Goal: Task Accomplishment & Management: Complete application form

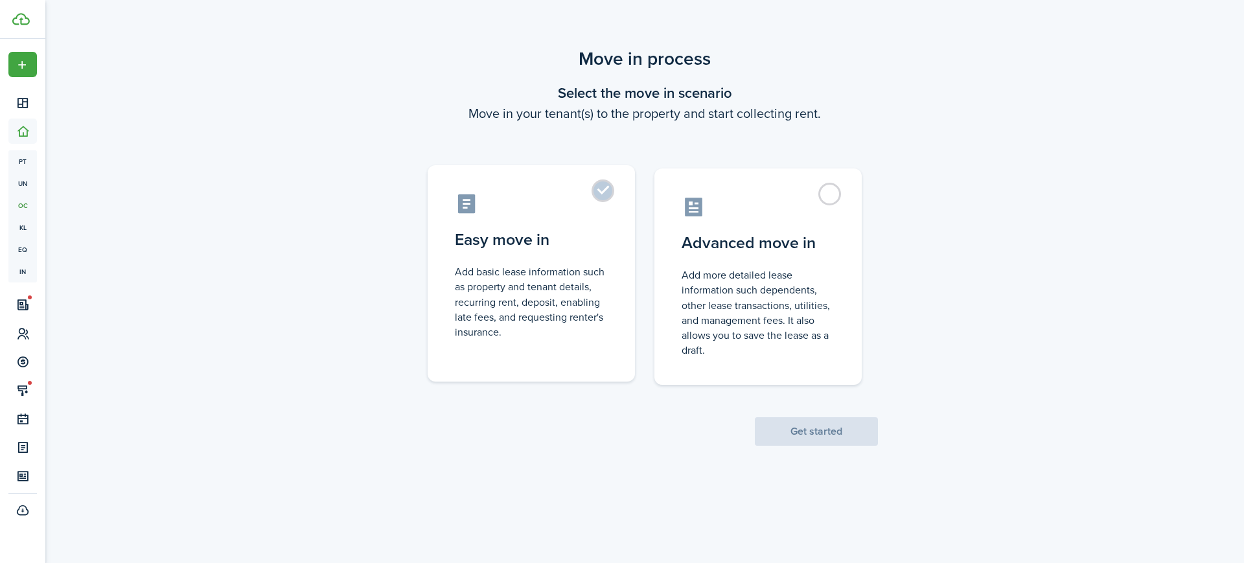
click at [550, 238] on control-radio-card-title "Easy move in" at bounding box center [531, 239] width 153 height 23
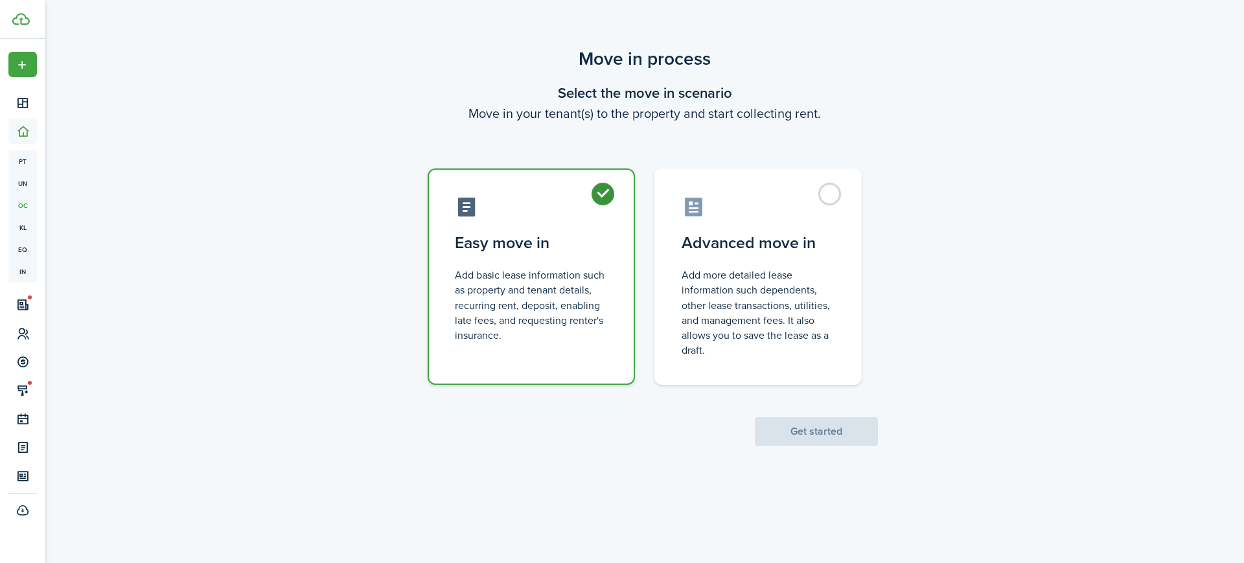
radio input "true"
click at [823, 438] on button "Get started" at bounding box center [816, 431] width 123 height 29
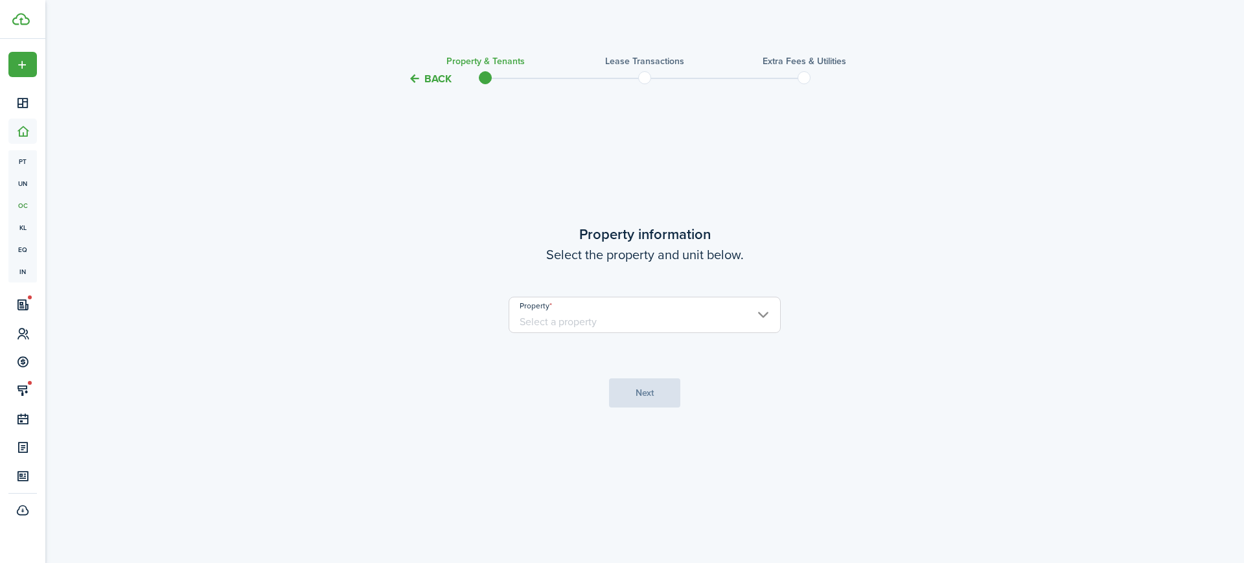
click at [634, 321] on input "Property" at bounding box center [645, 315] width 272 height 36
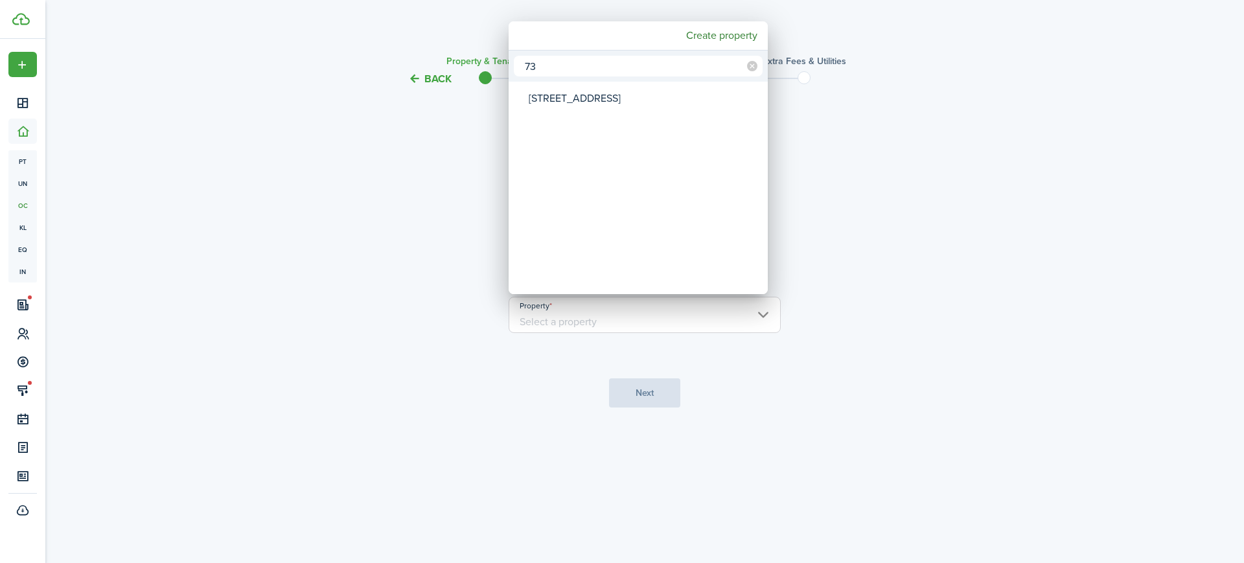
type input "73"
click at [578, 96] on div "[STREET_ADDRESS]" at bounding box center [643, 99] width 229 height 30
type input "[STREET_ADDRESS]"
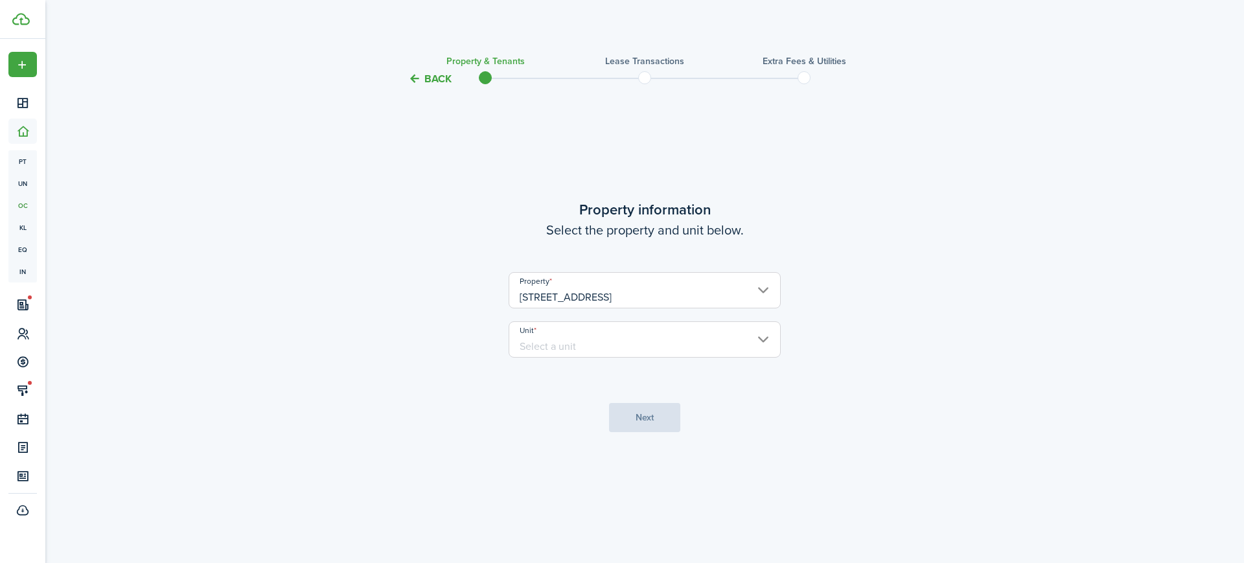
click at [609, 341] on input "Unit" at bounding box center [645, 339] width 272 height 36
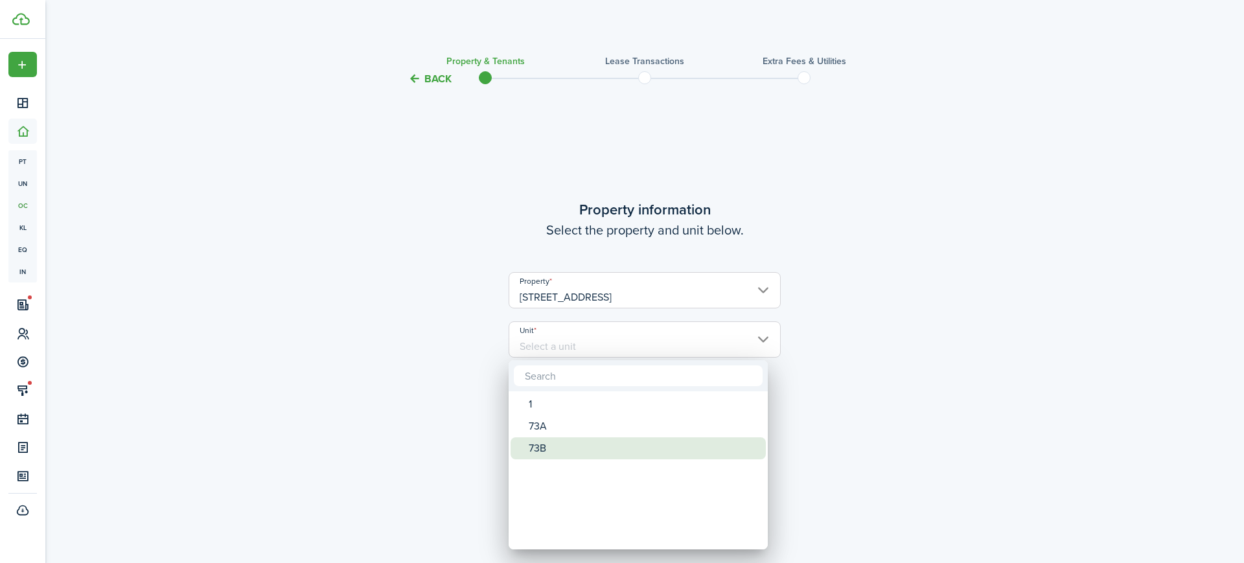
click at [576, 457] on div "73B" at bounding box center [643, 448] width 229 height 22
type input "73B"
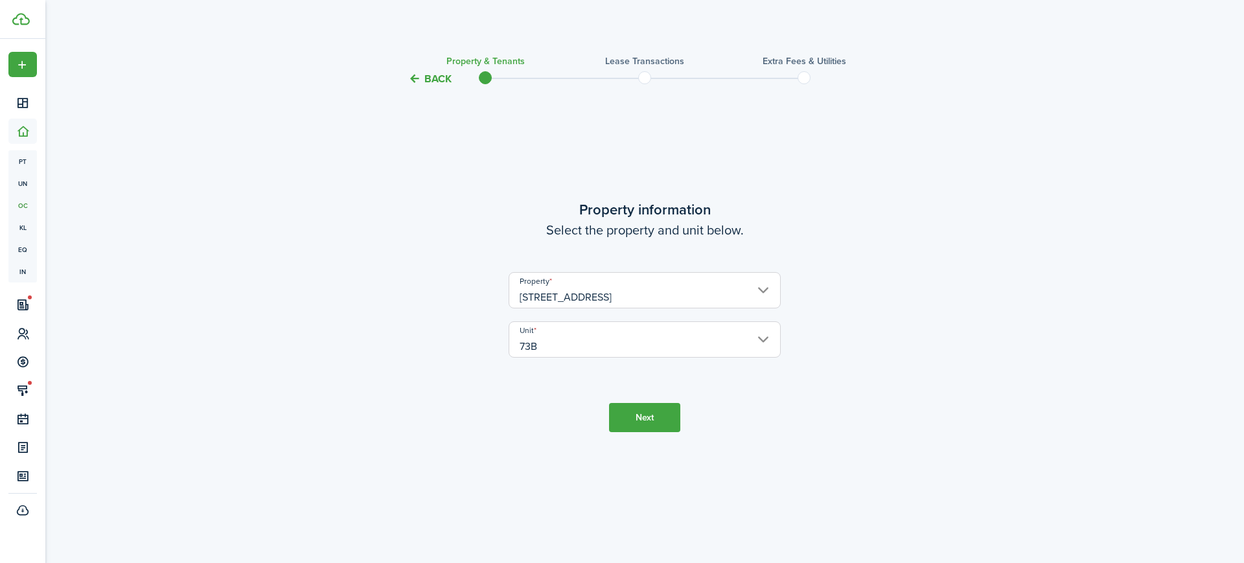
click at [648, 415] on button "Next" at bounding box center [644, 417] width 71 height 29
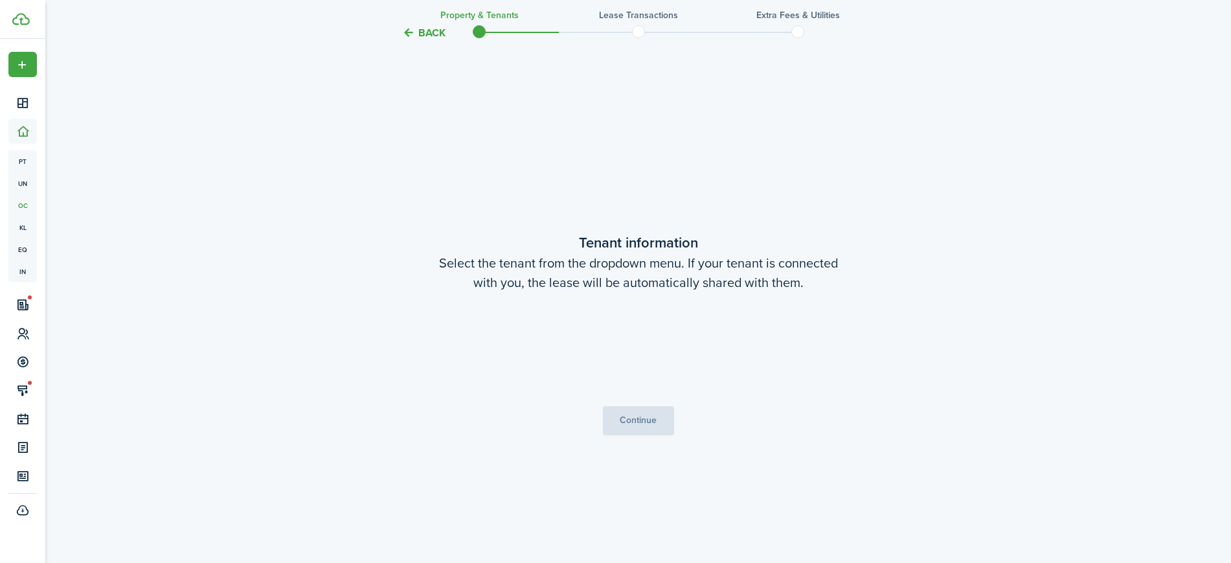
scroll to position [476, 0]
click at [647, 349] on span "[PERSON_NAME]" at bounding box center [638, 349] width 271 height 22
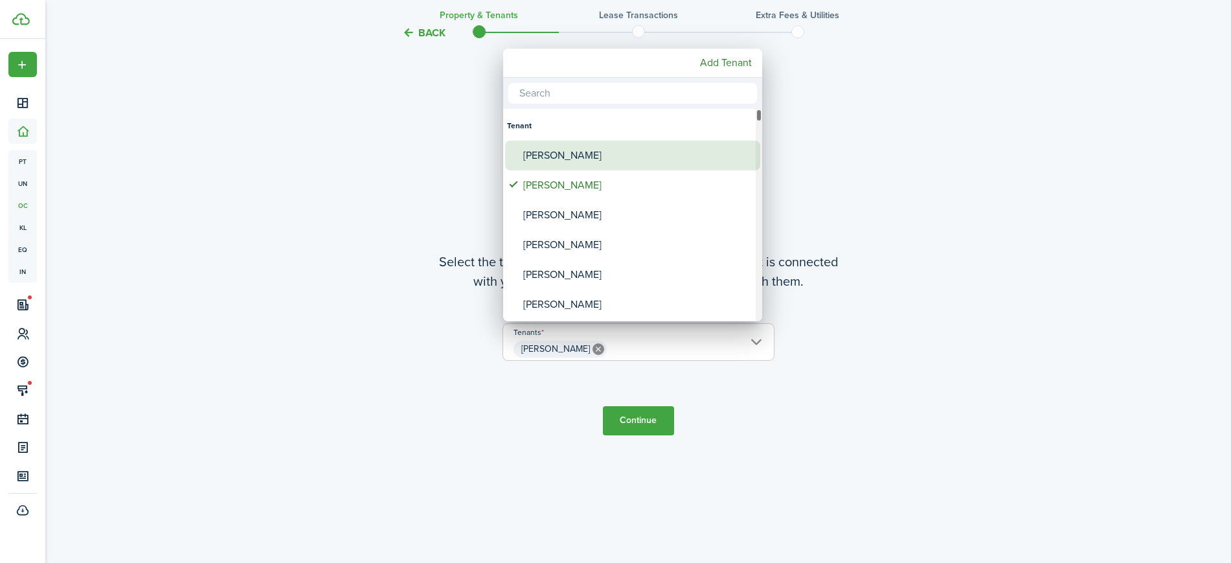
click at [585, 151] on div "[PERSON_NAME]" at bounding box center [637, 156] width 229 height 30
type input "[PERSON_NAME], [PERSON_NAME]"
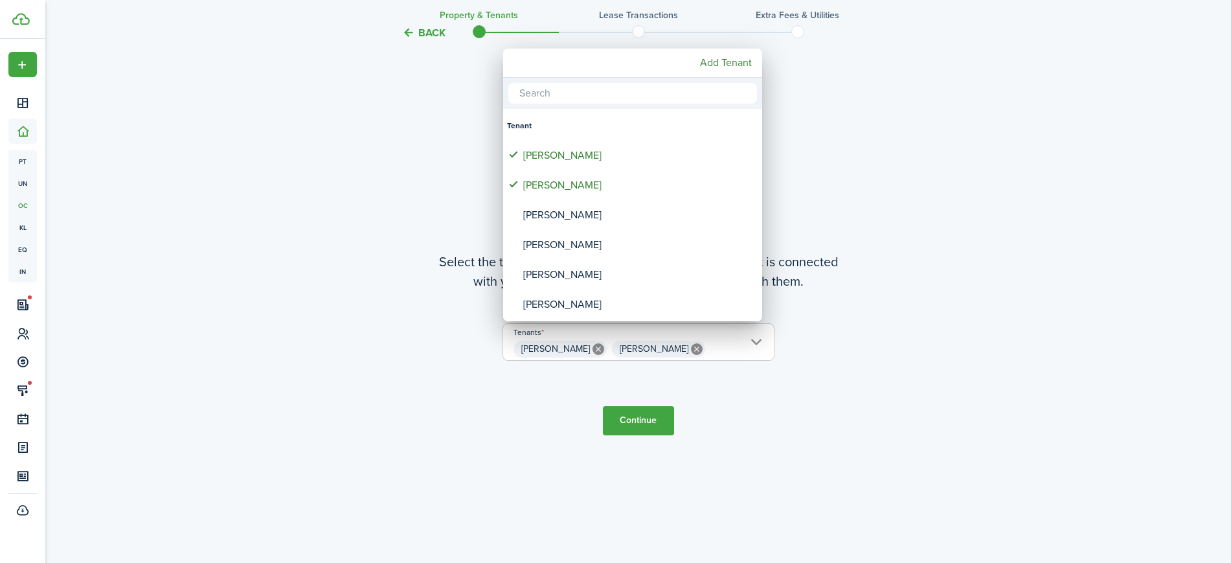
click at [651, 422] on div at bounding box center [615, 281] width 1439 height 770
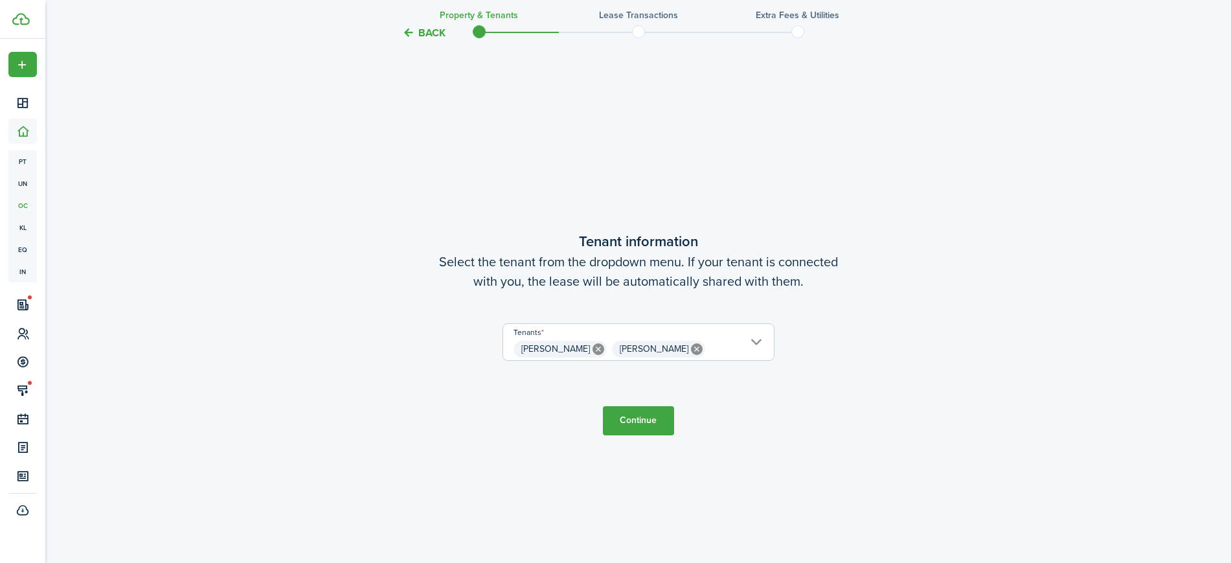
click at [651, 422] on button "Continue" at bounding box center [638, 420] width 71 height 29
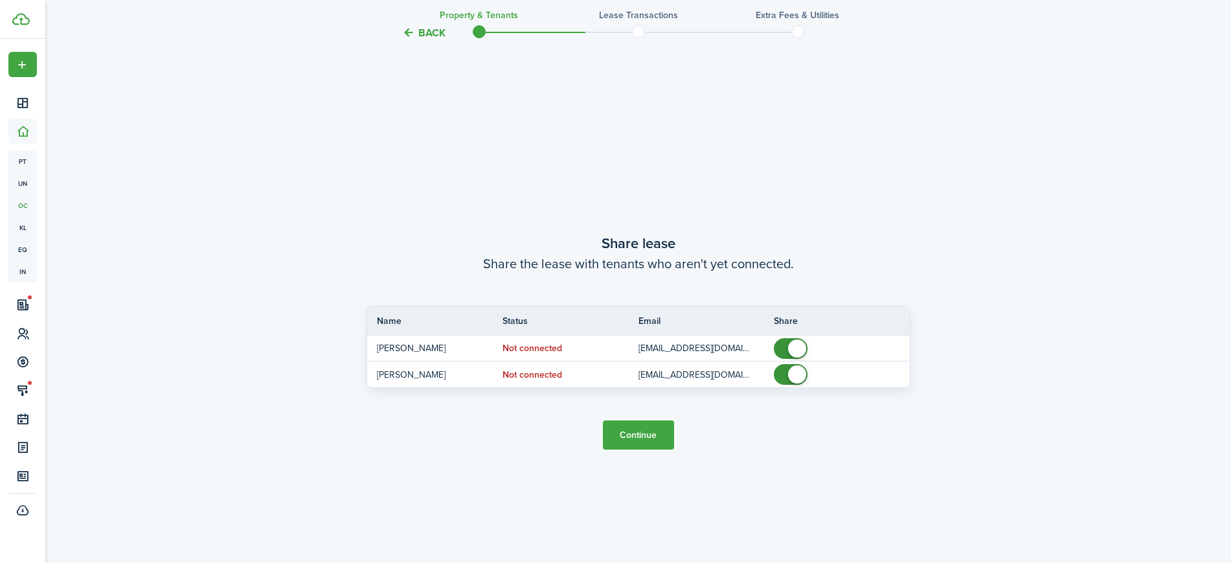
scroll to position [1039, 0]
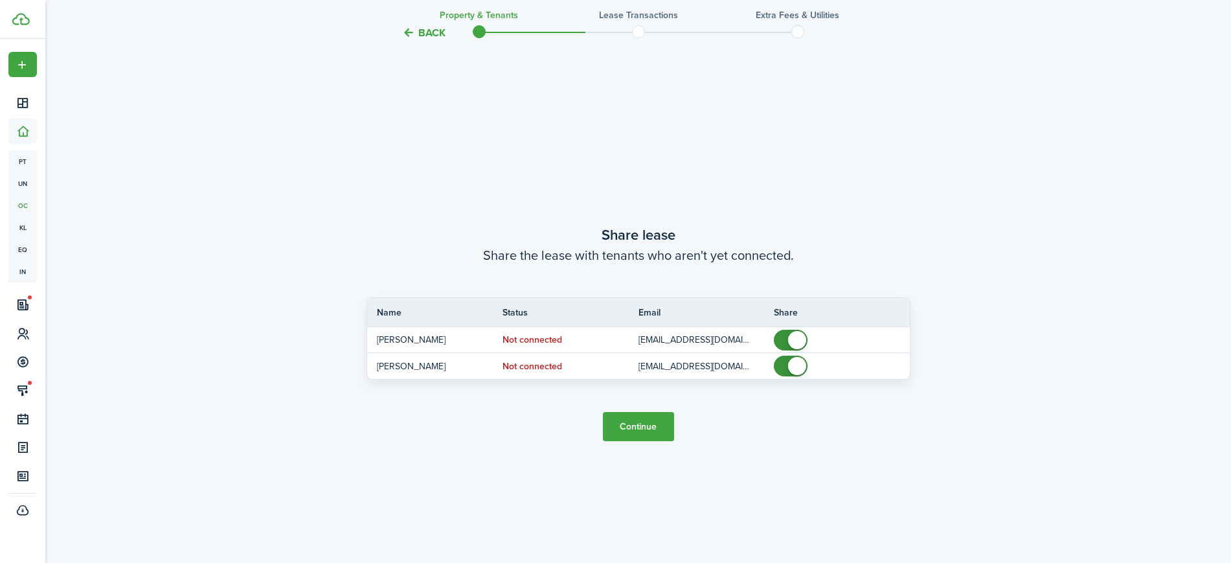
click at [651, 422] on button "Continue" at bounding box center [638, 426] width 71 height 29
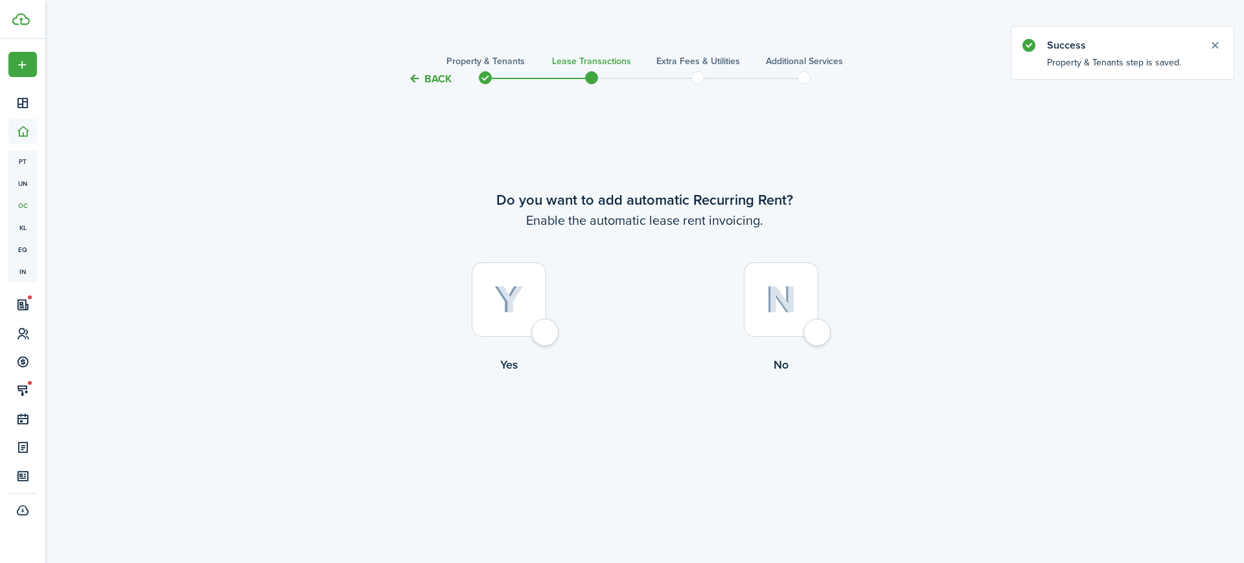
click at [502, 320] on div at bounding box center [509, 299] width 74 height 74
radio input "true"
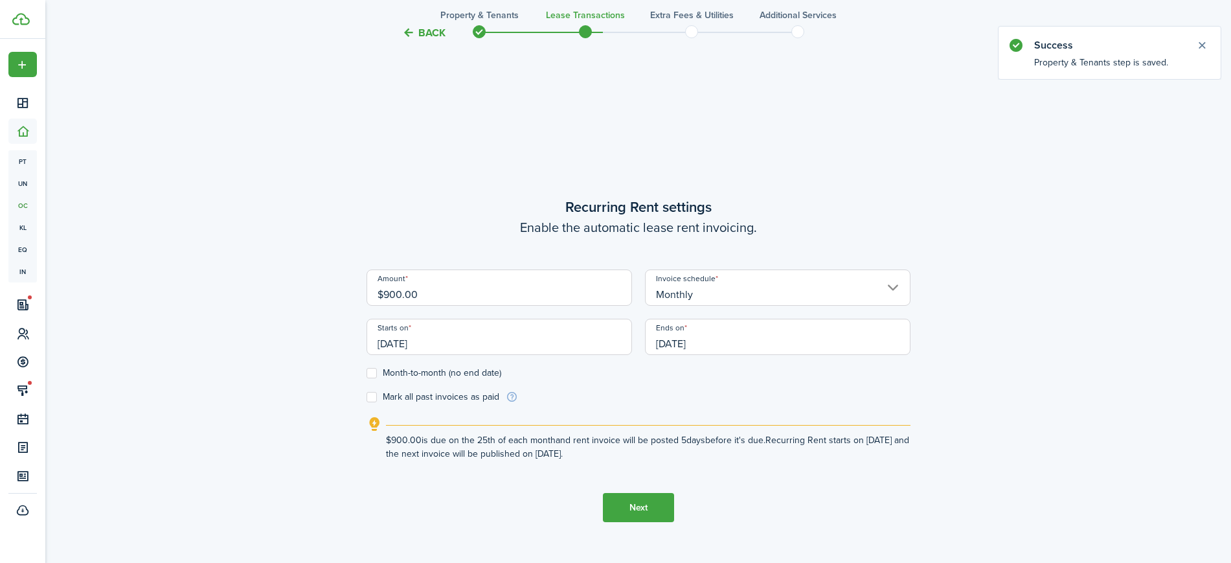
scroll to position [476, 0]
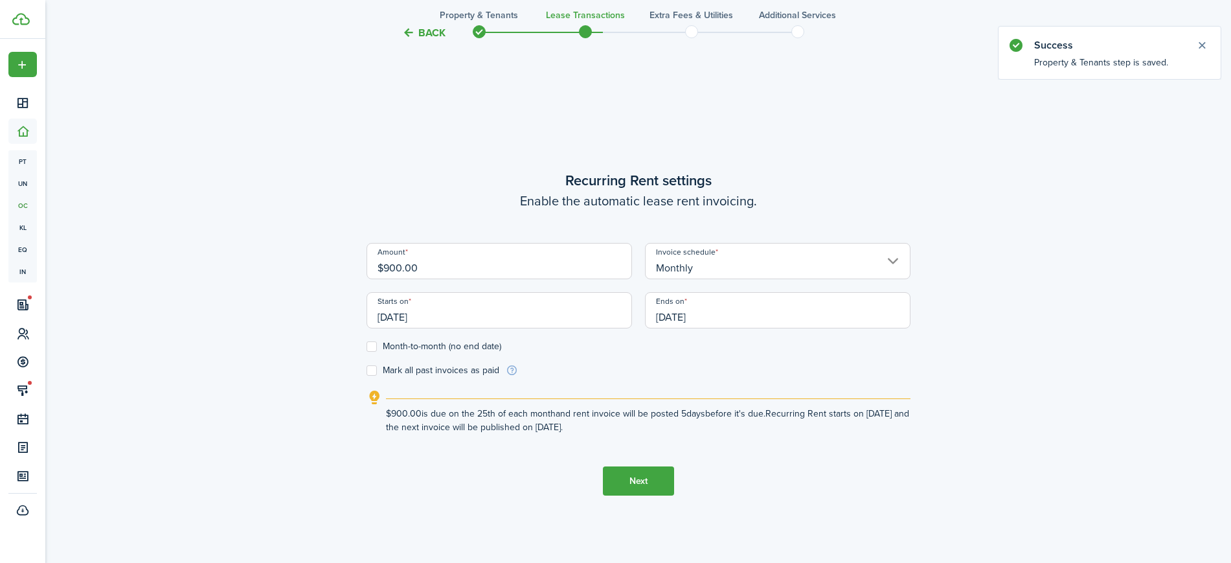
click at [474, 271] on input "$900.00" at bounding box center [500, 261] width 266 height 36
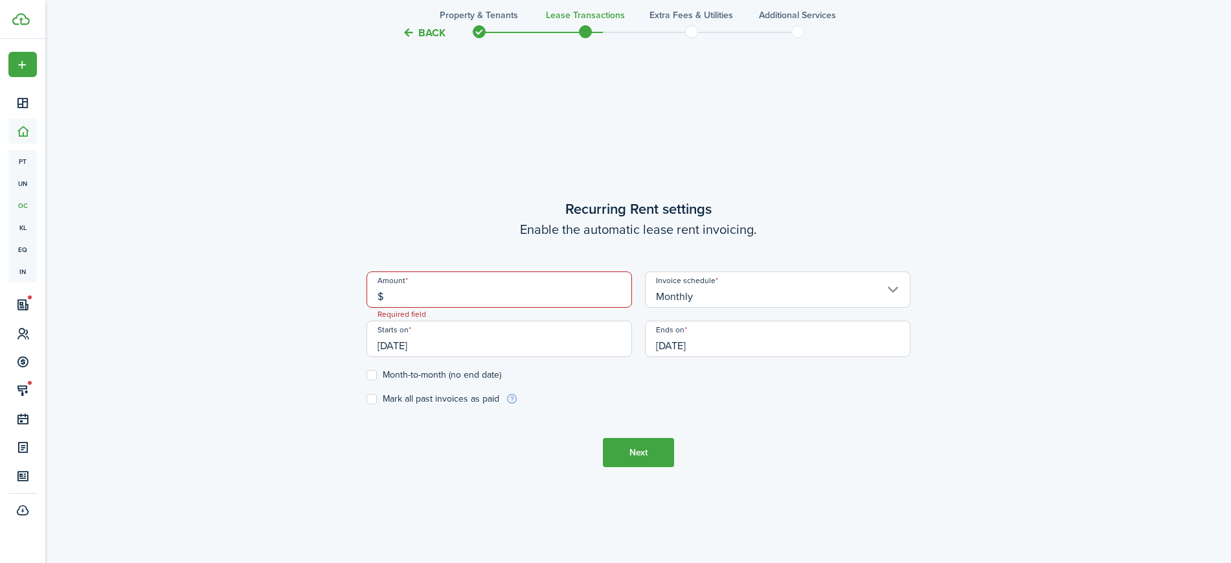
click at [740, 295] on input "Monthly" at bounding box center [778, 289] width 266 height 36
type input "$"
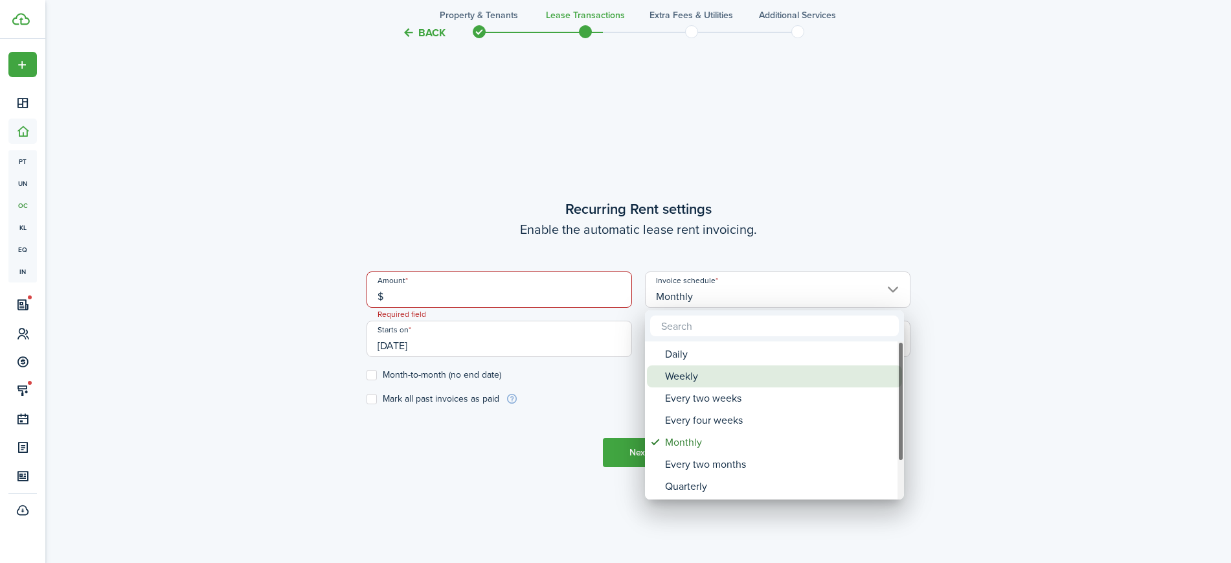
click at [715, 372] on div "Weekly" at bounding box center [779, 376] width 229 height 22
type input "Weekly"
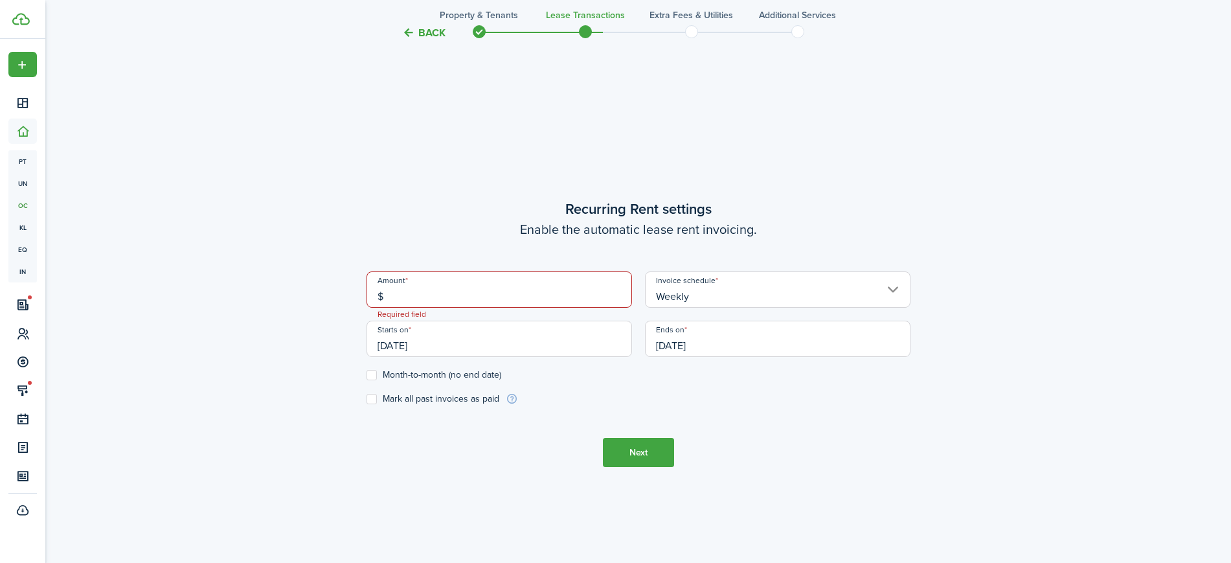
click at [503, 286] on input "$" at bounding box center [500, 289] width 266 height 36
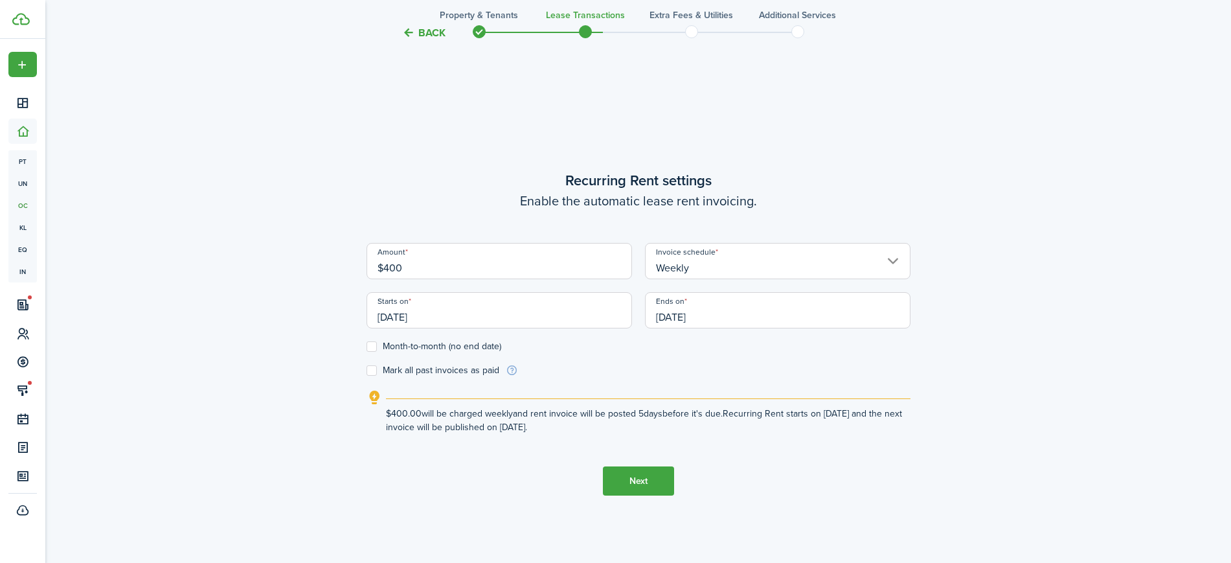
click at [479, 318] on input "[DATE]" at bounding box center [500, 310] width 266 height 36
type input "$400.00"
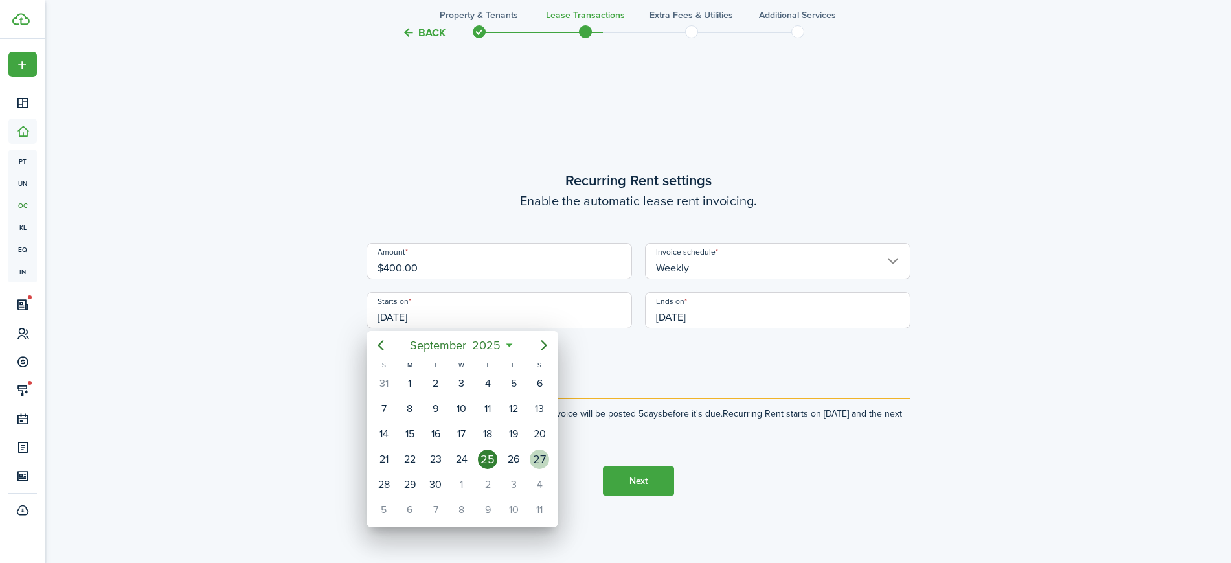
click at [538, 455] on div "27" at bounding box center [539, 459] width 19 height 19
type input "[DATE]"
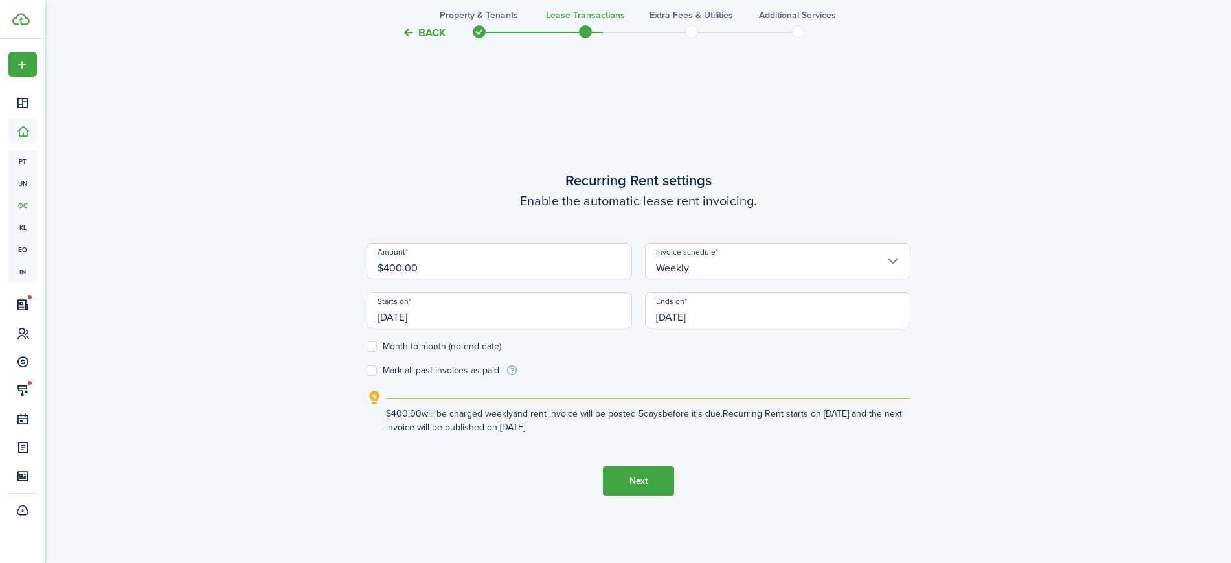
click at [372, 347] on label "Month-to-month (no end date)" at bounding box center [434, 346] width 135 height 10
click at [367, 347] on input "Month-to-month (no end date)" at bounding box center [366, 347] width 1 height 1
checkbox input "true"
click at [625, 476] on button "Next" at bounding box center [638, 480] width 71 height 29
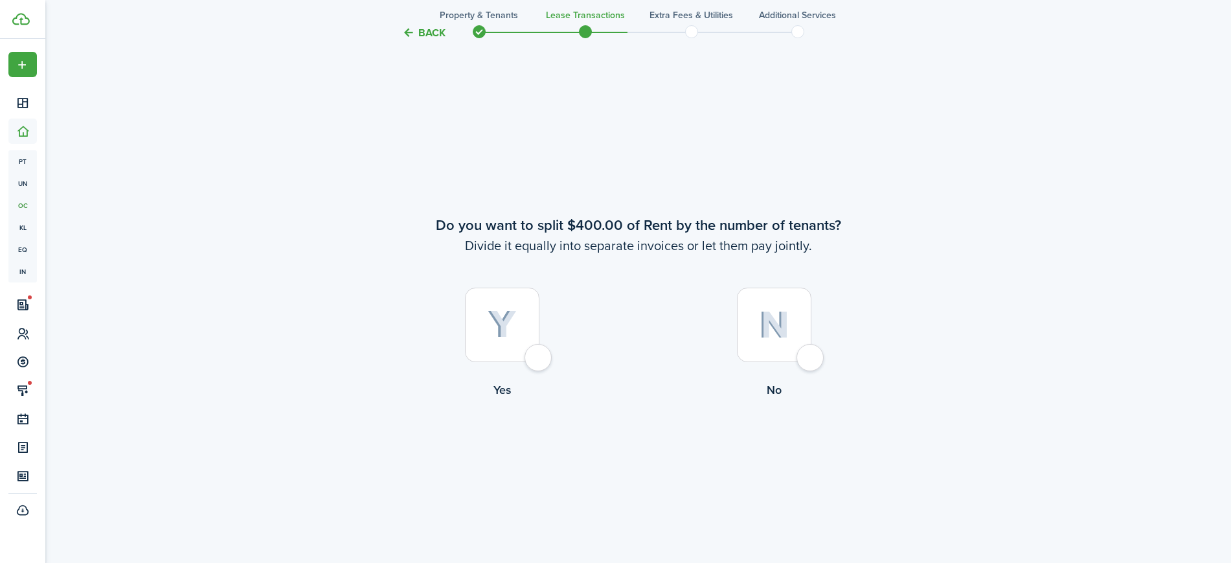
scroll to position [1039, 0]
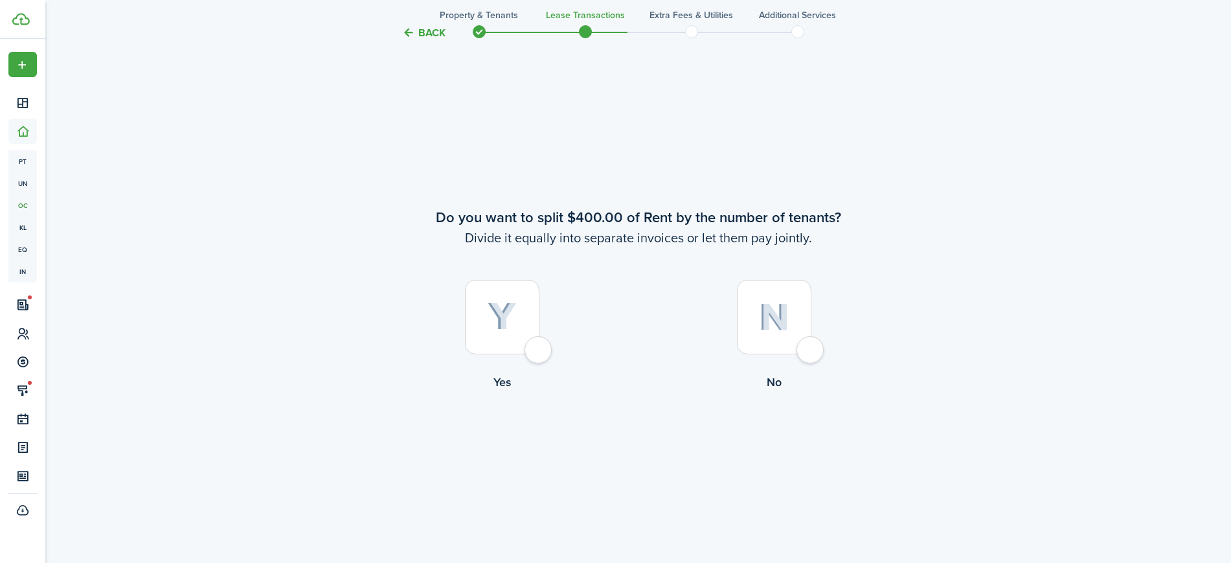
click at [769, 326] on img at bounding box center [774, 317] width 30 height 28
radio input "true"
click at [506, 315] on img at bounding box center [502, 317] width 29 height 29
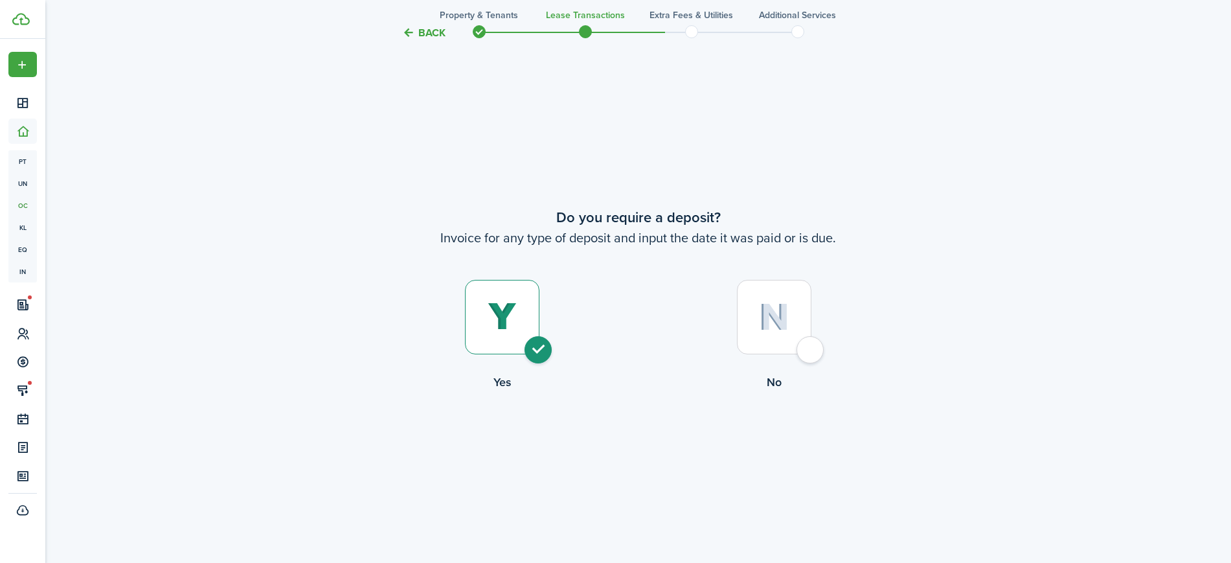
radio input "true"
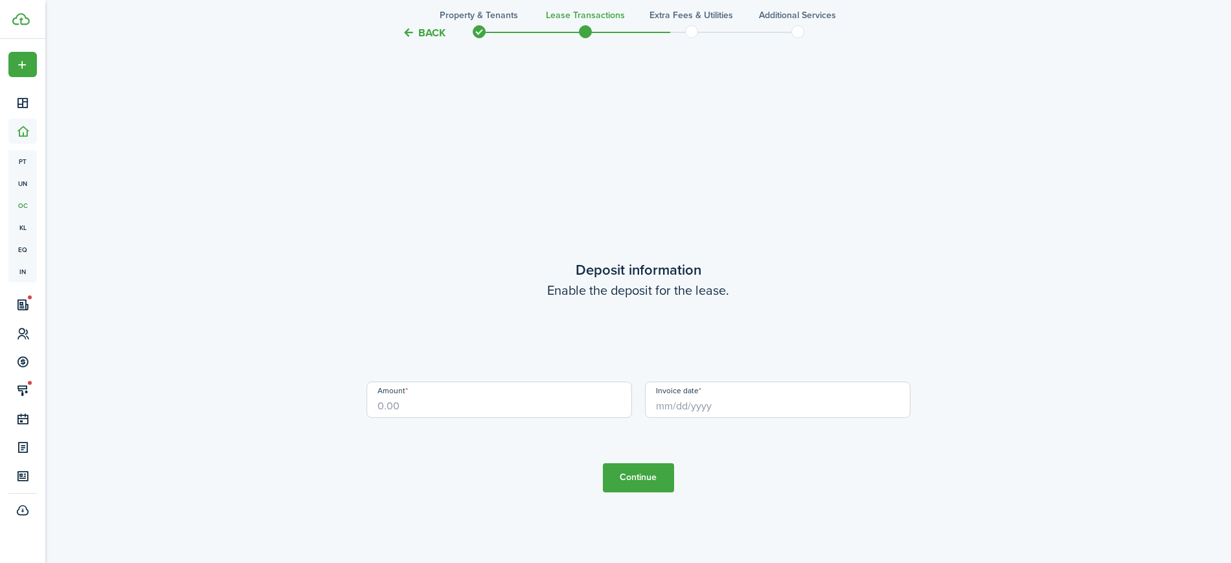
scroll to position [2165, 0]
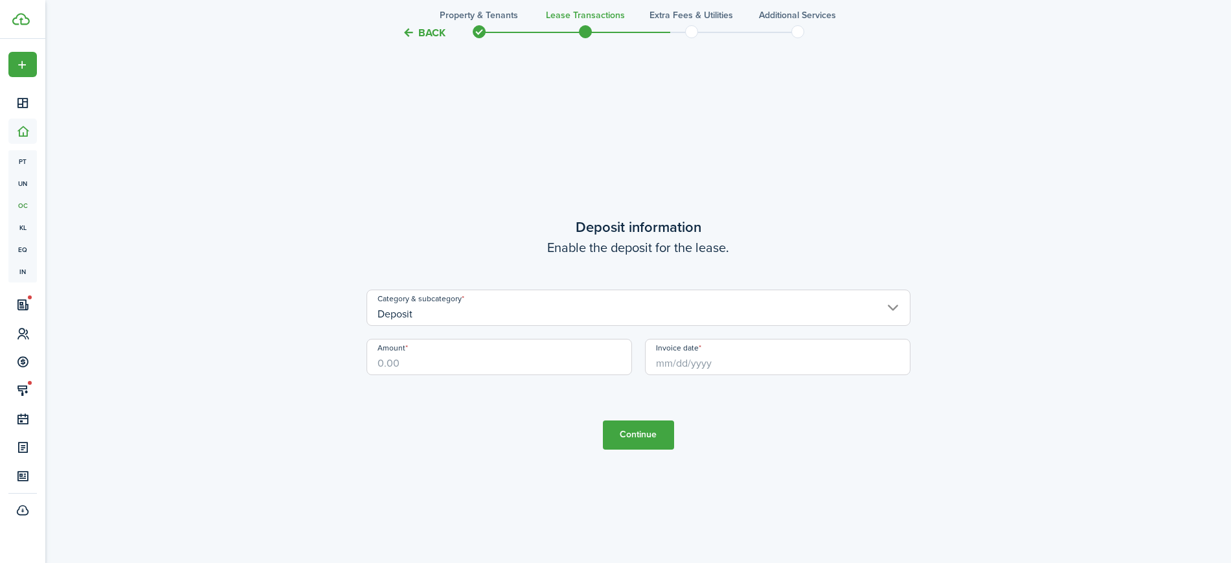
click at [510, 354] on input "Amount" at bounding box center [500, 357] width 266 height 36
click at [556, 349] on input "Amount" at bounding box center [500, 357] width 266 height 36
click at [732, 372] on input "Invoice date" at bounding box center [778, 357] width 266 height 36
type input "$2,800.00"
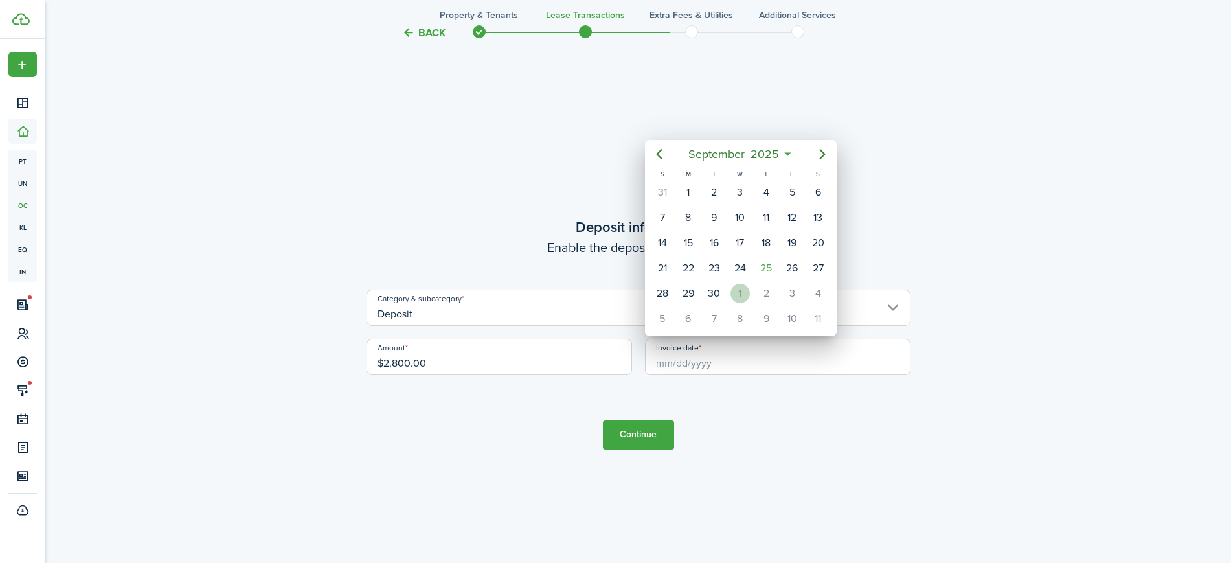
click at [741, 287] on div "1" at bounding box center [740, 293] width 19 height 19
type input "[DATE]"
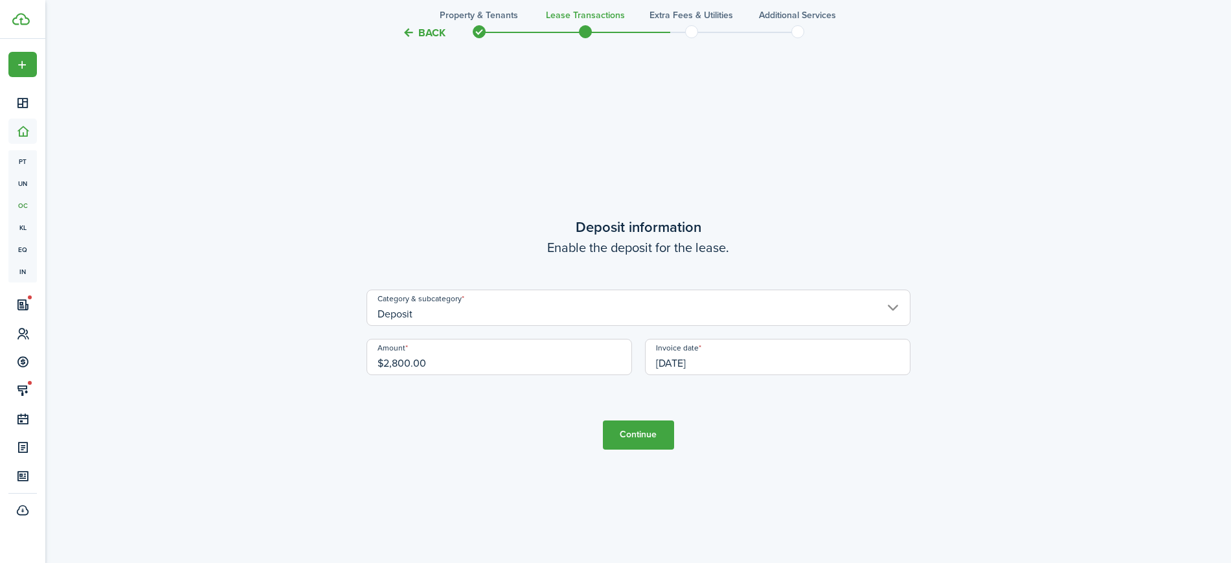
click at [632, 436] on button "Continue" at bounding box center [638, 434] width 71 height 29
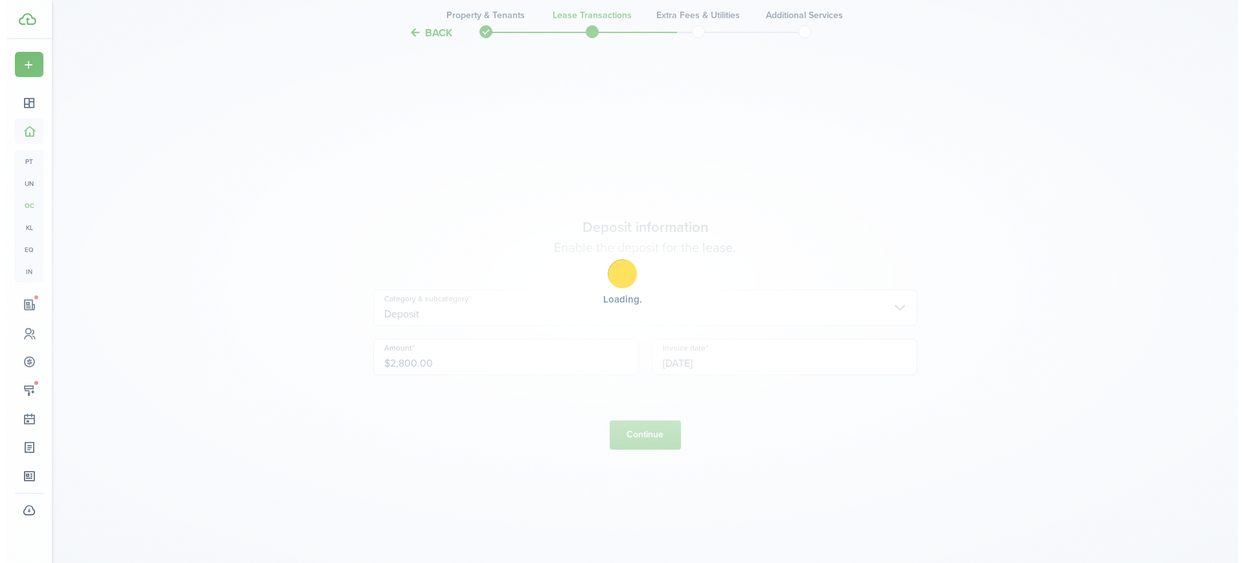
scroll to position [0, 0]
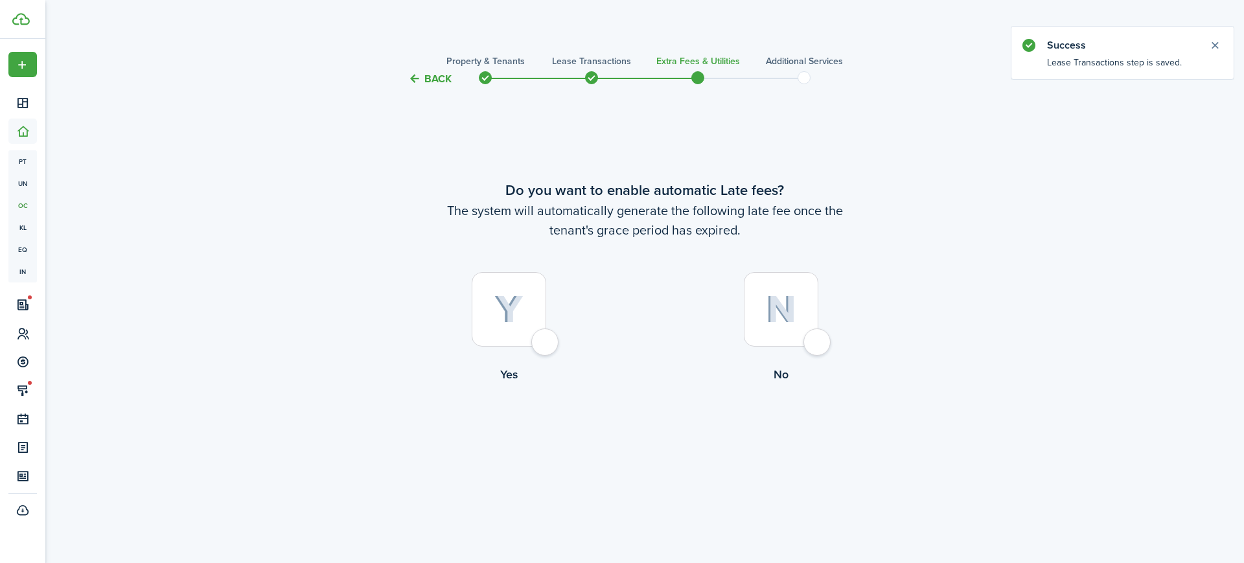
click at [437, 80] on button "Back" at bounding box center [429, 79] width 43 height 14
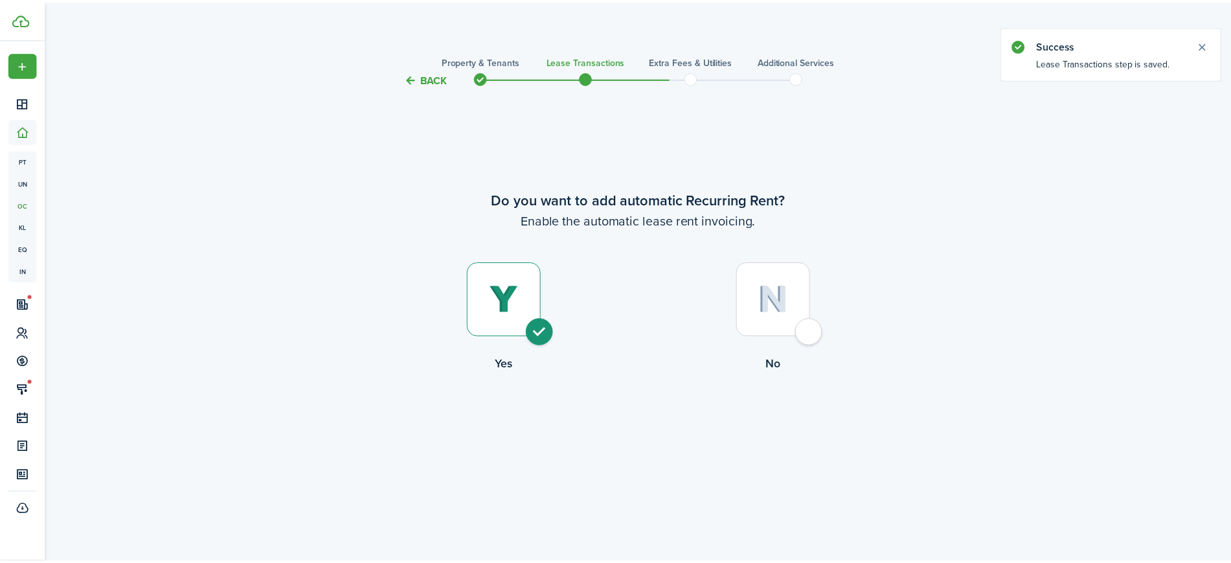
scroll to position [2165, 0]
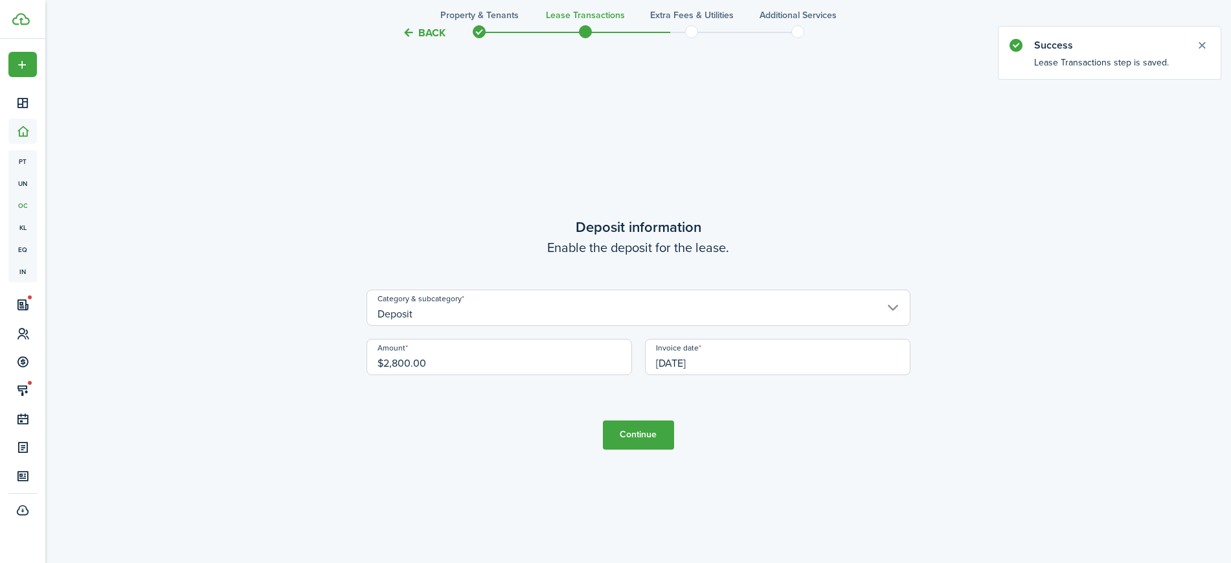
click at [721, 361] on input "[DATE]" at bounding box center [778, 357] width 266 height 36
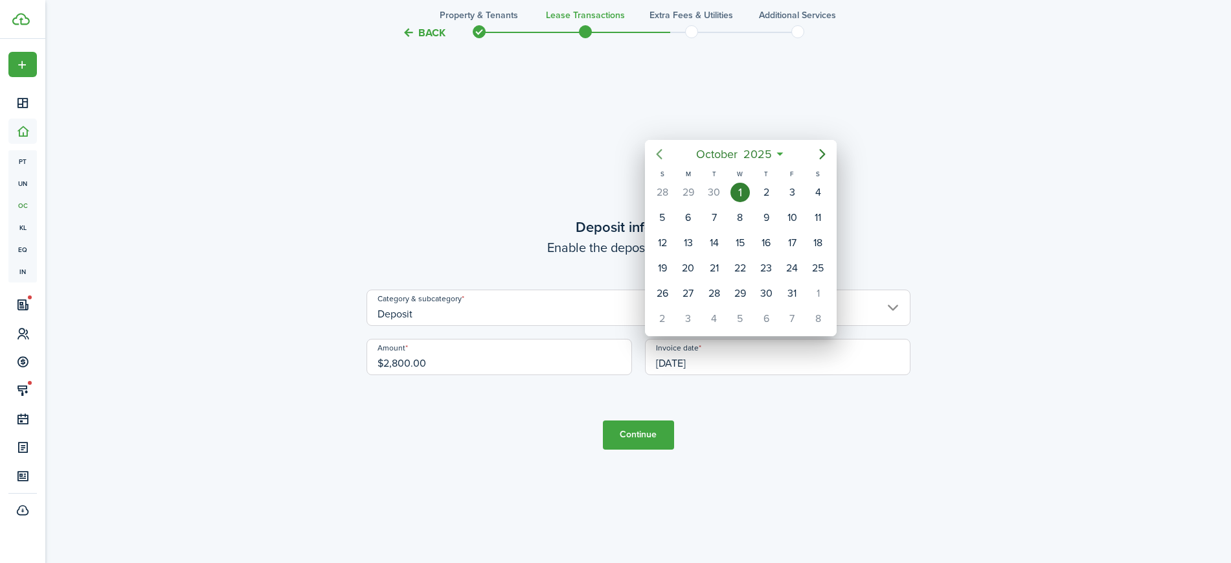
click at [659, 160] on icon "Previous page" at bounding box center [660, 154] width 16 height 16
click at [766, 273] on div "25" at bounding box center [766, 267] width 19 height 19
type input "[DATE]"
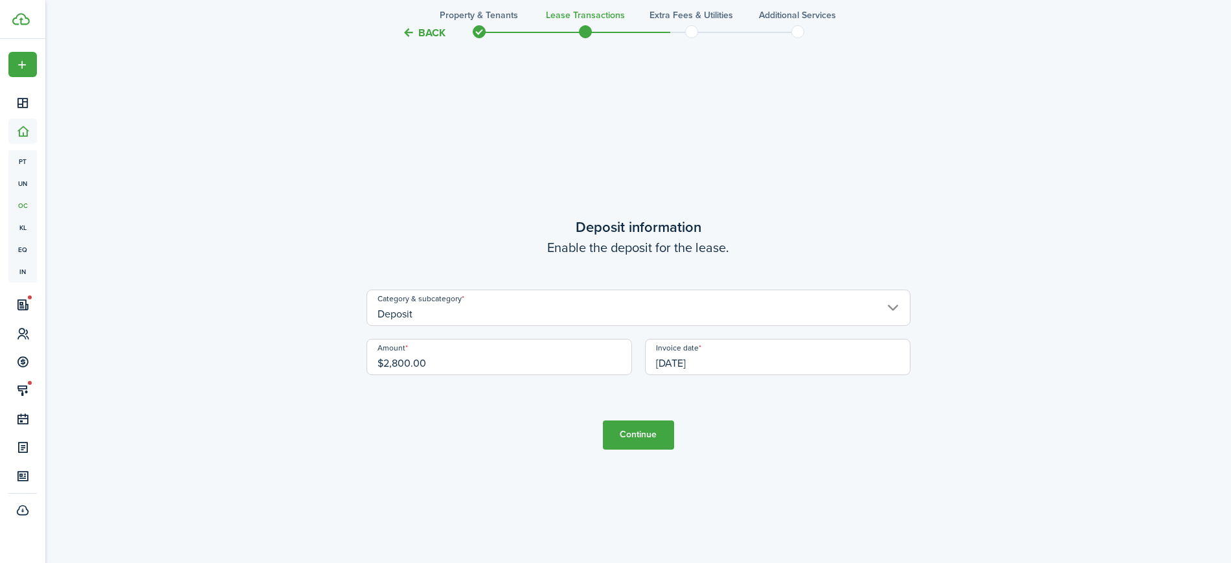
click at [646, 437] on button "Continue" at bounding box center [638, 434] width 71 height 29
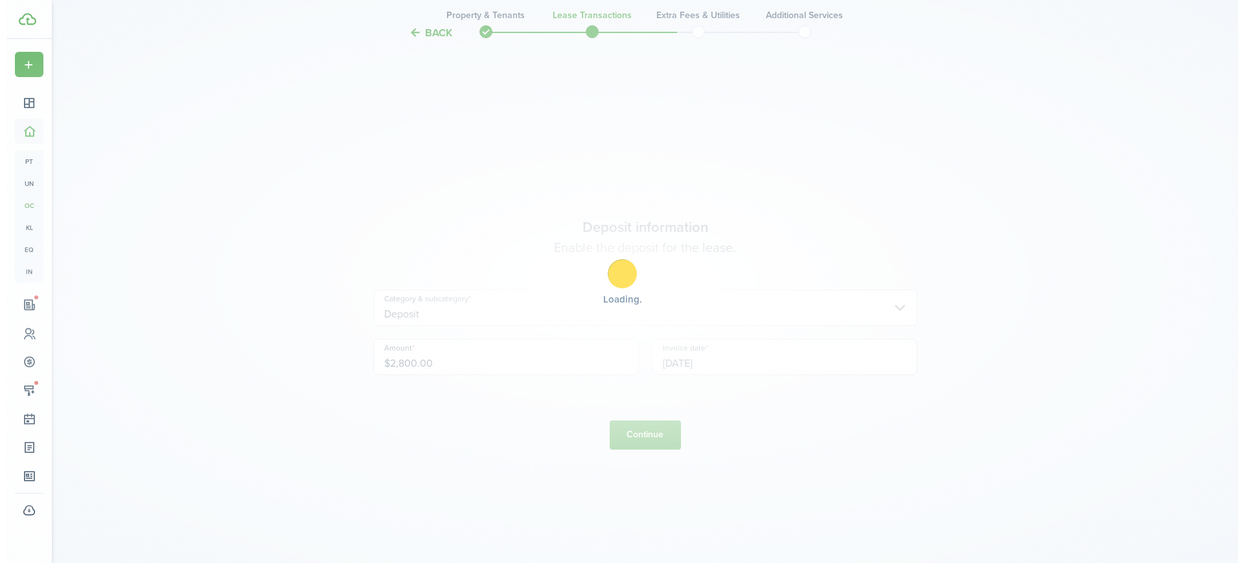
scroll to position [0, 0]
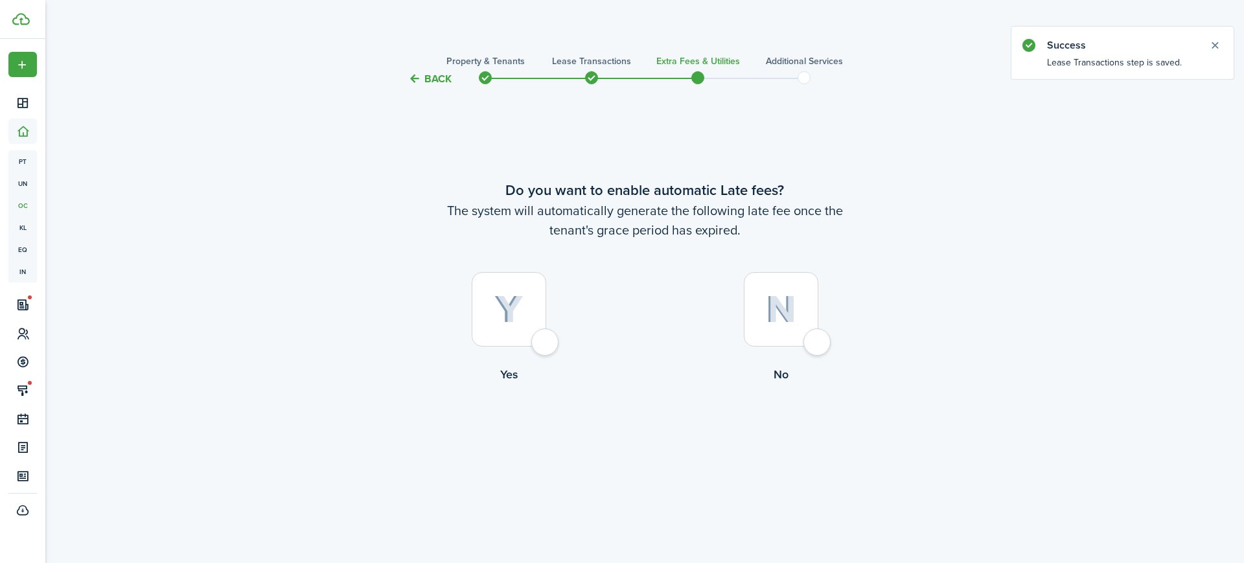
click at [514, 310] on img at bounding box center [508, 309] width 29 height 29
radio input "true"
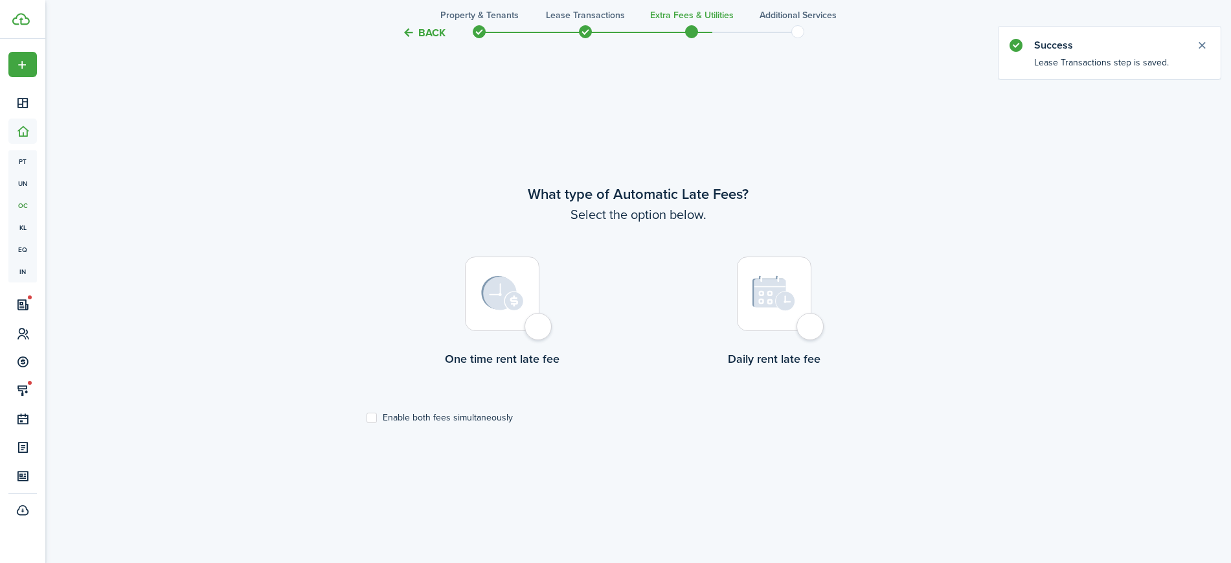
scroll to position [476, 0]
click at [514, 310] on div at bounding box center [502, 292] width 74 height 74
radio input "true"
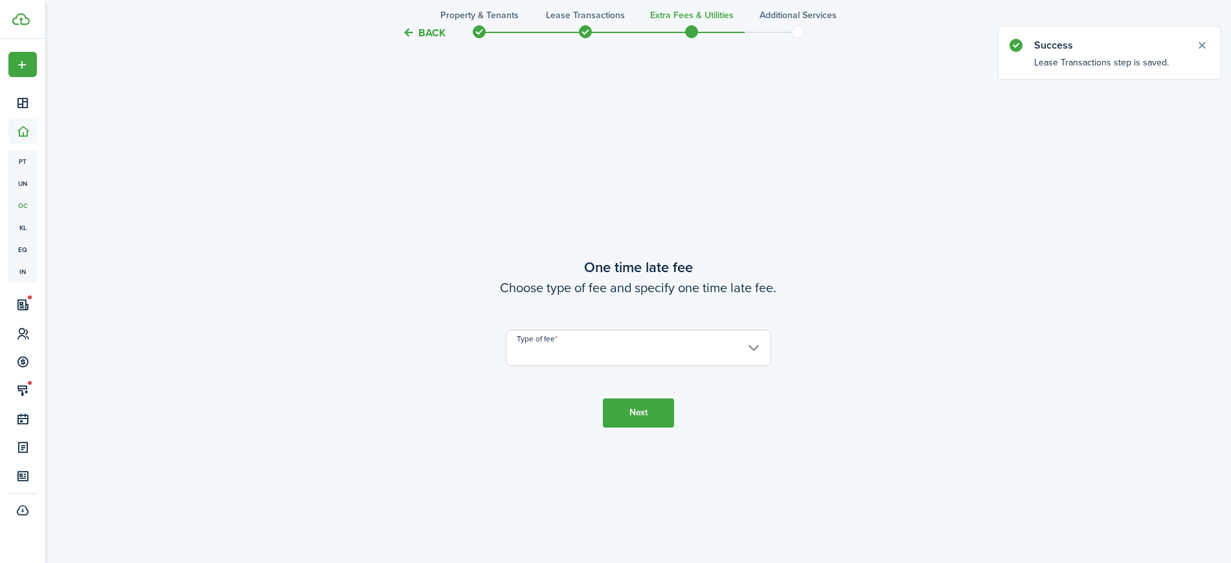
scroll to position [1039, 0]
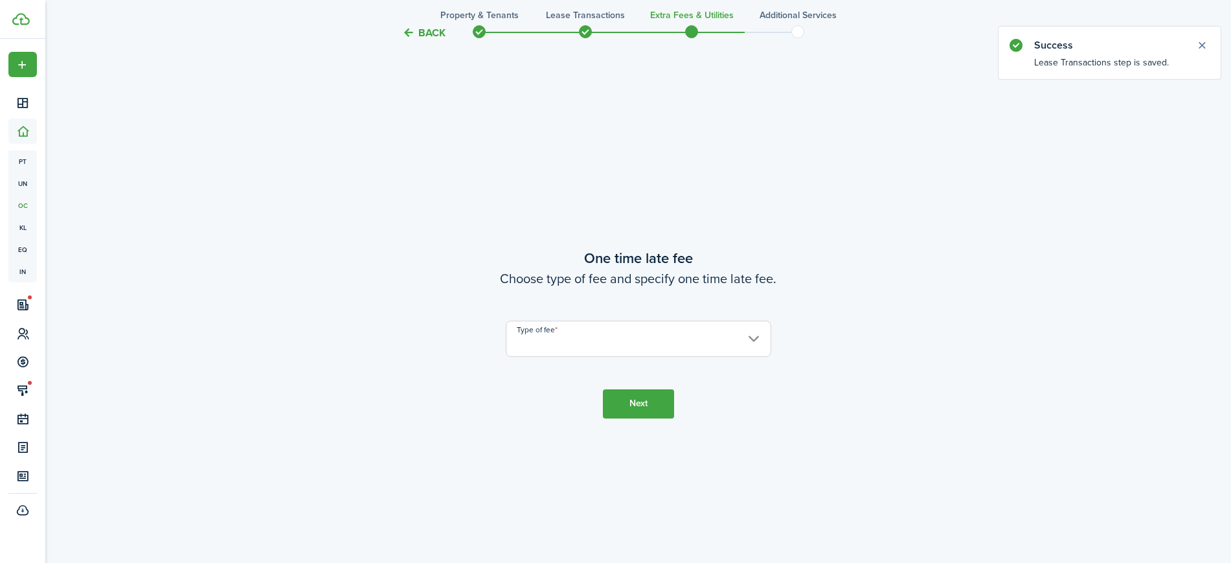
click at [542, 330] on input "Type of fee" at bounding box center [639, 339] width 266 height 36
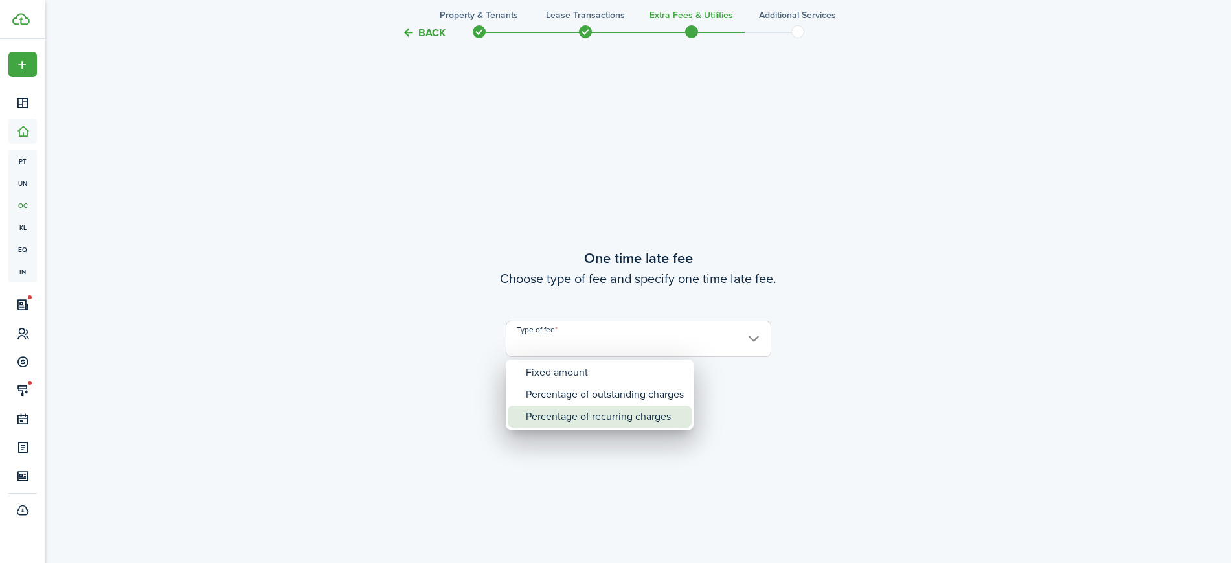
click at [587, 411] on div "Percentage of recurring charges" at bounding box center [605, 417] width 158 height 22
type input "Percentage of recurring charges"
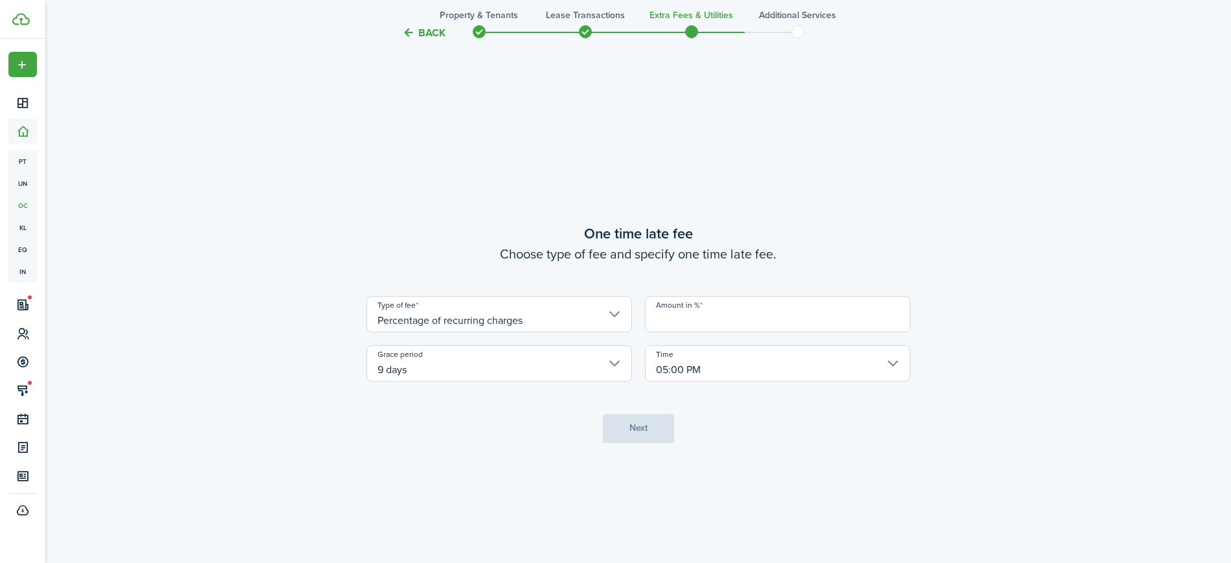
click at [696, 323] on input "Amount in %" at bounding box center [778, 314] width 266 height 36
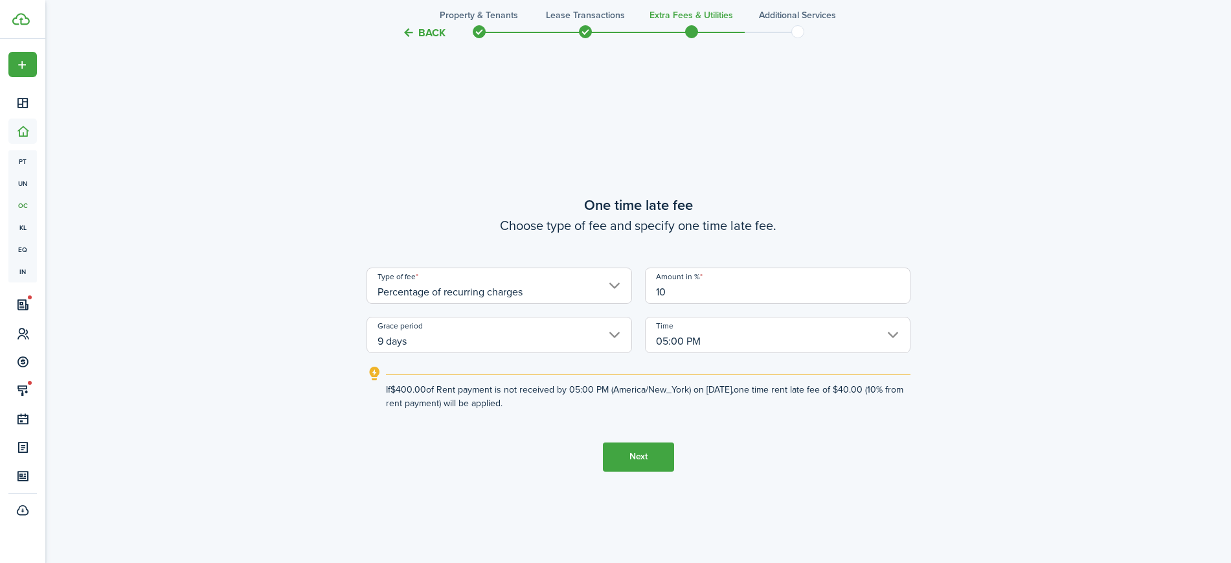
type input "10"
click at [661, 450] on button "Next" at bounding box center [638, 456] width 71 height 29
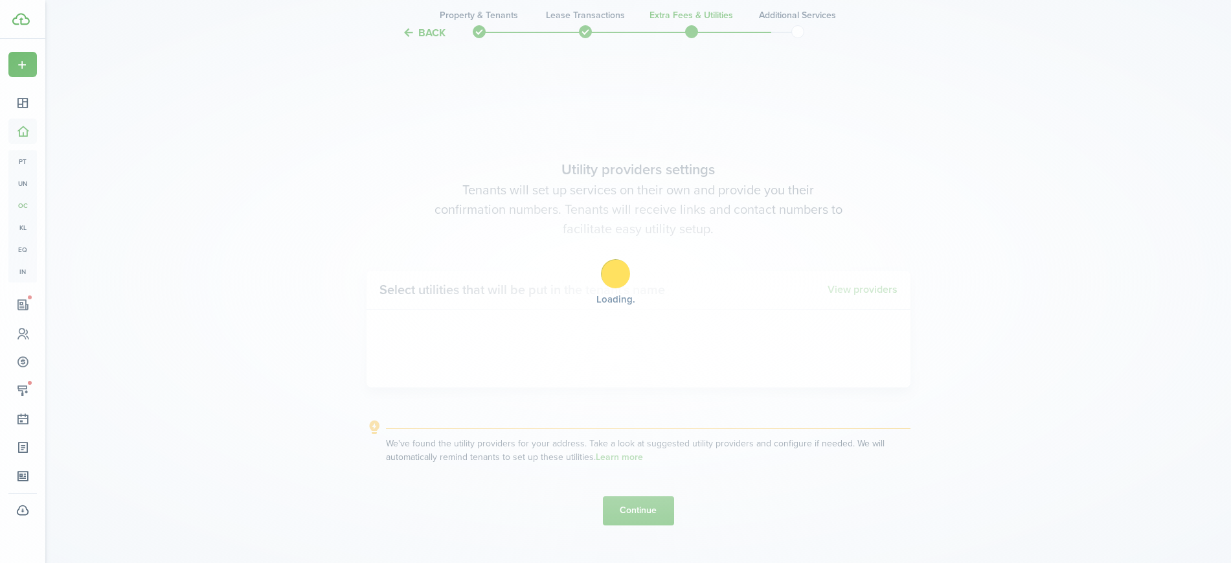
scroll to position [1602, 0]
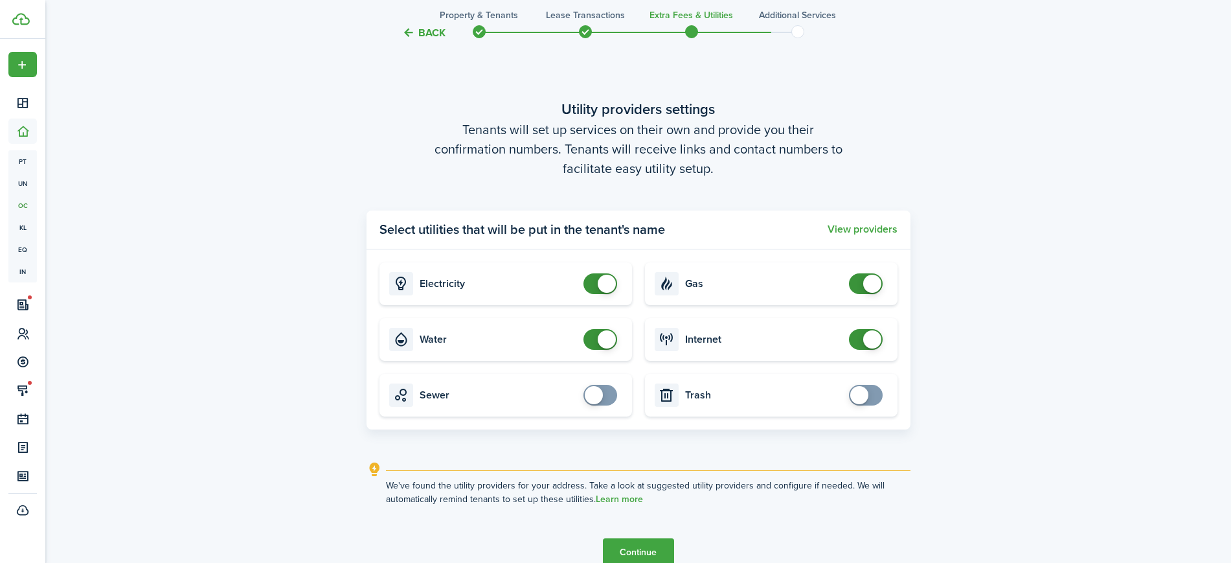
checkbox input "false"
click at [611, 344] on span at bounding box center [607, 339] width 18 height 18
click at [639, 555] on button "Continue" at bounding box center [638, 552] width 71 height 29
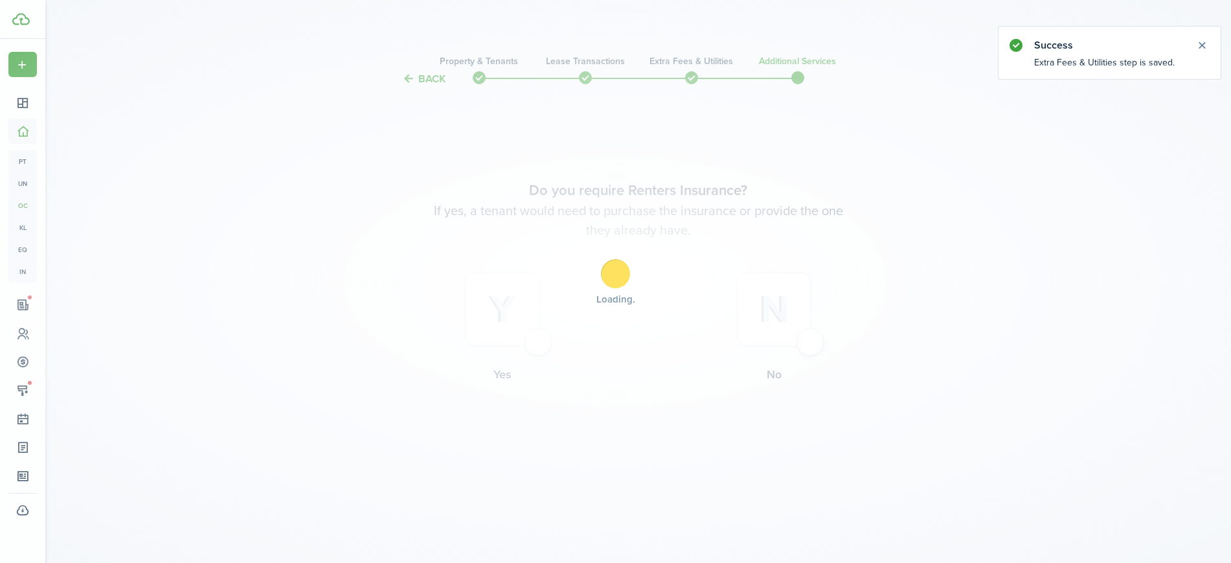
scroll to position [0, 0]
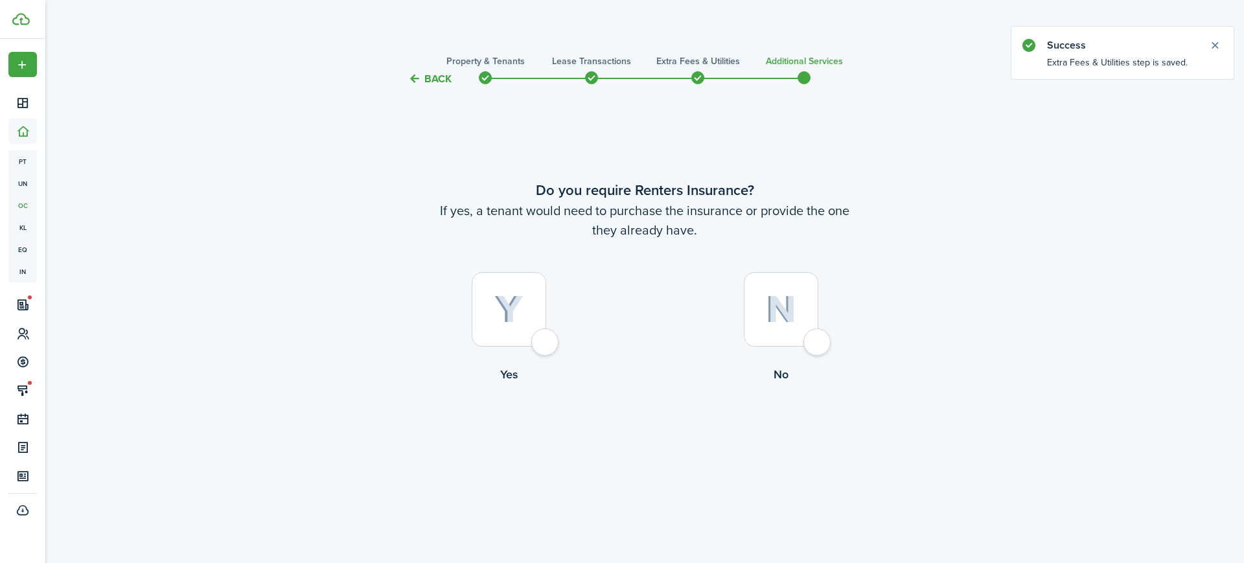
click at [784, 288] on div at bounding box center [781, 309] width 74 height 74
radio input "true"
click at [660, 440] on button "Complete move in" at bounding box center [644, 436] width 95 height 29
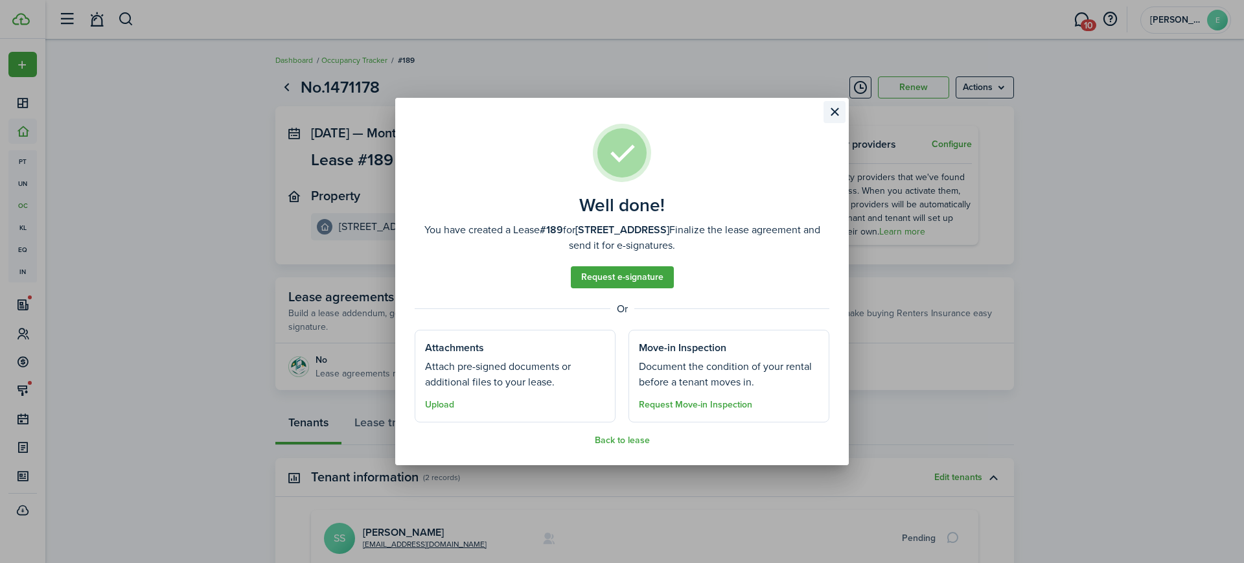
click at [837, 107] on button "Close modal" at bounding box center [834, 112] width 22 height 22
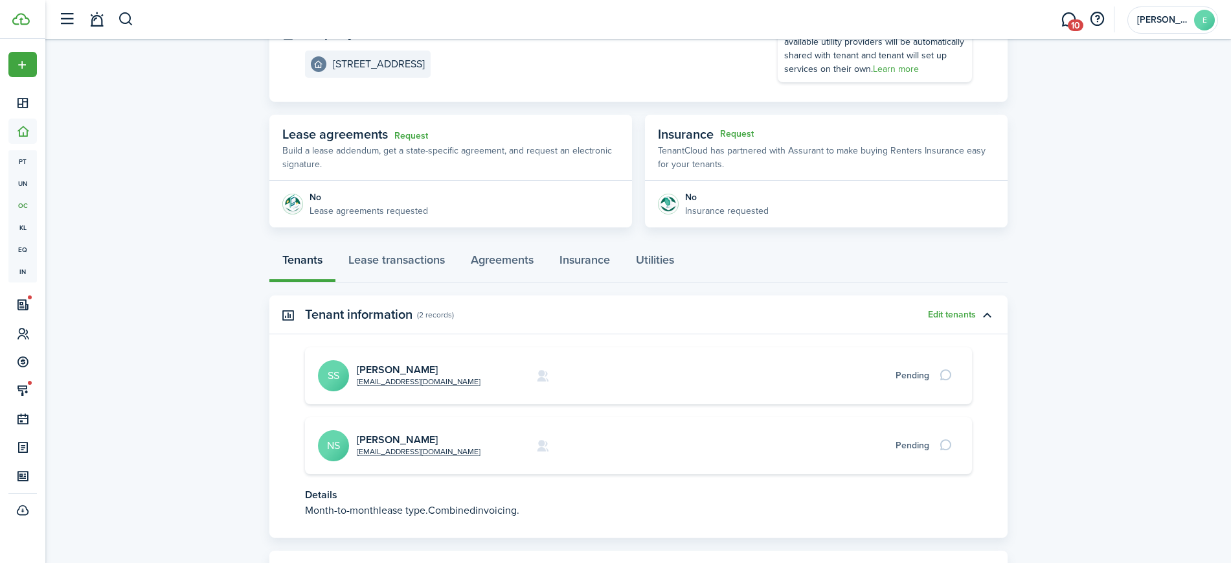
scroll to position [174, 0]
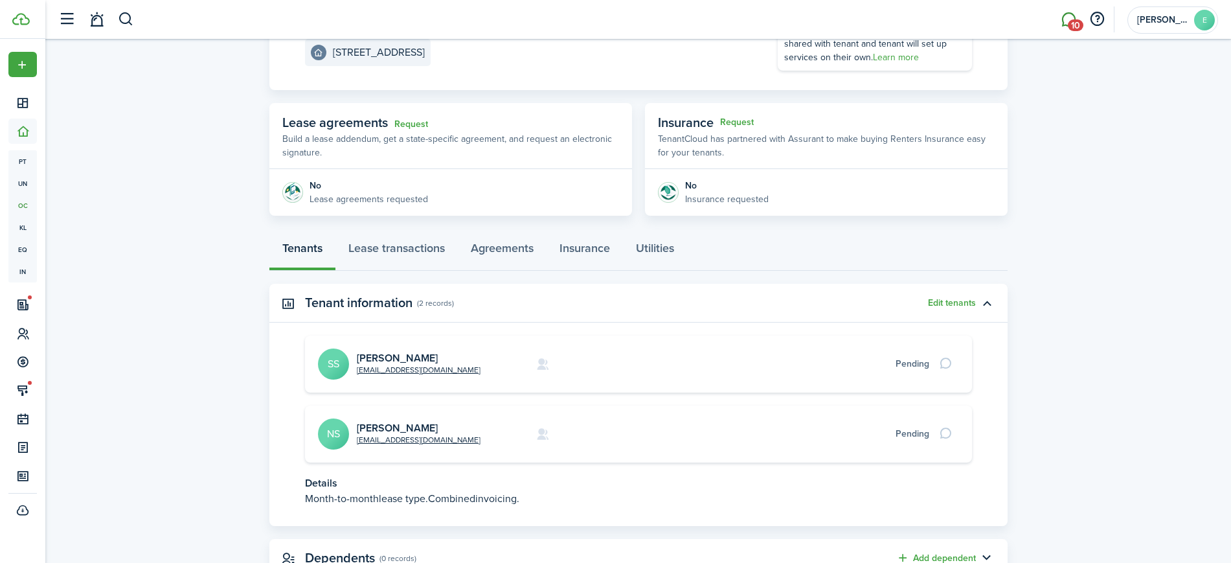
click at [1070, 19] on link "10" at bounding box center [1069, 19] width 25 height 33
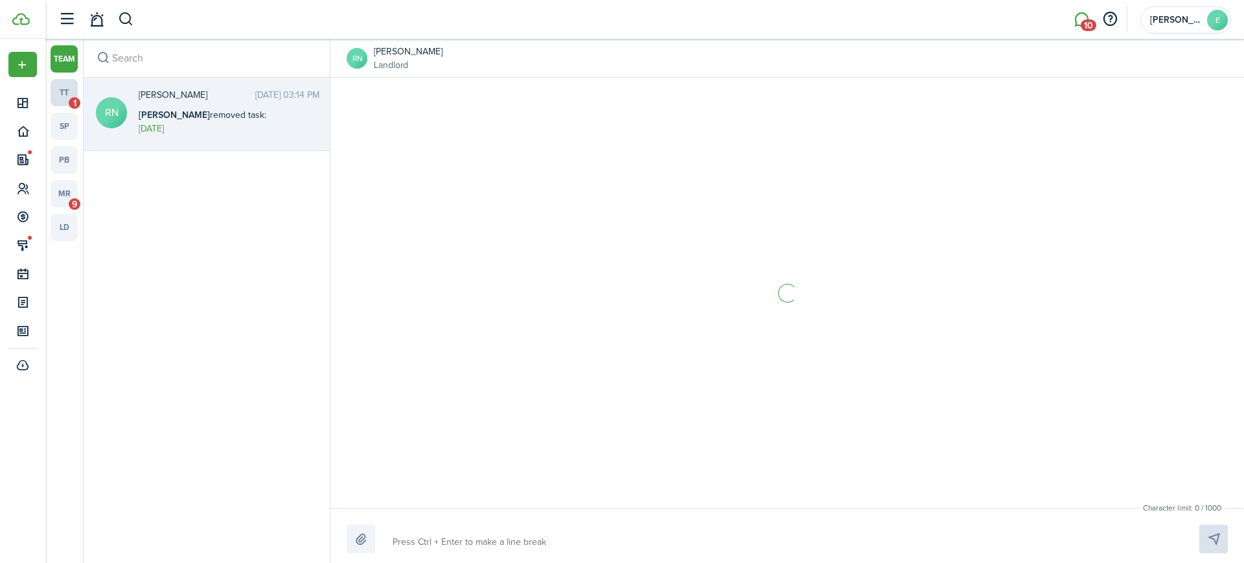
click at [61, 89] on link "tt 1" at bounding box center [64, 92] width 27 height 27
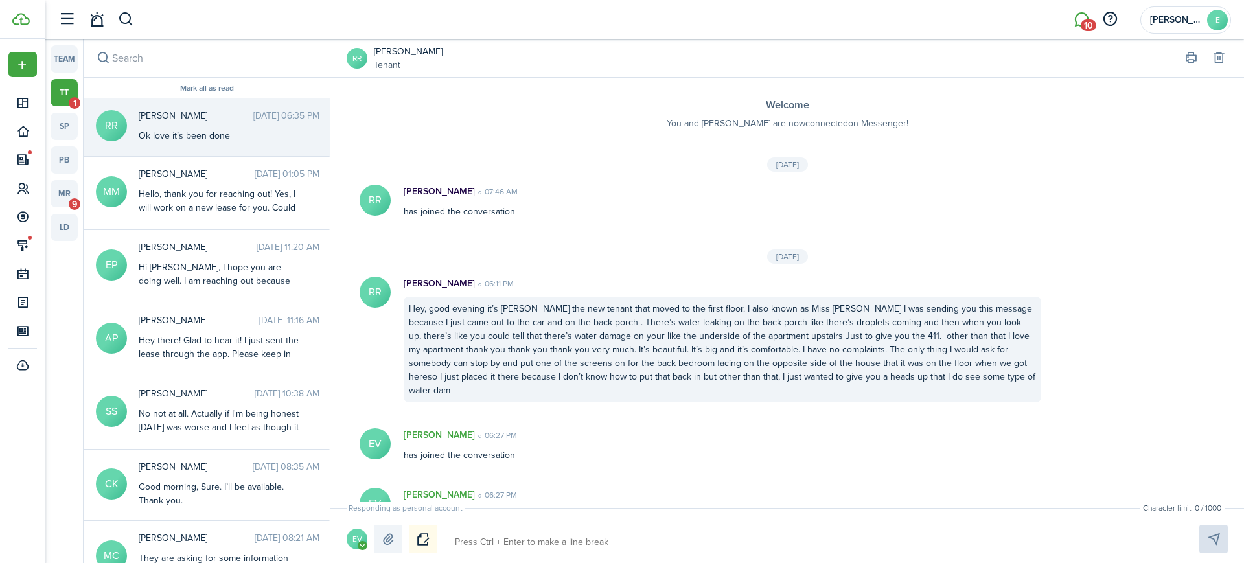
scroll to position [107, 0]
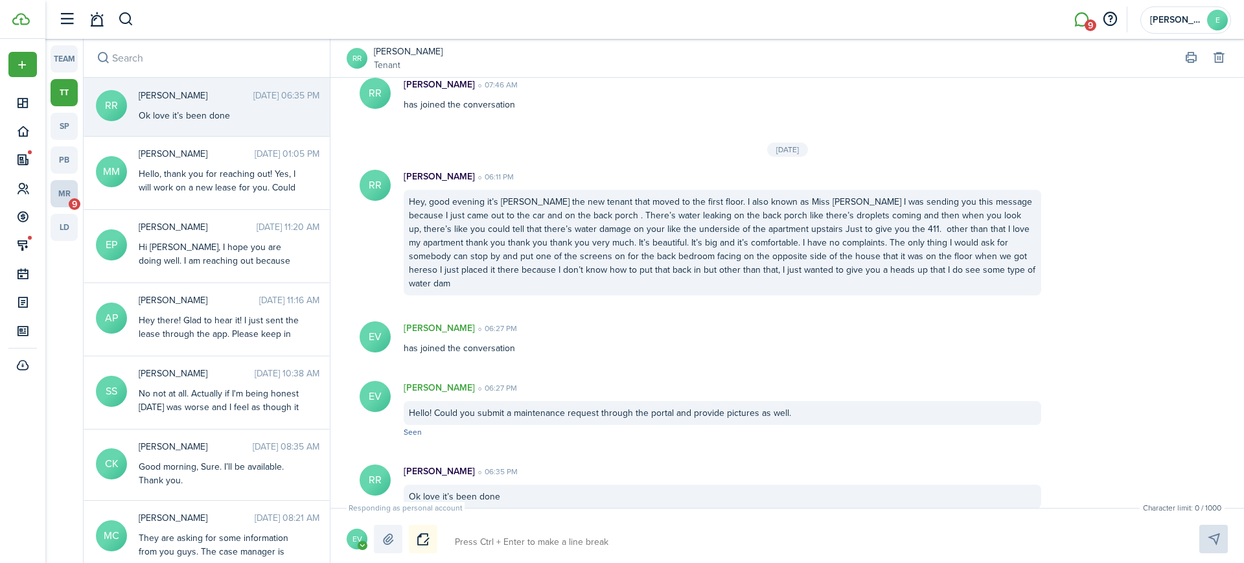
click at [65, 196] on link "mr 9" at bounding box center [64, 193] width 27 height 27
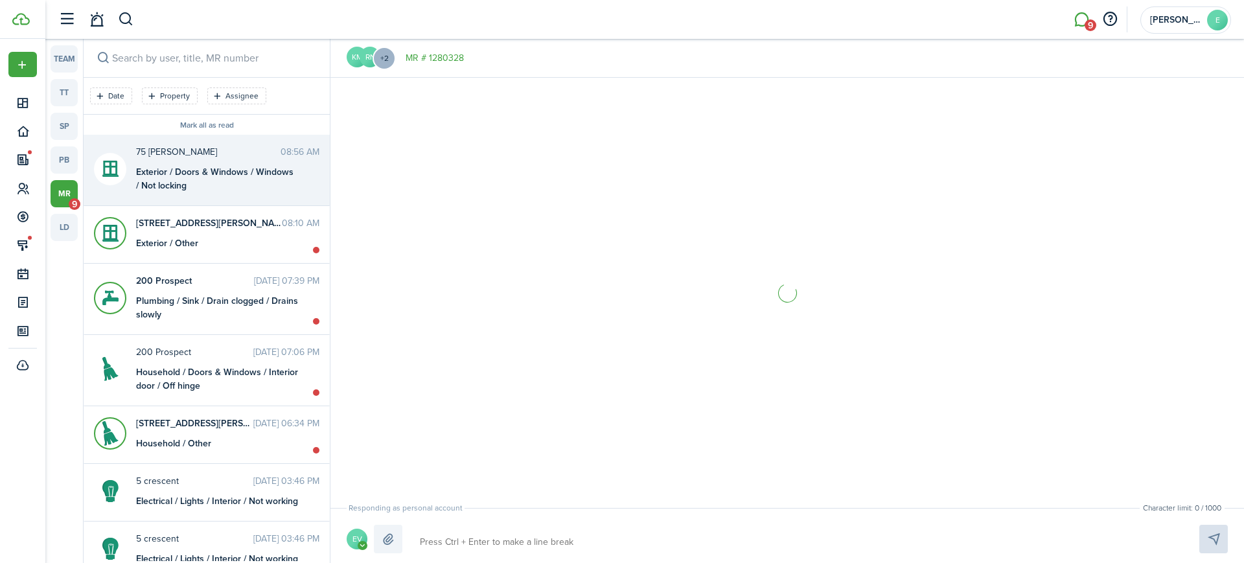
scroll to position [386, 0]
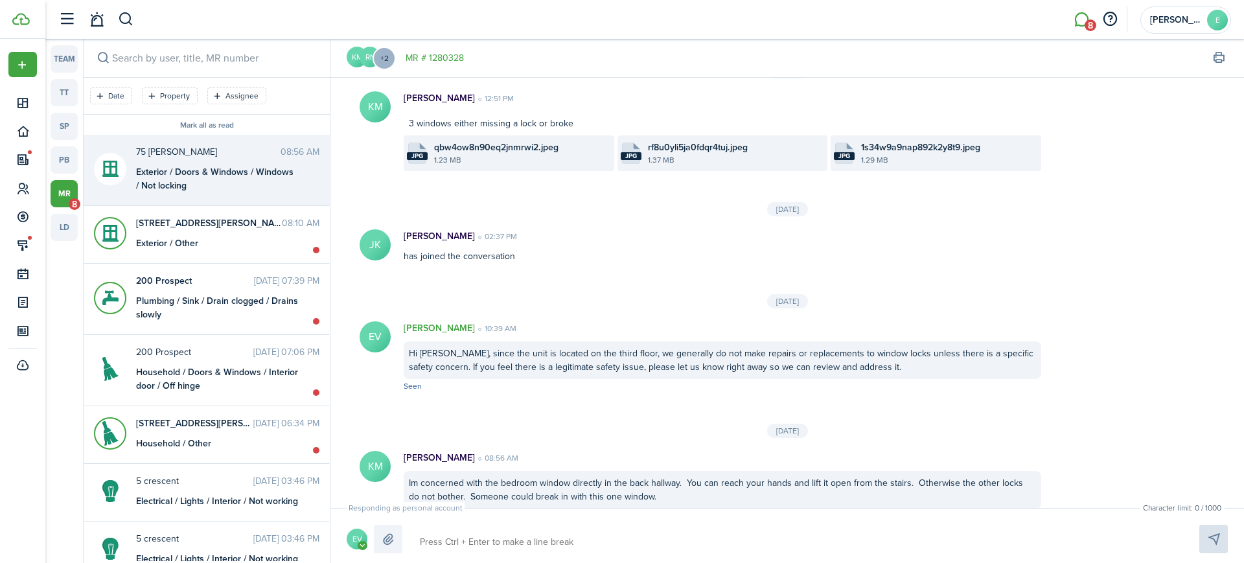
click at [473, 542] on textarea at bounding box center [794, 542] width 758 height 22
type textarea "J"
type textarea "Jo"
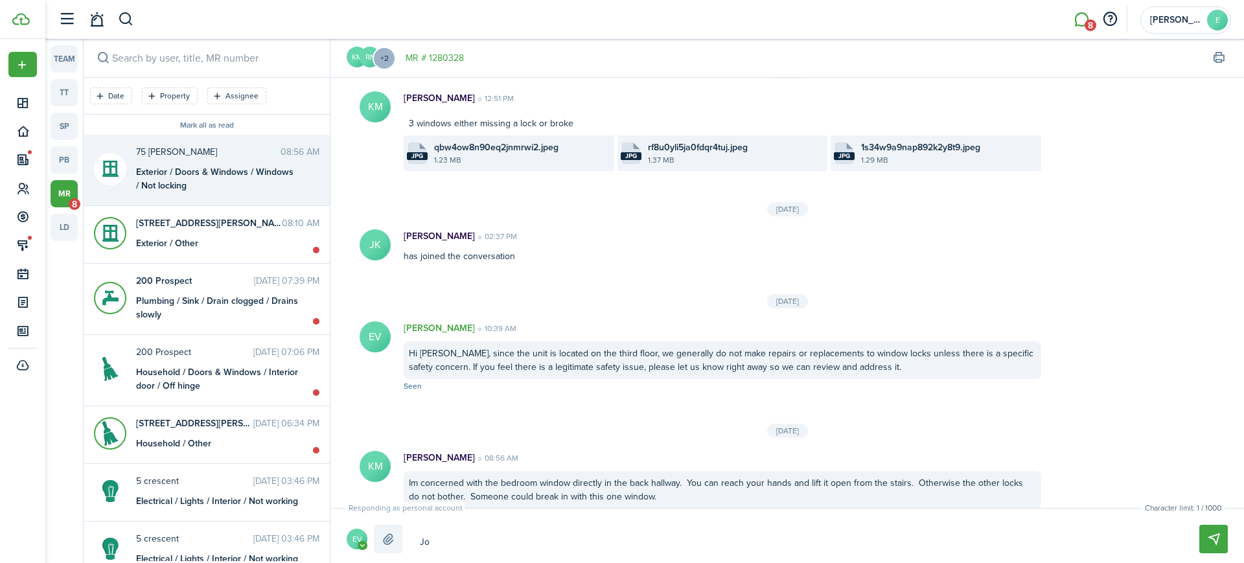
type textarea "Joh"
type textarea "[PERSON_NAME]"
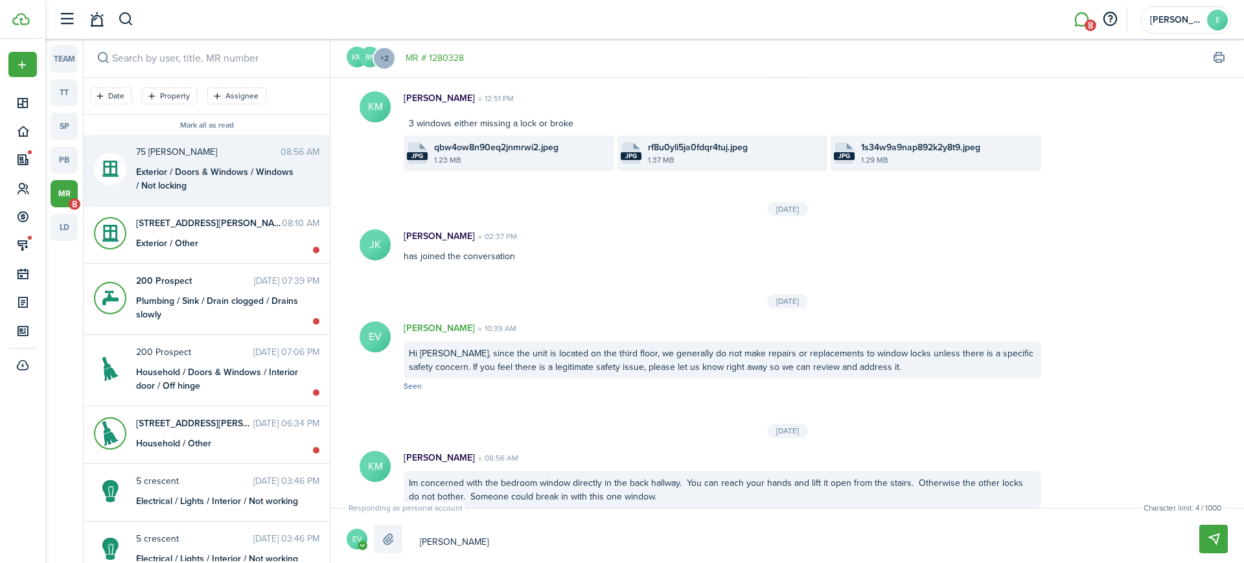
type textarea "[PERSON_NAME]"
type textarea "[PERSON_NAME] -"
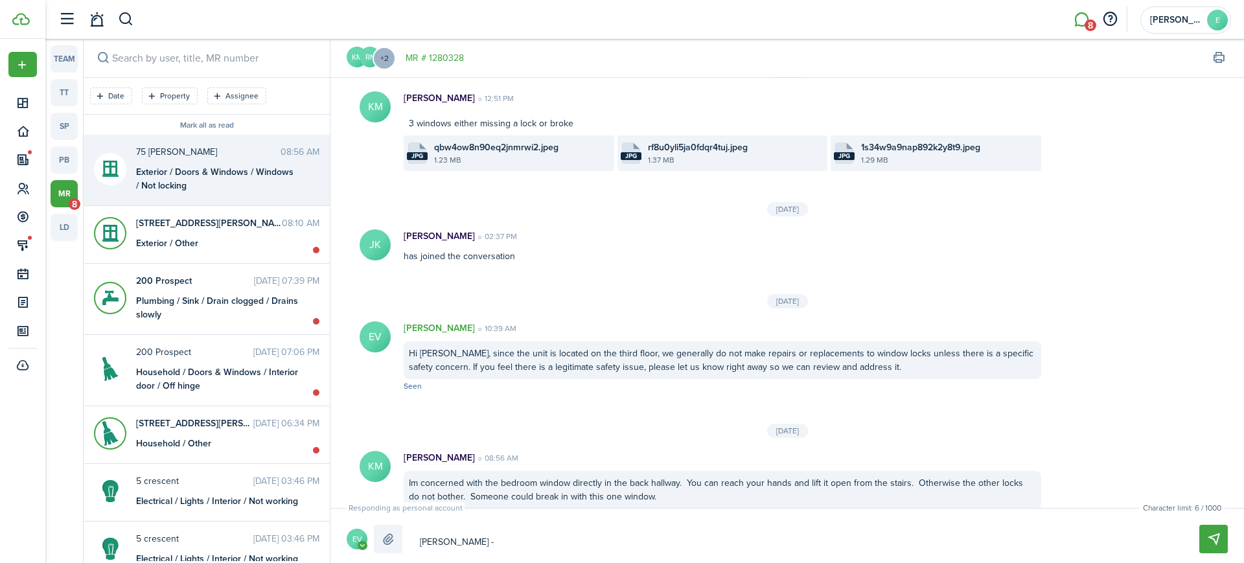
type textarea "[PERSON_NAME]"
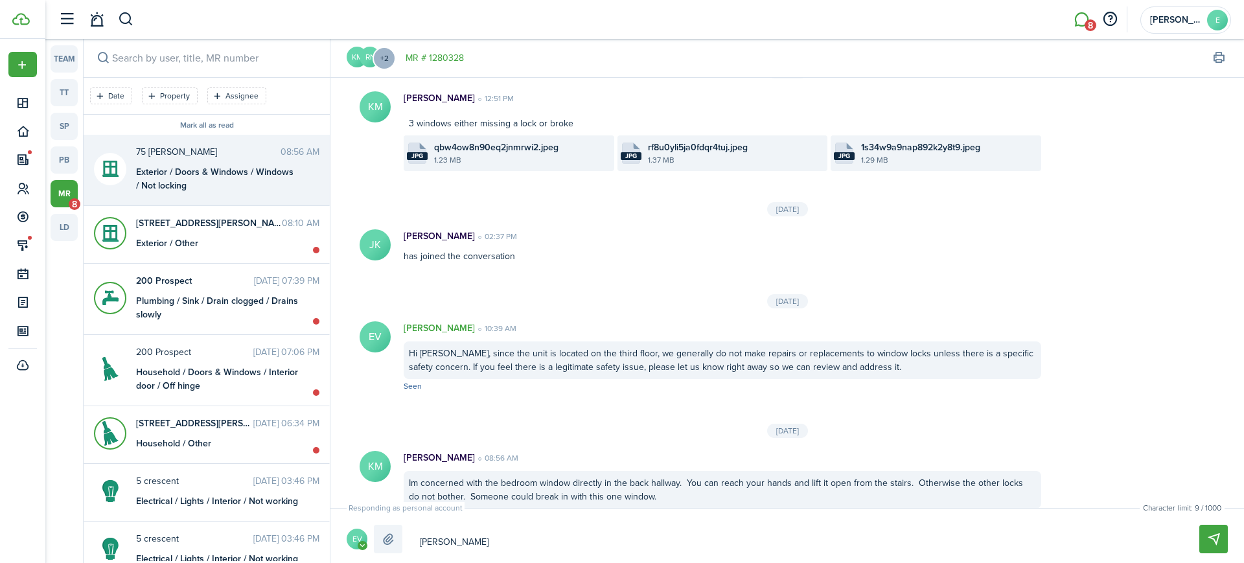
type textarea "[PERSON_NAME]"
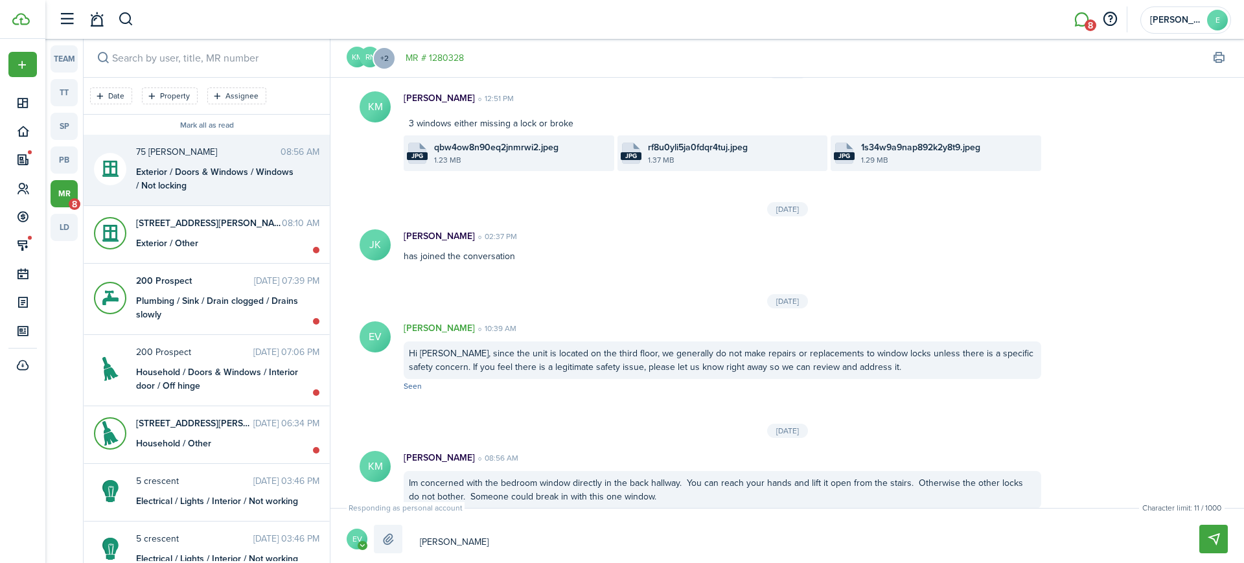
type textarea "[PERSON_NAME] - please"
type textarea "[PERSON_NAME] - please l"
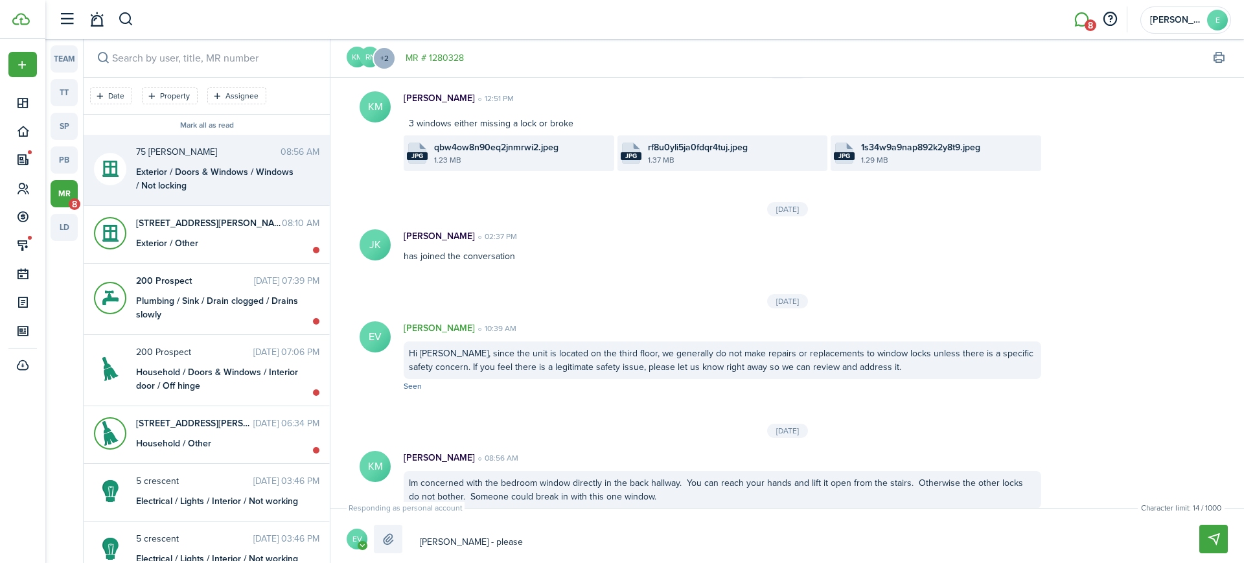
type textarea "[PERSON_NAME] - please l"
type textarea "[PERSON_NAME] - please lo"
type textarea "[PERSON_NAME] - please loo"
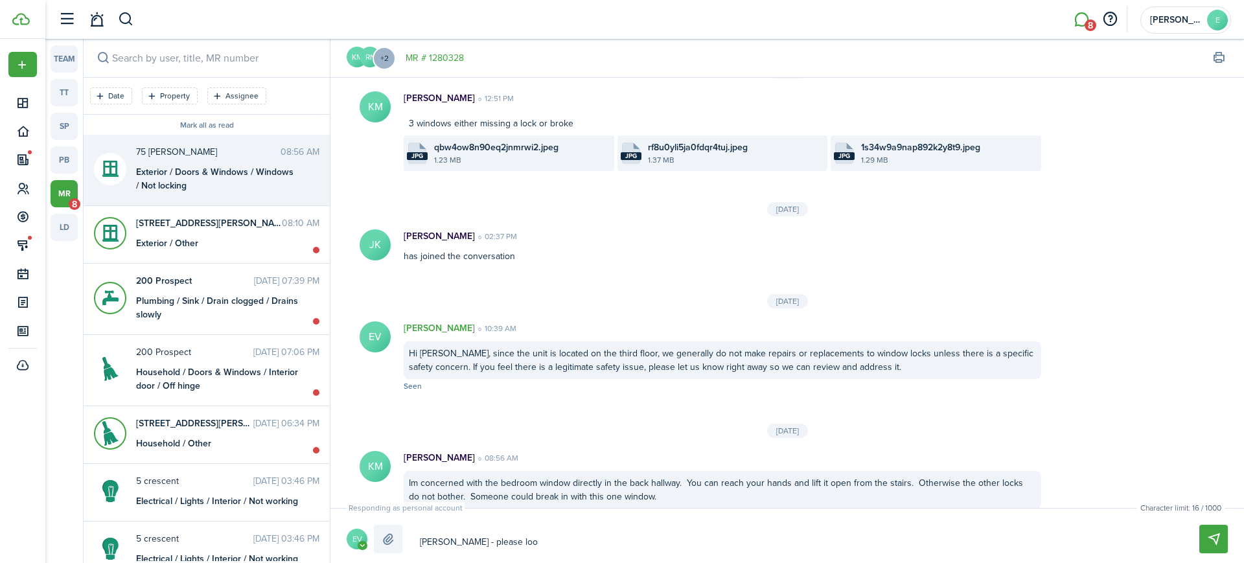
type textarea "[PERSON_NAME] - please look"
type textarea "[PERSON_NAME] - please look a"
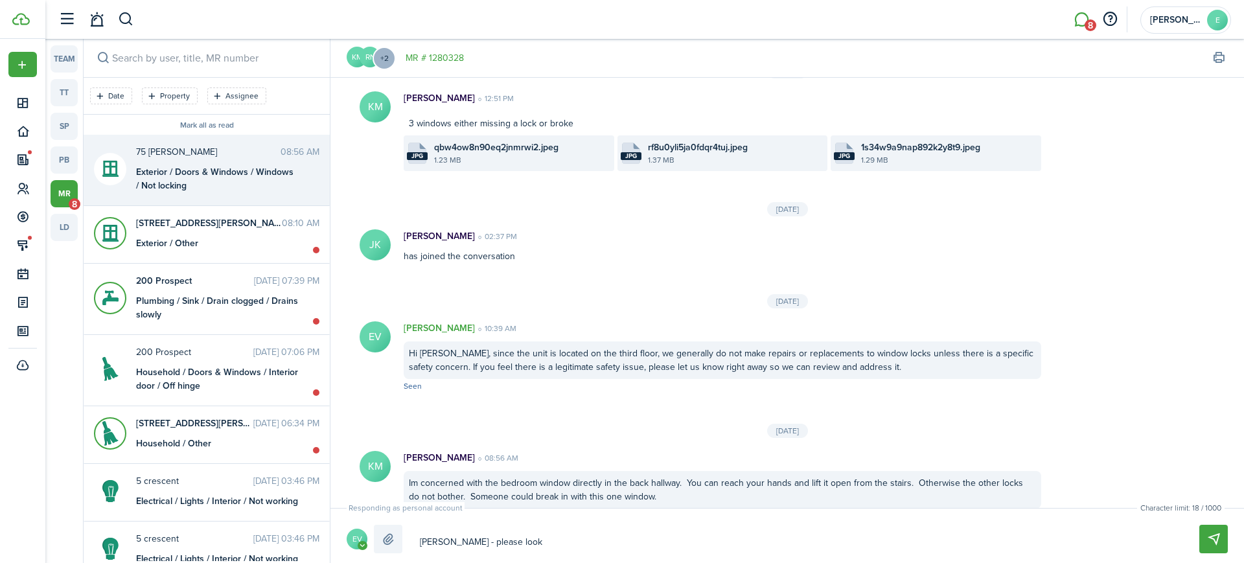
type textarea "[PERSON_NAME] - please look a"
type textarea "[PERSON_NAME] - please look at"
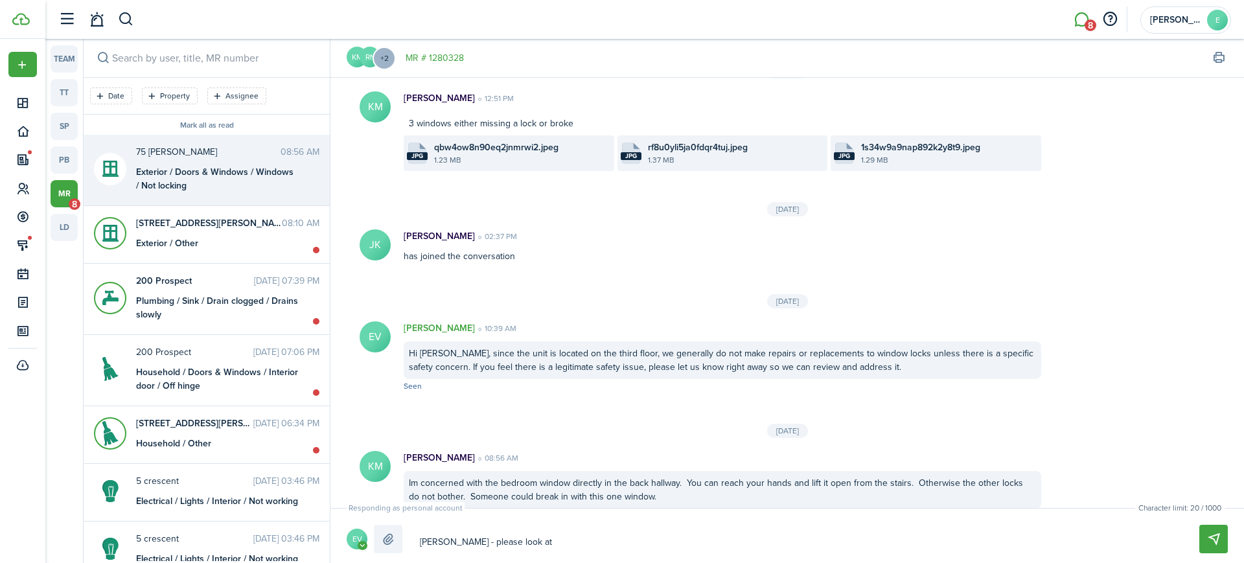
type textarea "[PERSON_NAME] - please look at t"
type textarea "[PERSON_NAME] - please look at th"
type textarea "[PERSON_NAME] - please look at the"
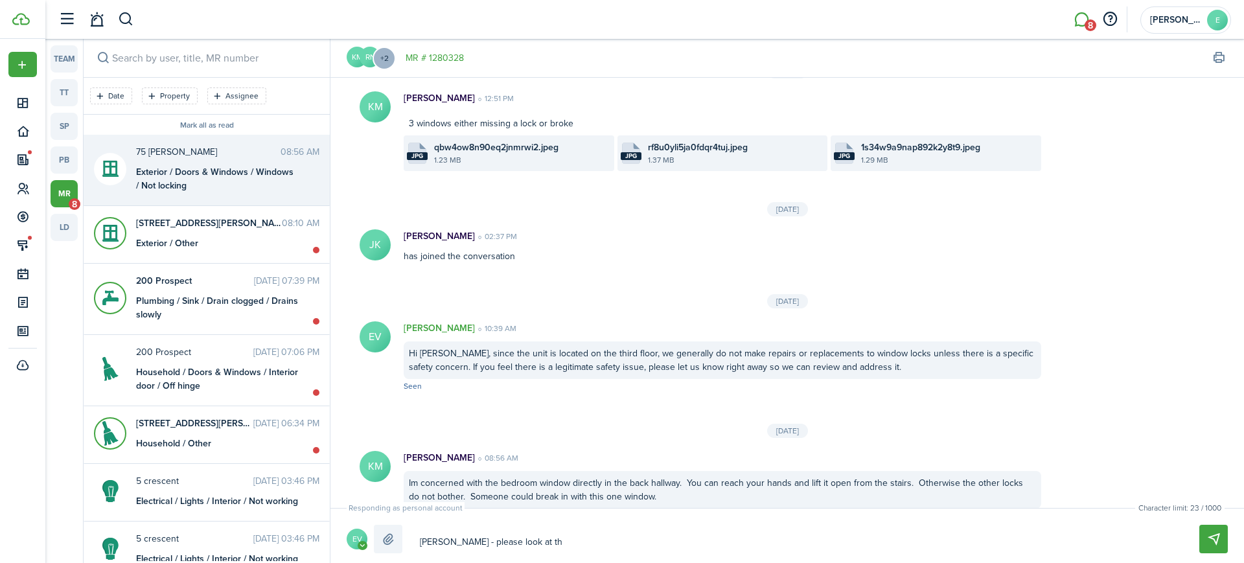
type textarea "[PERSON_NAME] - please look at the"
type textarea "[PERSON_NAME] - please look at the w"
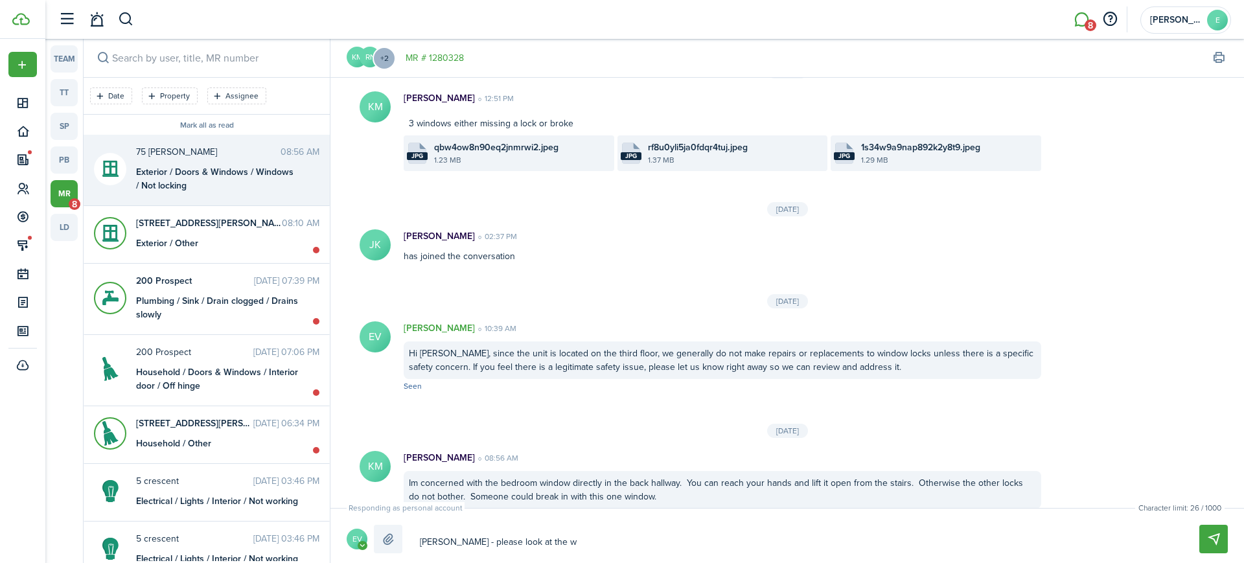
type textarea "[PERSON_NAME] - please look at the wi"
type textarea "[PERSON_NAME] - please look at the win"
type textarea "[PERSON_NAME] - please look at the wind"
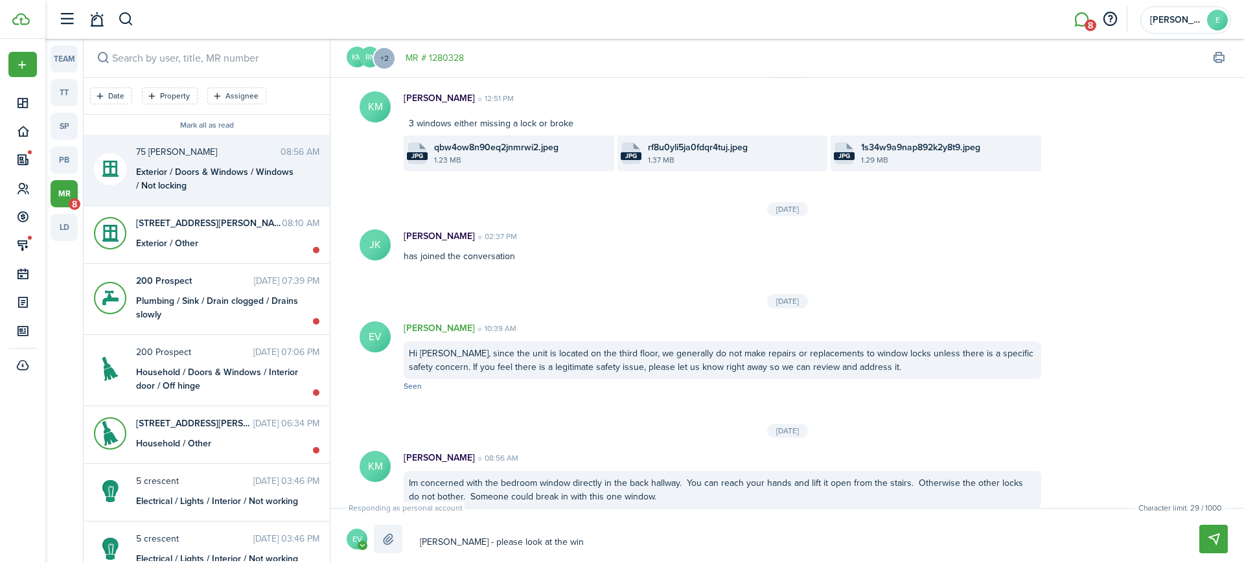
type textarea "[PERSON_NAME] - please look at the wind"
type textarea "[PERSON_NAME] - please look at the windo"
type textarea "[PERSON_NAME] - please look at the window"
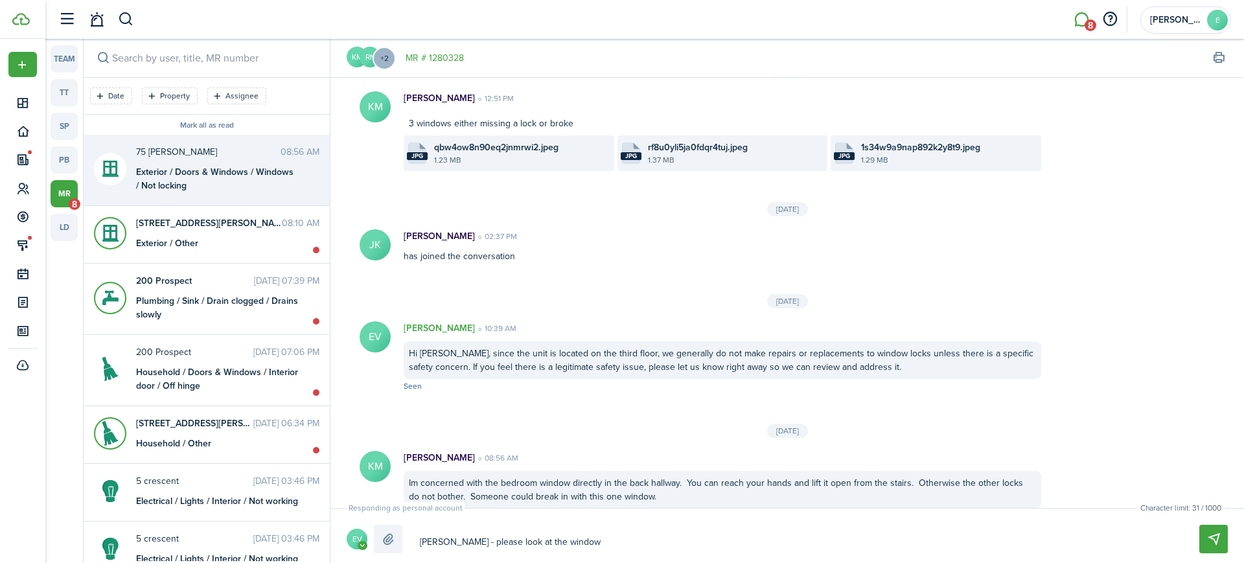
type textarea "[PERSON_NAME] - please look at the window"
type textarea "[PERSON_NAME] - please look at the window t"
type textarea "[PERSON_NAME] - please look at the window th"
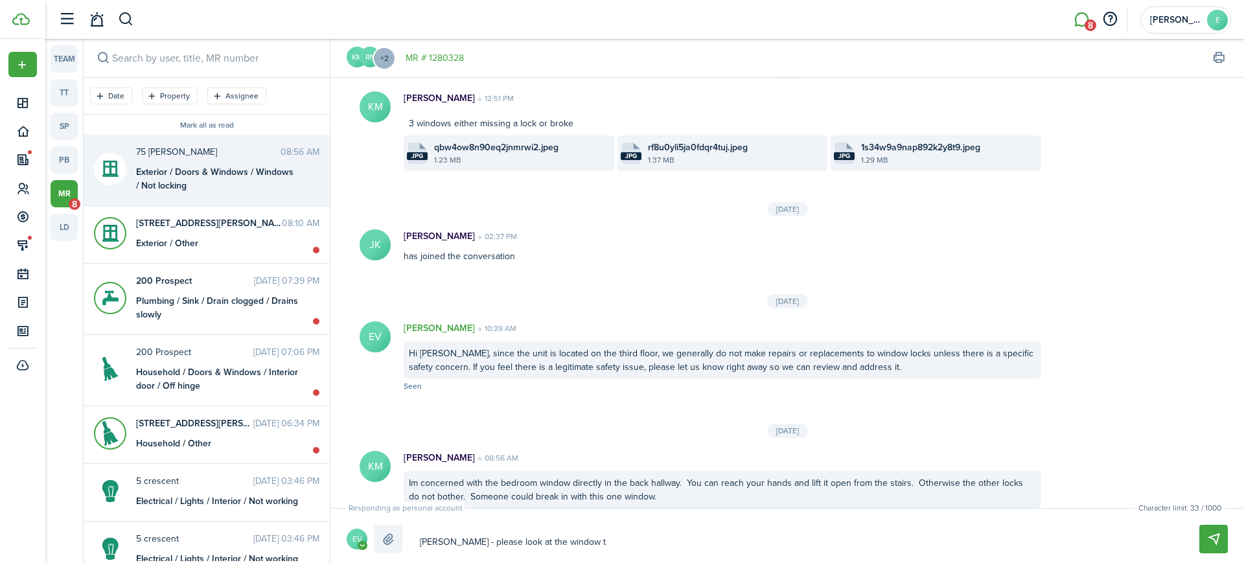
type textarea "[PERSON_NAME] - please look at the window th"
type textarea "[PERSON_NAME] - please look at the window tha"
type textarea "[PERSON_NAME] - please look at the window that"
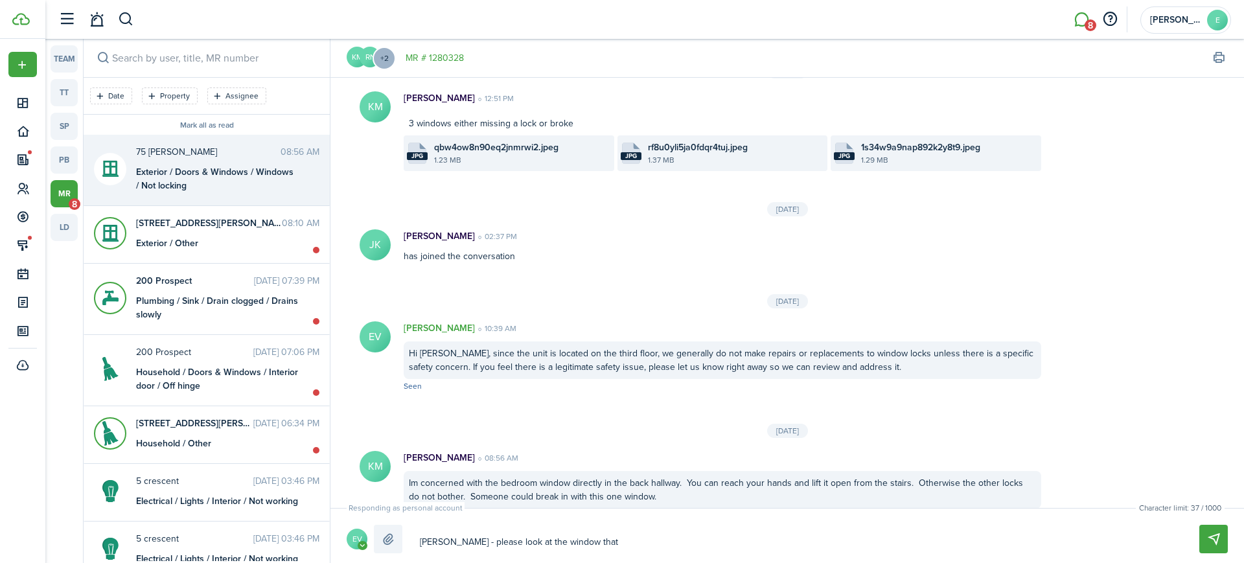
type textarea "[PERSON_NAME] - please look at the window that"
type textarea "[PERSON_NAME] - please look at the window tha"
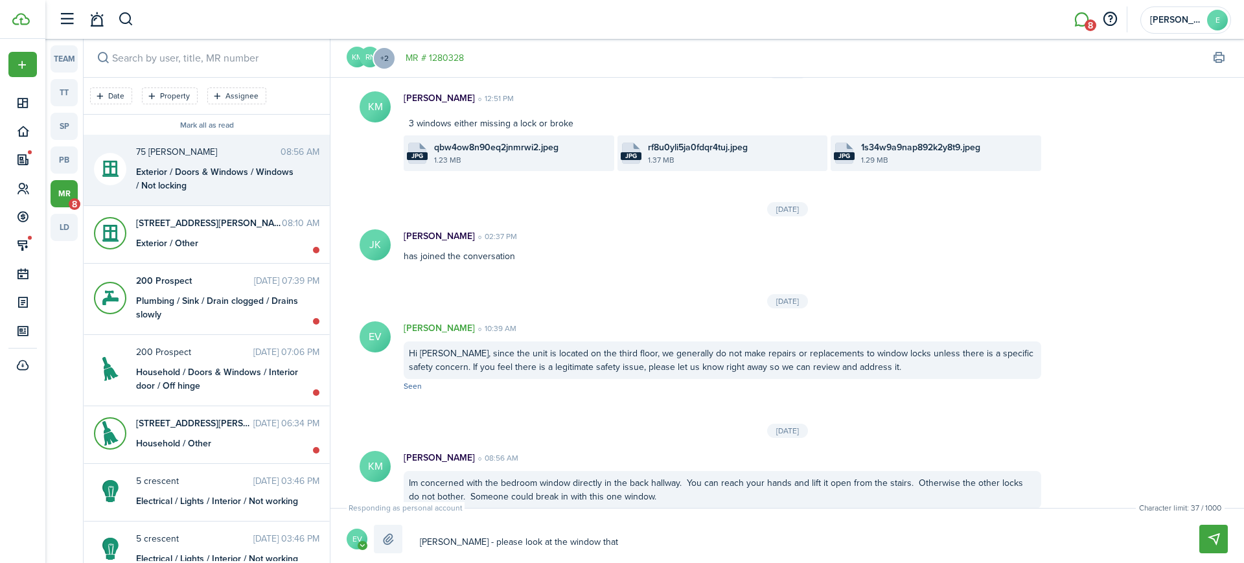
type textarea "[PERSON_NAME] - please look at the window tha"
type textarea "[PERSON_NAME] - please look at the window th"
type textarea "[PERSON_NAME] - please look at the window t"
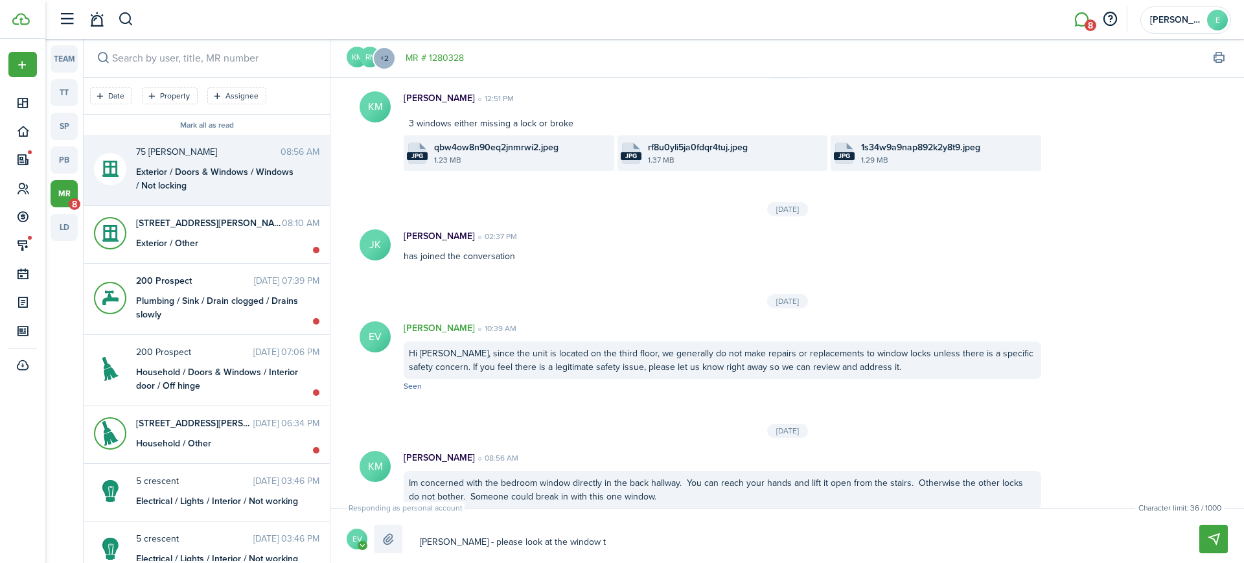
type textarea "[PERSON_NAME] - please look at the window"
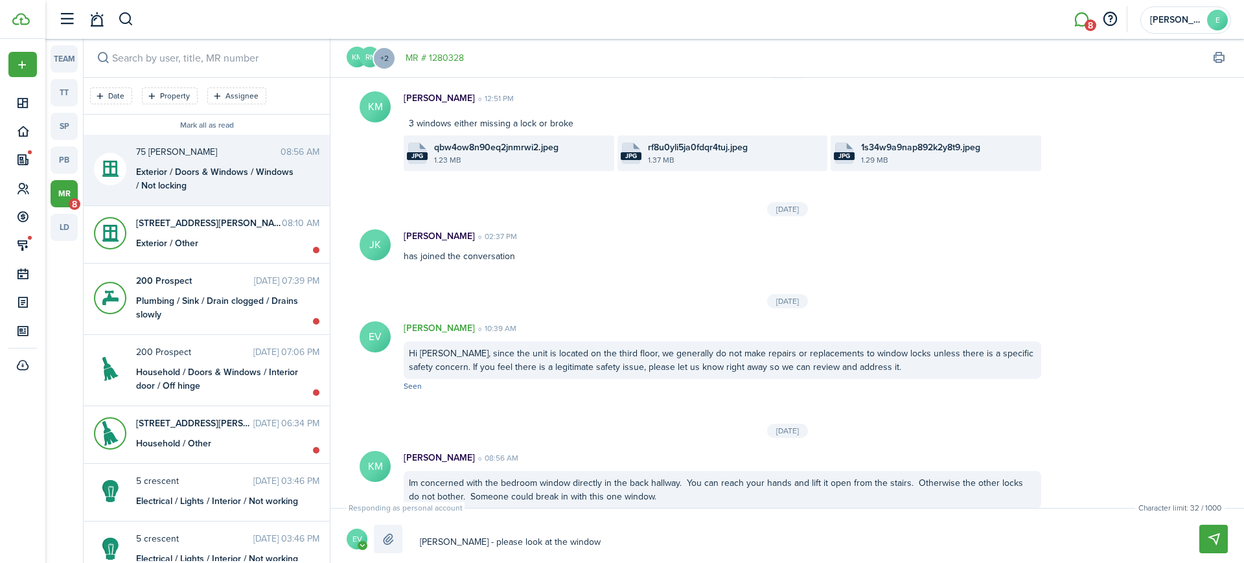
type textarea "[PERSON_NAME] - please look at the window"
type textarea "[PERSON_NAME] - please look at the window t"
type textarea "[PERSON_NAME] - please look at the window to"
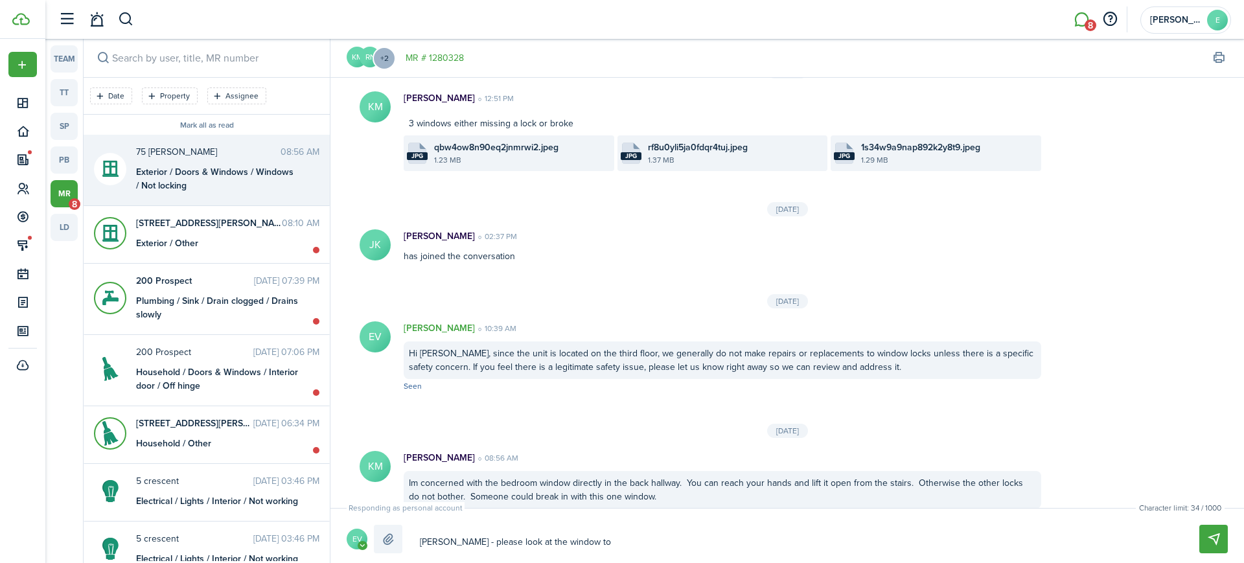
type textarea "[PERSON_NAME] - please look at the window to"
type textarea "[PERSON_NAME] - please look at the window to d"
type textarea "[PERSON_NAME] - please look at the window to de"
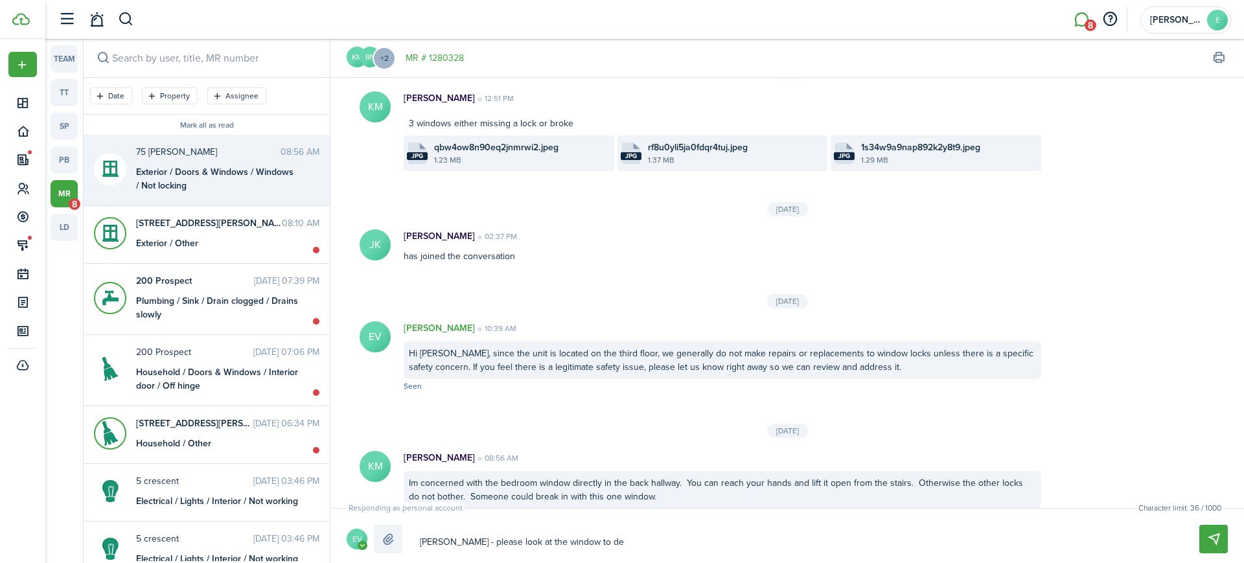
type textarea "[PERSON_NAME] - please look at the window to de"
type textarea "[PERSON_NAME] - please look at the window to det"
type textarea "[PERSON_NAME] - please look at the window to dete"
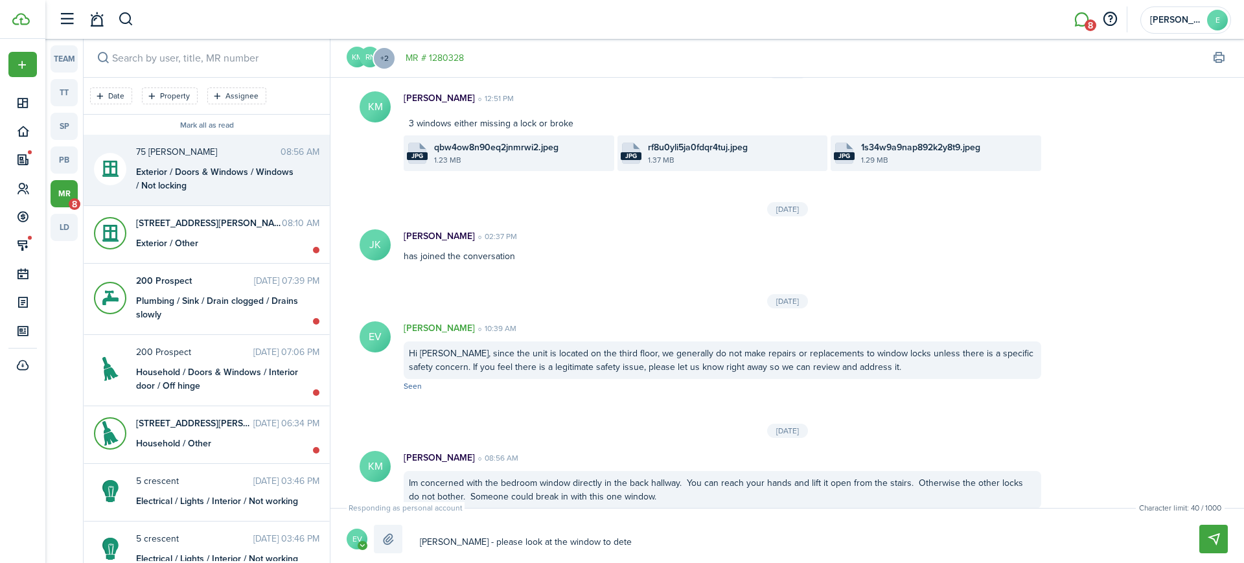
type textarea "[PERSON_NAME] - please look at the window to deter"
type textarea "[PERSON_NAME] - please look at the window to determ"
type textarea "[PERSON_NAME] - please look at the window to determi"
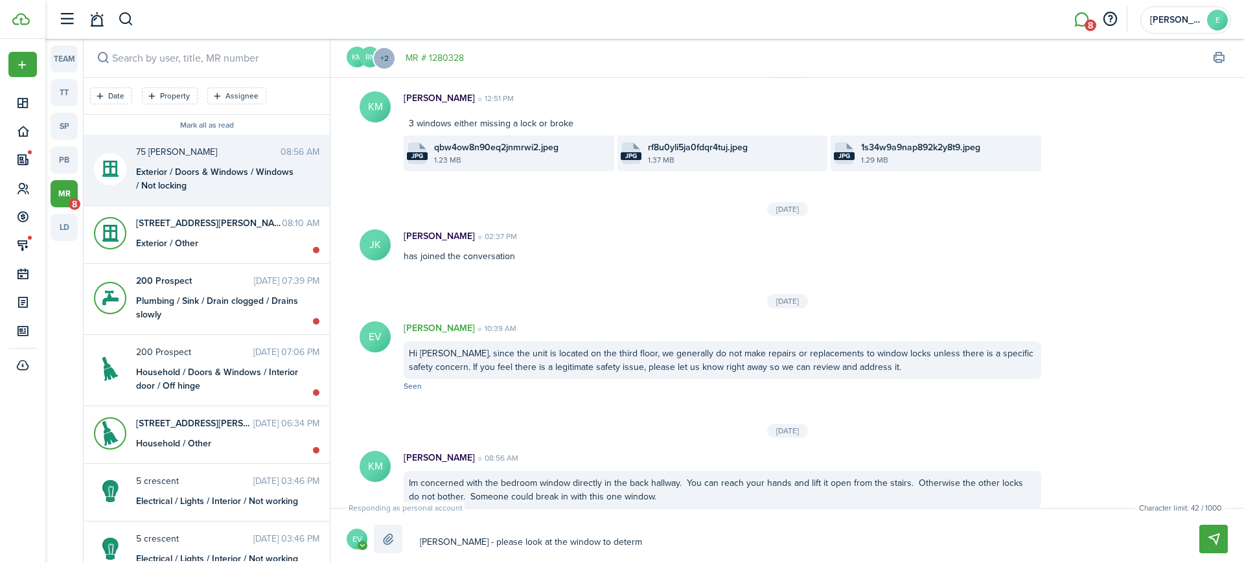
type textarea "[PERSON_NAME] - please look at the window to determi"
type textarea "[PERSON_NAME] - please look at the window to determin"
type textarea "[PERSON_NAME] - please look at the window to determine"
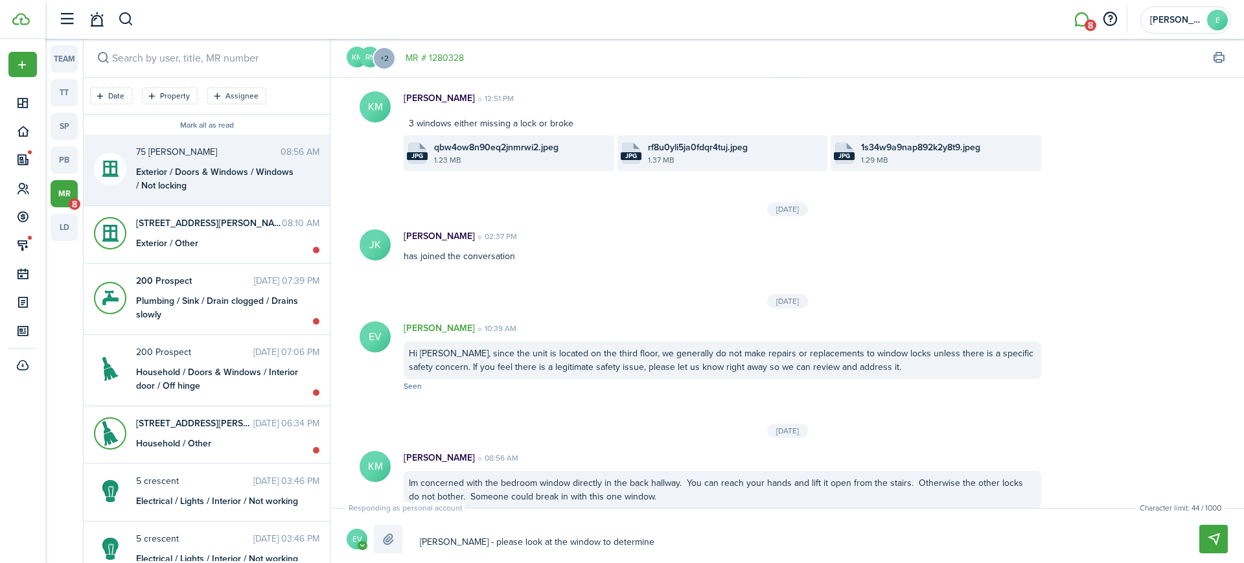
type textarea "[PERSON_NAME] - please look at the window to determine"
type textarea "[PERSON_NAME] - please look at the window to determine a"
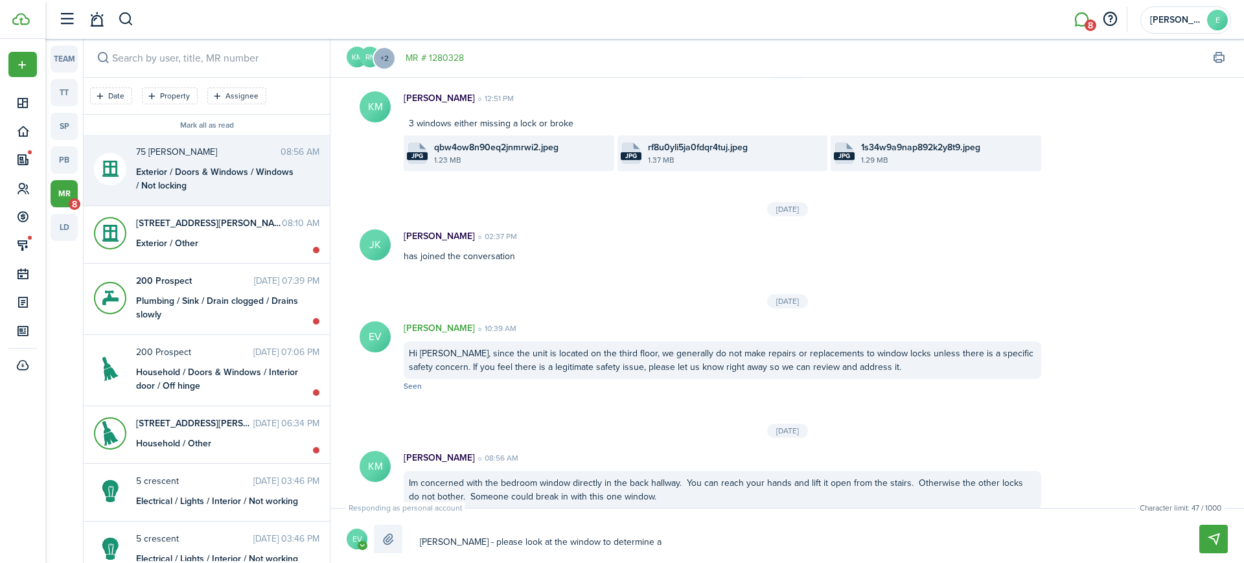
type textarea "[PERSON_NAME] - please look at the window to determine a"
type textarea "[PERSON_NAME] - please look at the window to determine a s"
type textarea "[PERSON_NAME] - please look at the window to determine a so"
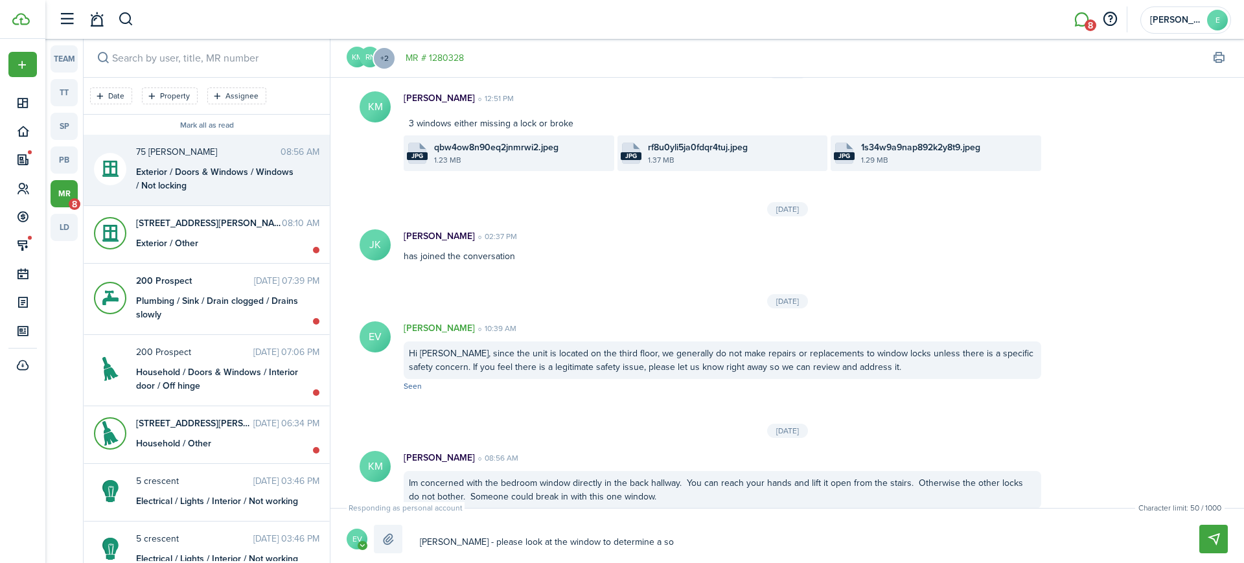
type textarea "[PERSON_NAME] - please look at the window to determine a sol"
type textarea "[PERSON_NAME] - please look at the window to determine a solu"
type textarea "[PERSON_NAME] - please look at the window to determine a solut"
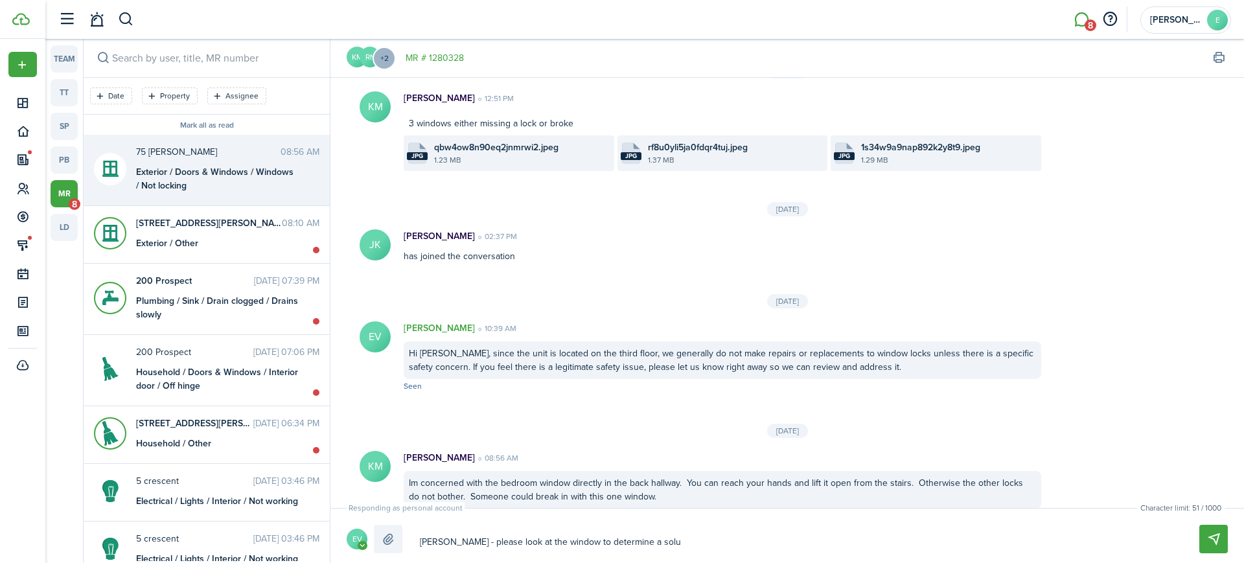
type textarea "[PERSON_NAME] - please look at the window to determine a solut"
type textarea "[PERSON_NAME] - please look at the window to determine a soluti"
type textarea "[PERSON_NAME] - please look at the window to determine a solutio"
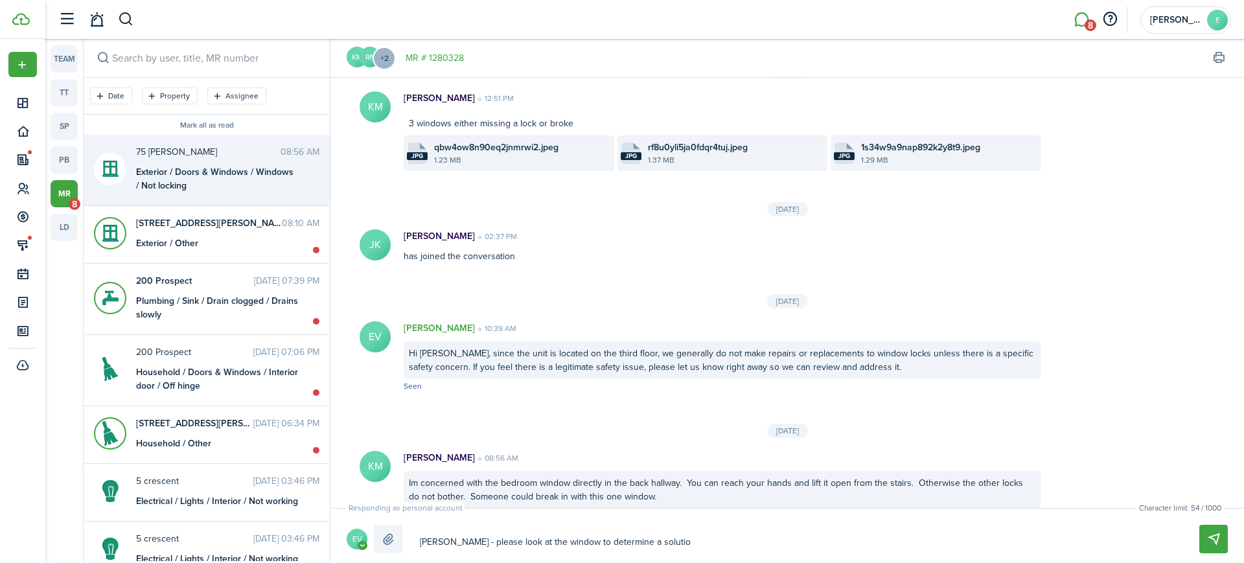
type textarea "[PERSON_NAME] - please look at the window to determine a solution"
type textarea "[PERSON_NAME] - please look at the window to determine a solution f"
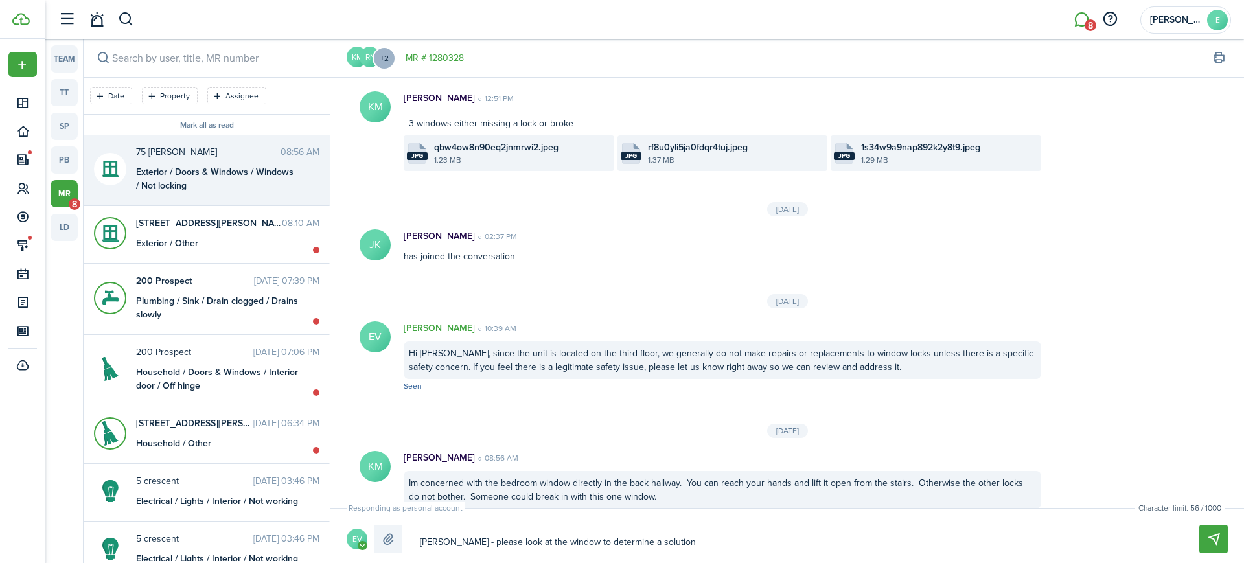
type textarea "[PERSON_NAME] - please look at the window to determine a solution f"
type textarea "[PERSON_NAME] - please look at the window to determine a solution fo"
type textarea "[PERSON_NAME] - please look at the window to determine a solution for"
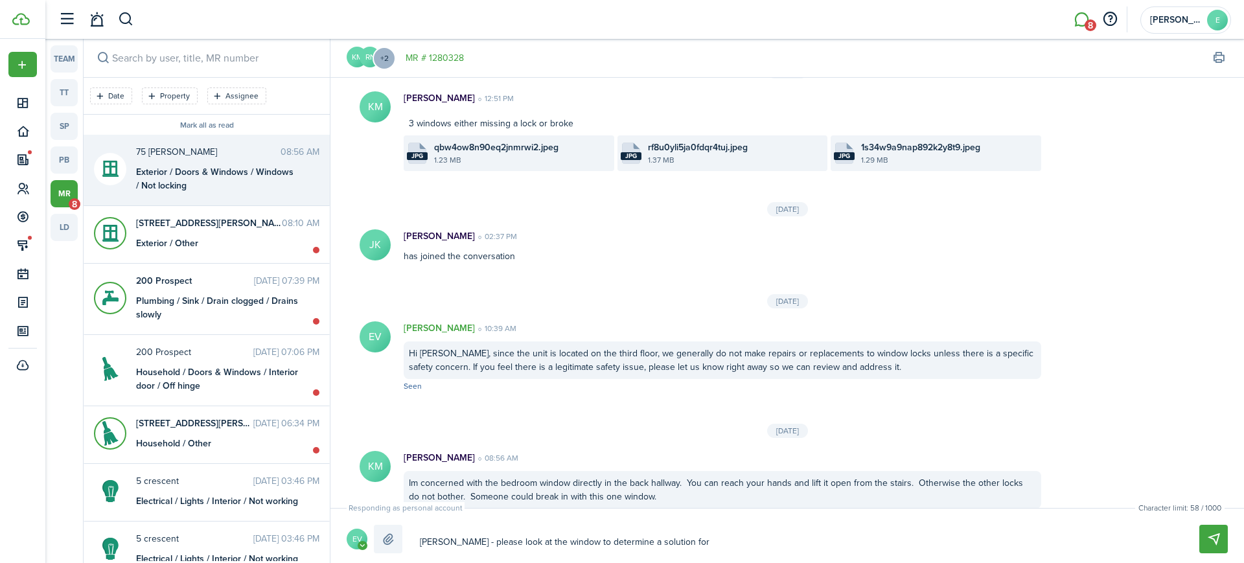
type textarea "[PERSON_NAME] - please look at the window to determine a solution for"
type textarea "[PERSON_NAME] - please look at the window to determine a solution for t"
type textarea "[PERSON_NAME] - please look at the window to determine a solution for th"
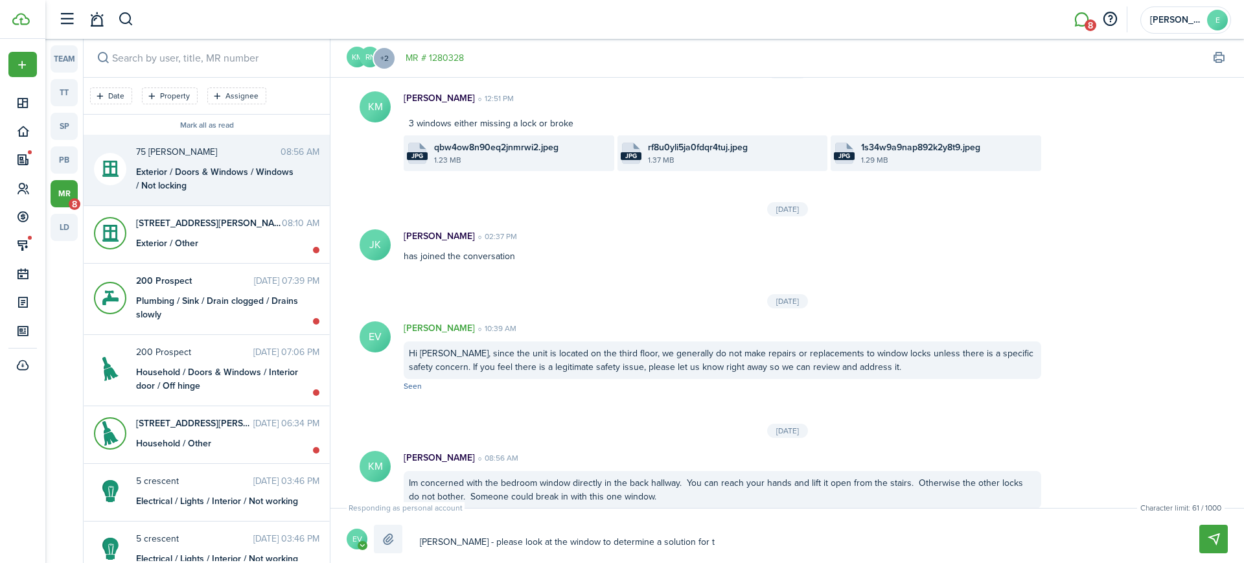
type textarea "[PERSON_NAME] - please look at the window to determine a solution for th"
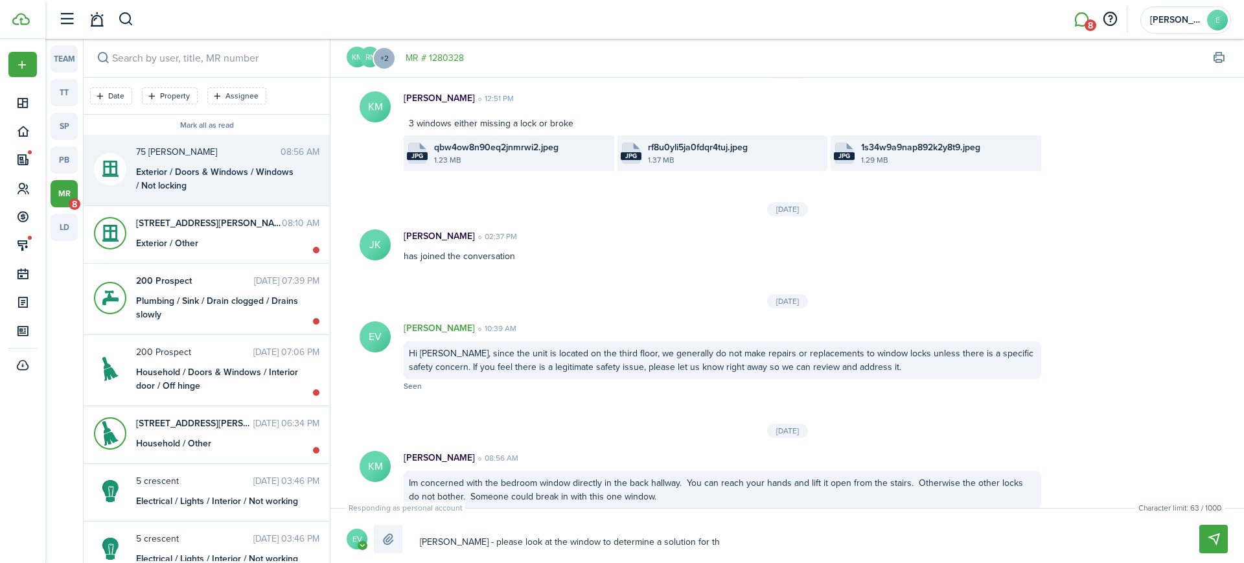
type textarea "[PERSON_NAME] - please look at the window to determine a solution for the"
type textarea "[PERSON_NAME] - please look at the window to determine a solution for the l"
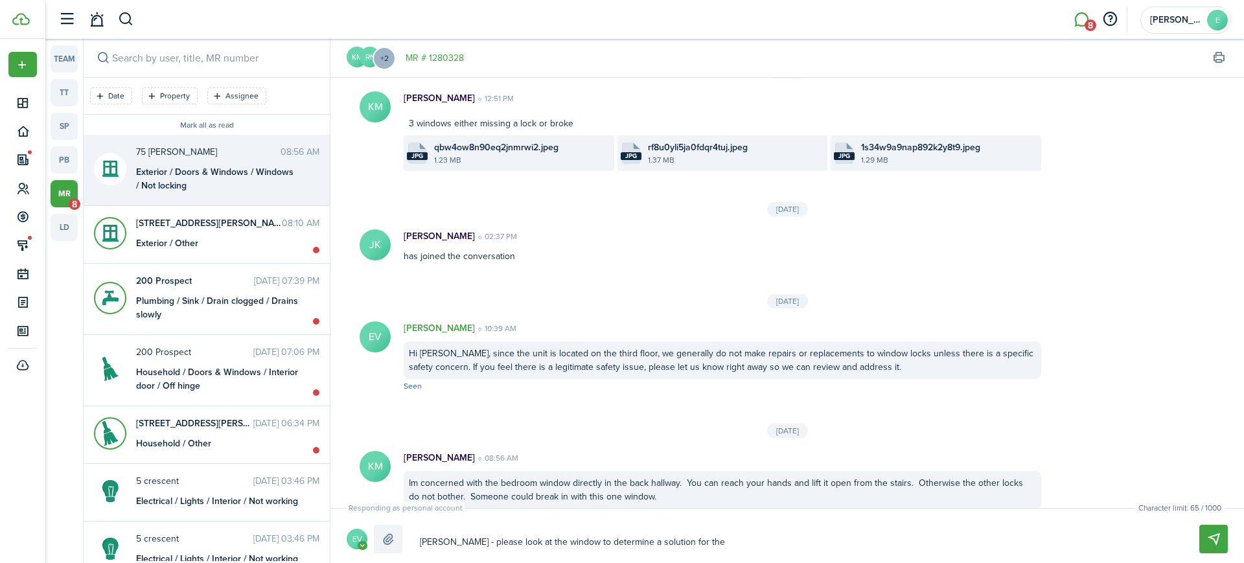
type textarea "[PERSON_NAME] - please look at the window to determine a solution for the l"
type textarea "[PERSON_NAME] - please look at the window to determine a solution for the lo"
type textarea "[PERSON_NAME] - please look at the window to determine a solution for the loc"
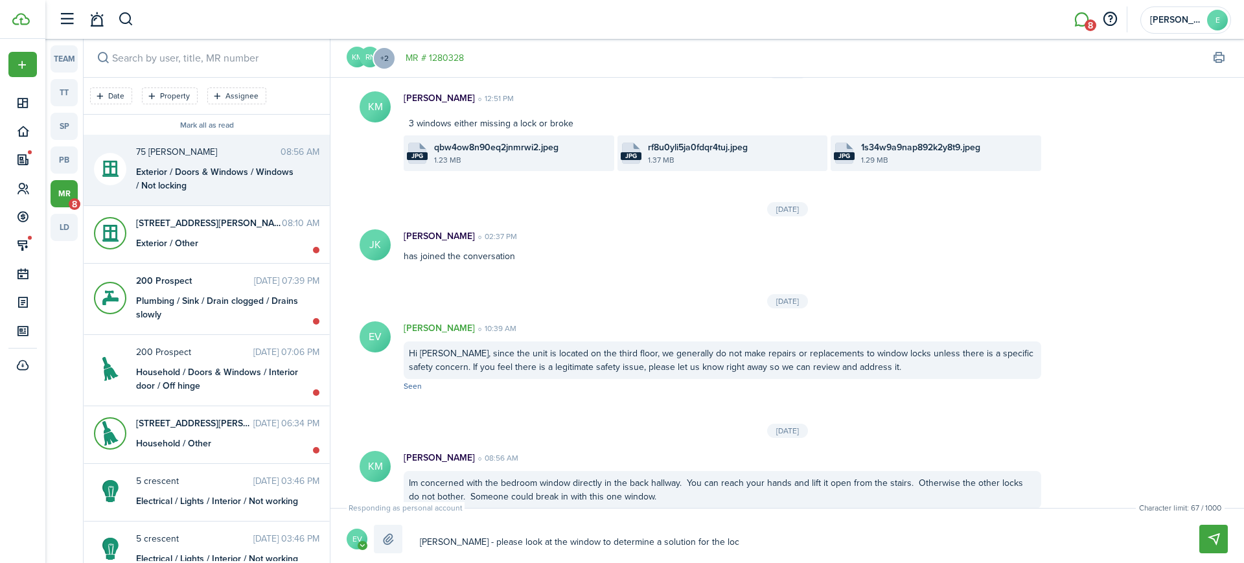
type textarea "[PERSON_NAME] - please look at the window to determine a solution for the lock"
type textarea "[PERSON_NAME] - please look at the window to determine a solution for the lock."
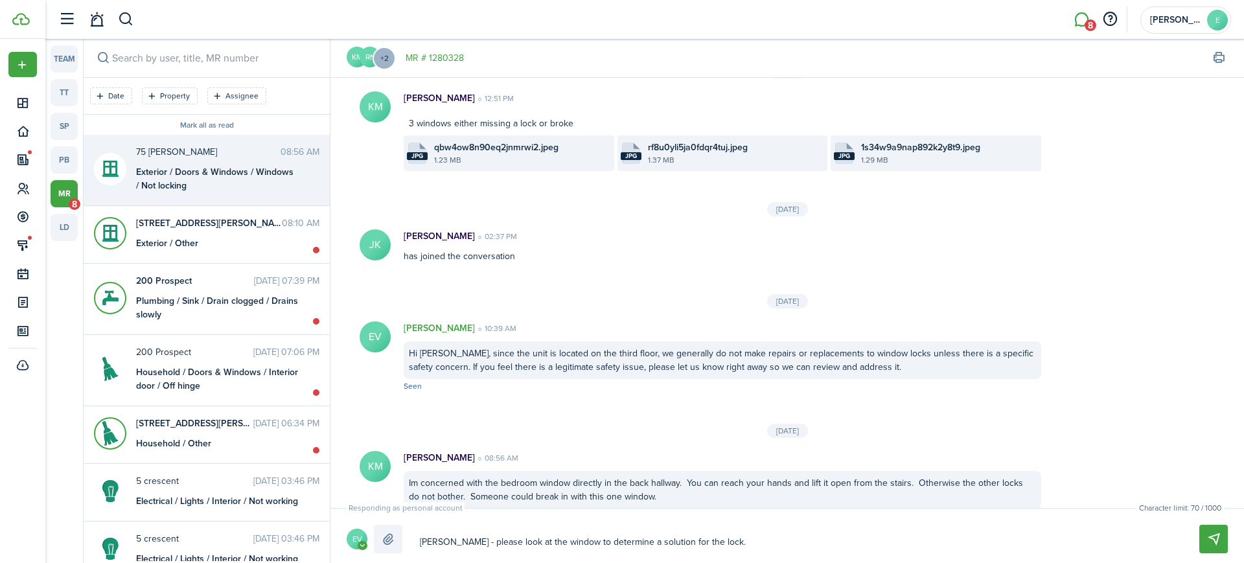
type textarea "[PERSON_NAME] - please look at the window to determine a solution for the lock."
click at [420, 543] on textarea "[PERSON_NAME] - please look at the window to determine a solution for the lock." at bounding box center [794, 542] width 758 height 22
type textarea "OJohn - please look at the window to determine a solution for the lock."
type textarea "OkJohn - please look at the window to determine a solution for the lock."
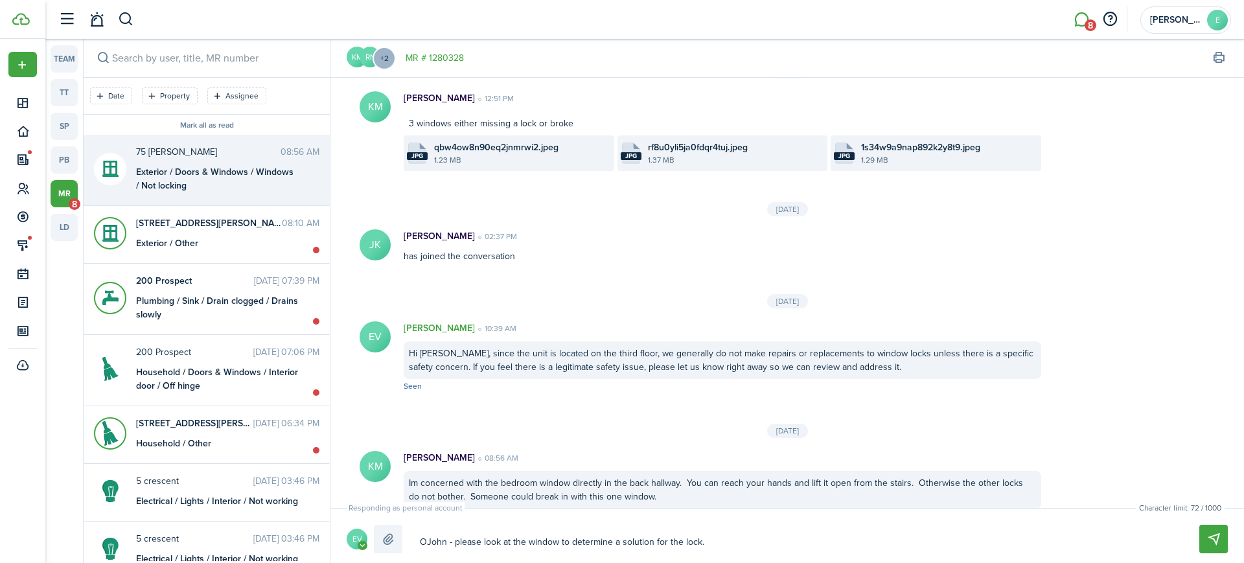
type textarea "OkJohn - please look at the window to determine a solution for the lock."
type textarea "OkaJohn - please look at the window to determine a solution for the lock."
type textarea "OkayJohn - please look at the window to determine a solution for the lock."
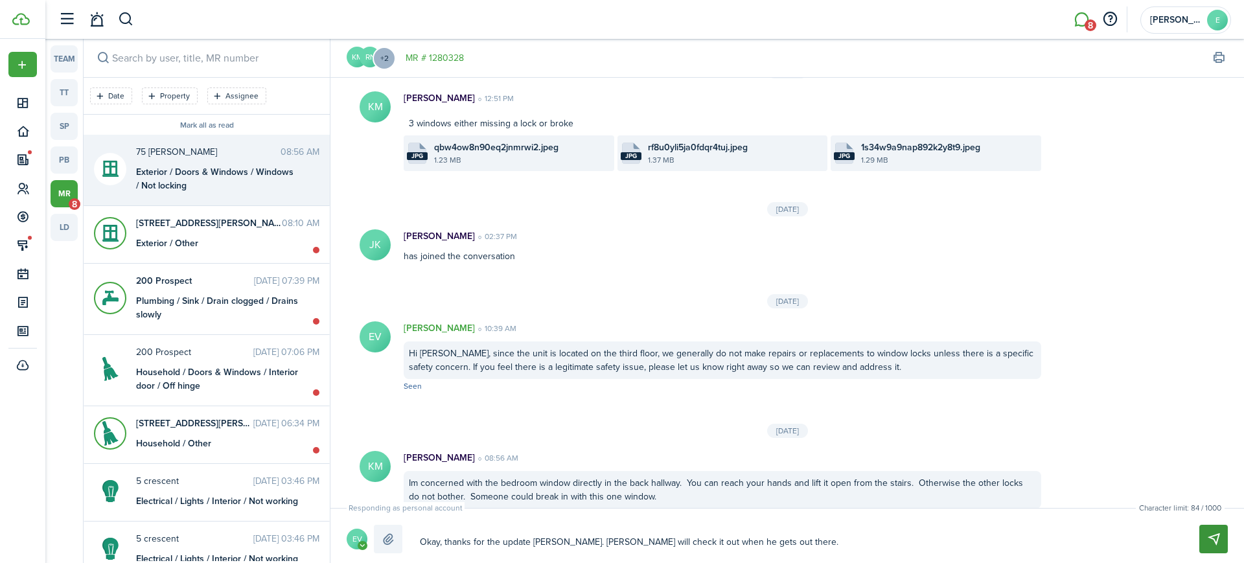
click at [1226, 535] on button "Send" at bounding box center [1213, 539] width 29 height 29
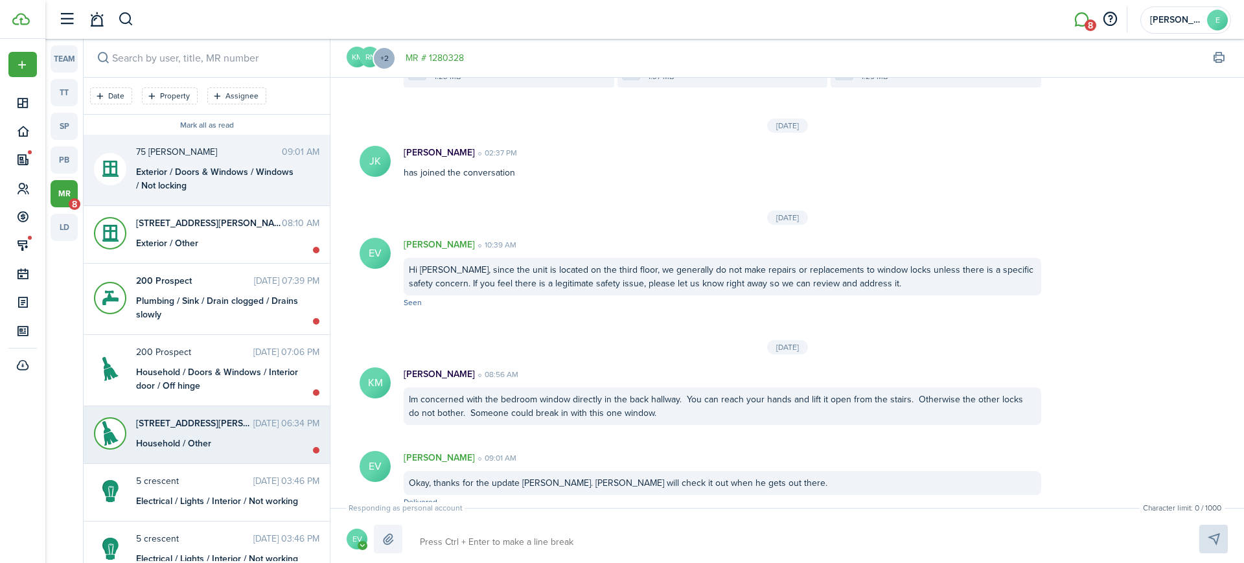
click at [197, 431] on div "[STREET_ADDRESS][PERSON_NAME] [DATE] 06:34 PM Household / Other" at bounding box center [227, 434] width 203 height 34
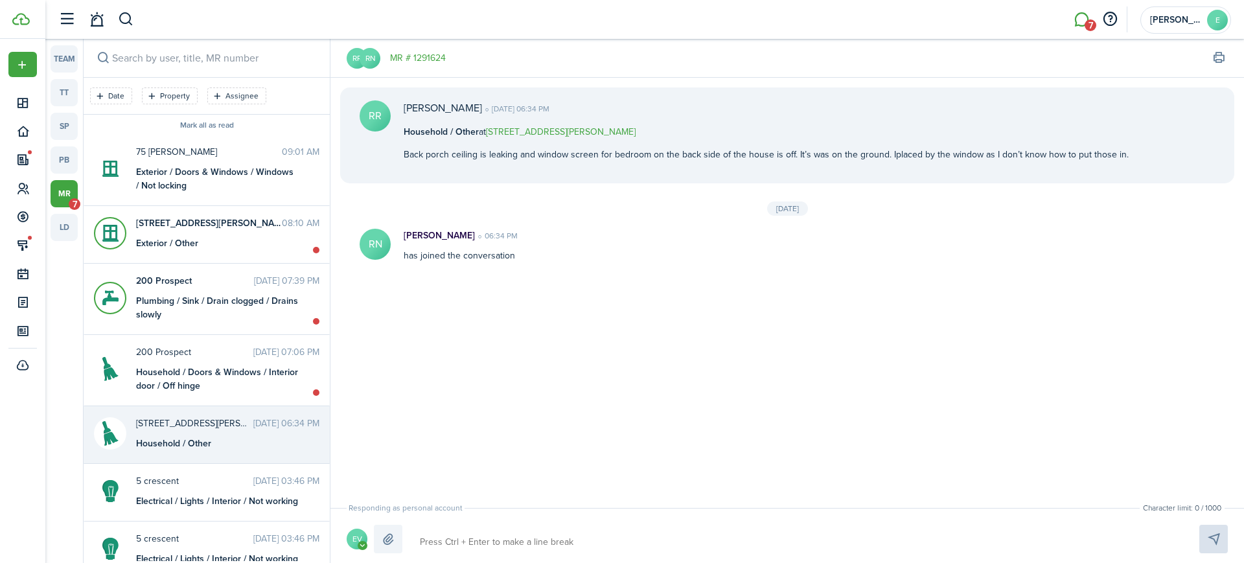
click at [437, 57] on link "MR # 1291624" at bounding box center [418, 58] width 56 height 14
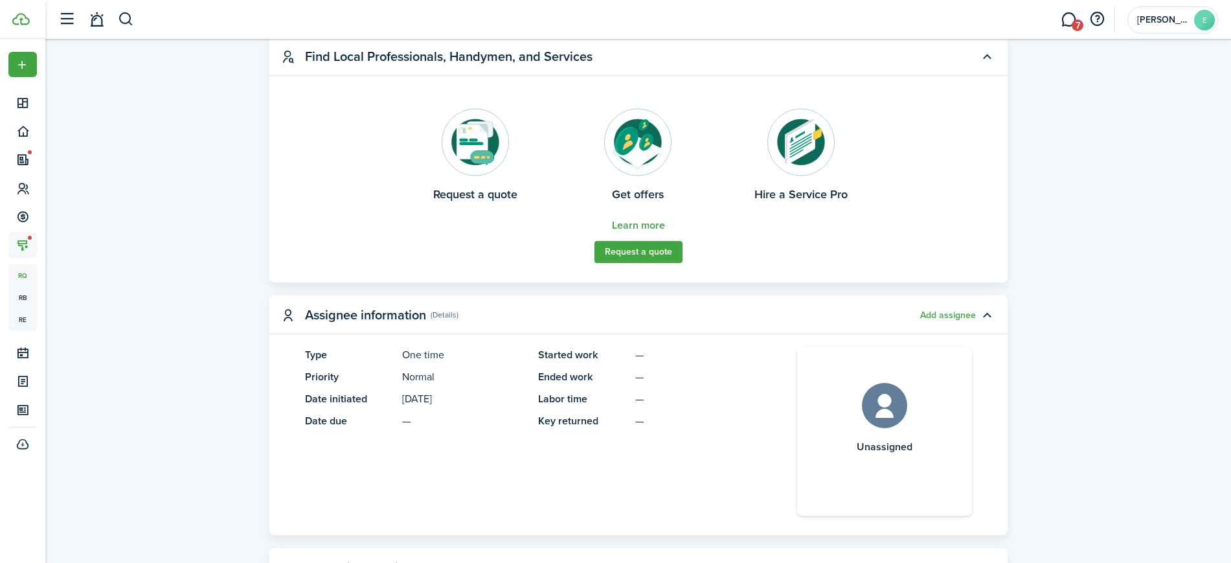
scroll to position [521, 0]
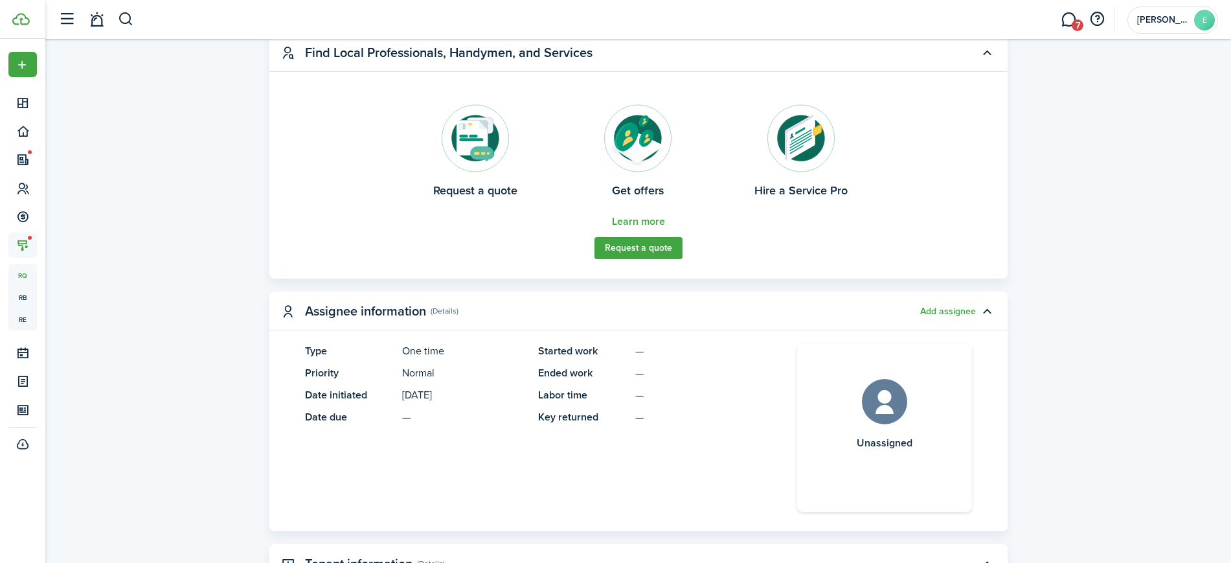
click at [950, 304] on tooltip-wrapper "Add assignee" at bounding box center [949, 311] width 56 height 14
click at [953, 308] on button "Add assignee" at bounding box center [949, 311] width 56 height 10
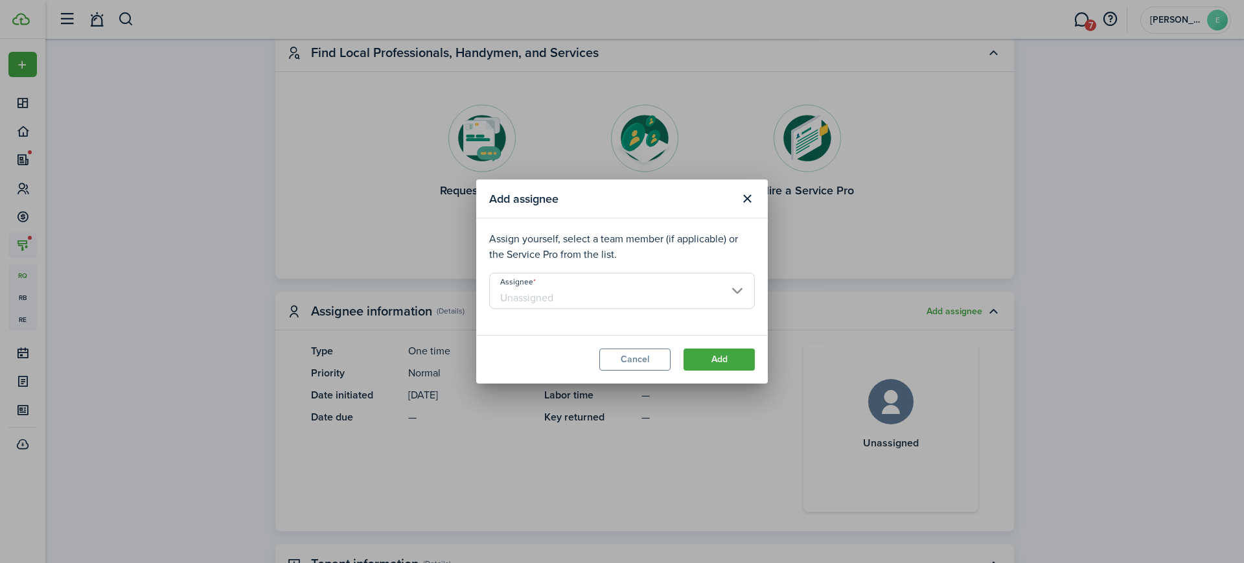
click at [658, 286] on input "Assignee" at bounding box center [622, 291] width 266 height 36
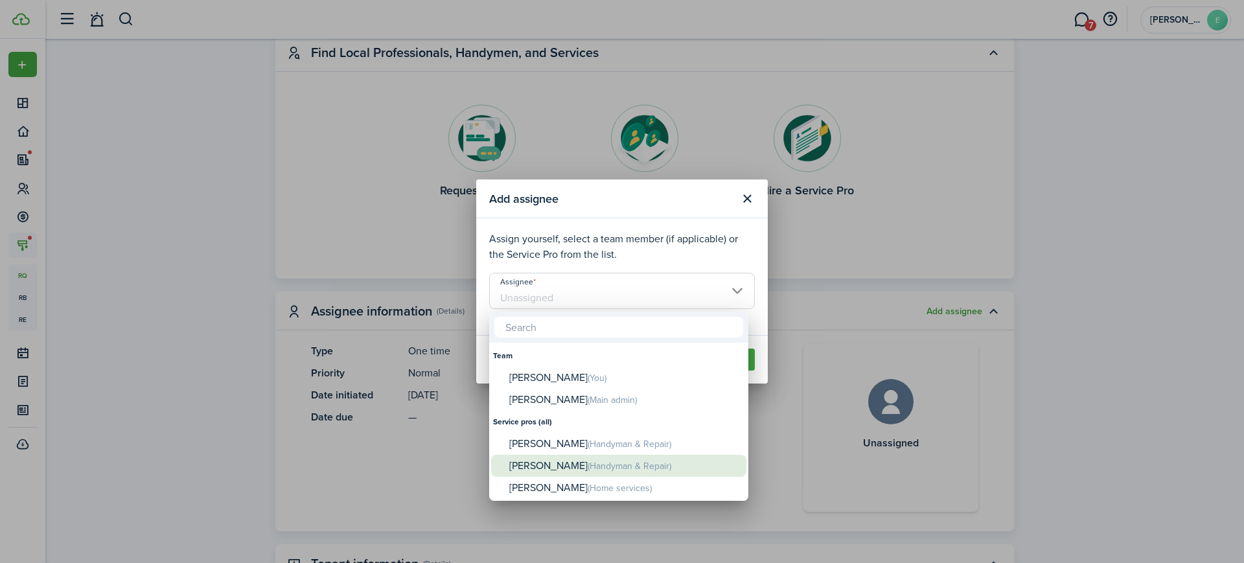
click at [588, 459] on span "(Handyman & Repair)" at bounding box center [630, 466] width 84 height 14
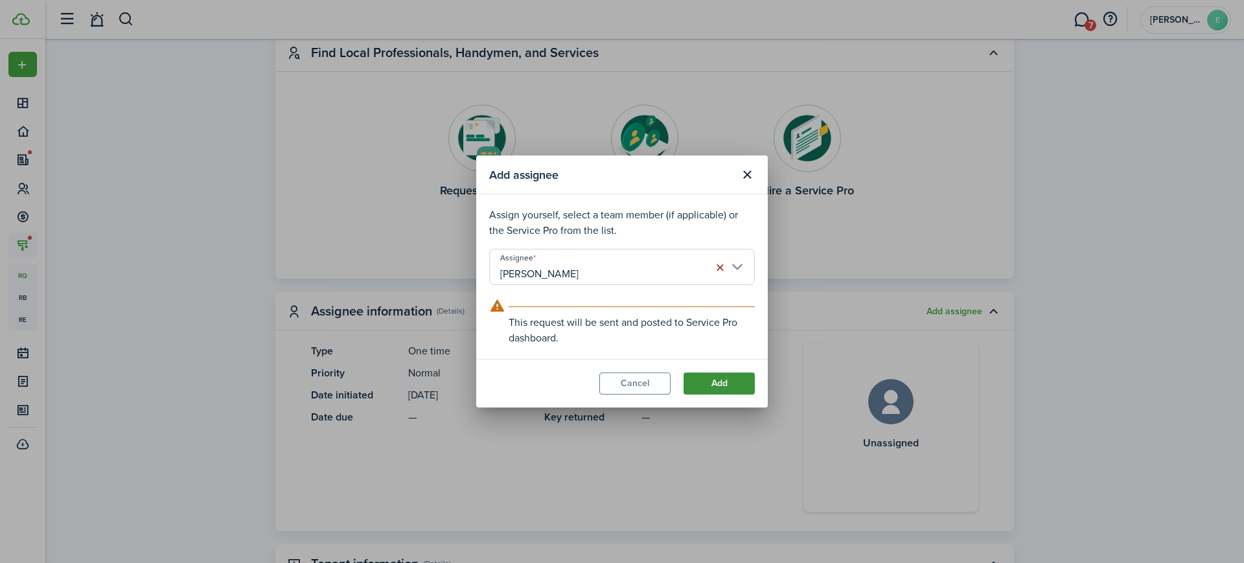
click at [727, 384] on button "Add" at bounding box center [718, 383] width 71 height 22
